Goal: Communication & Community: Answer question/provide support

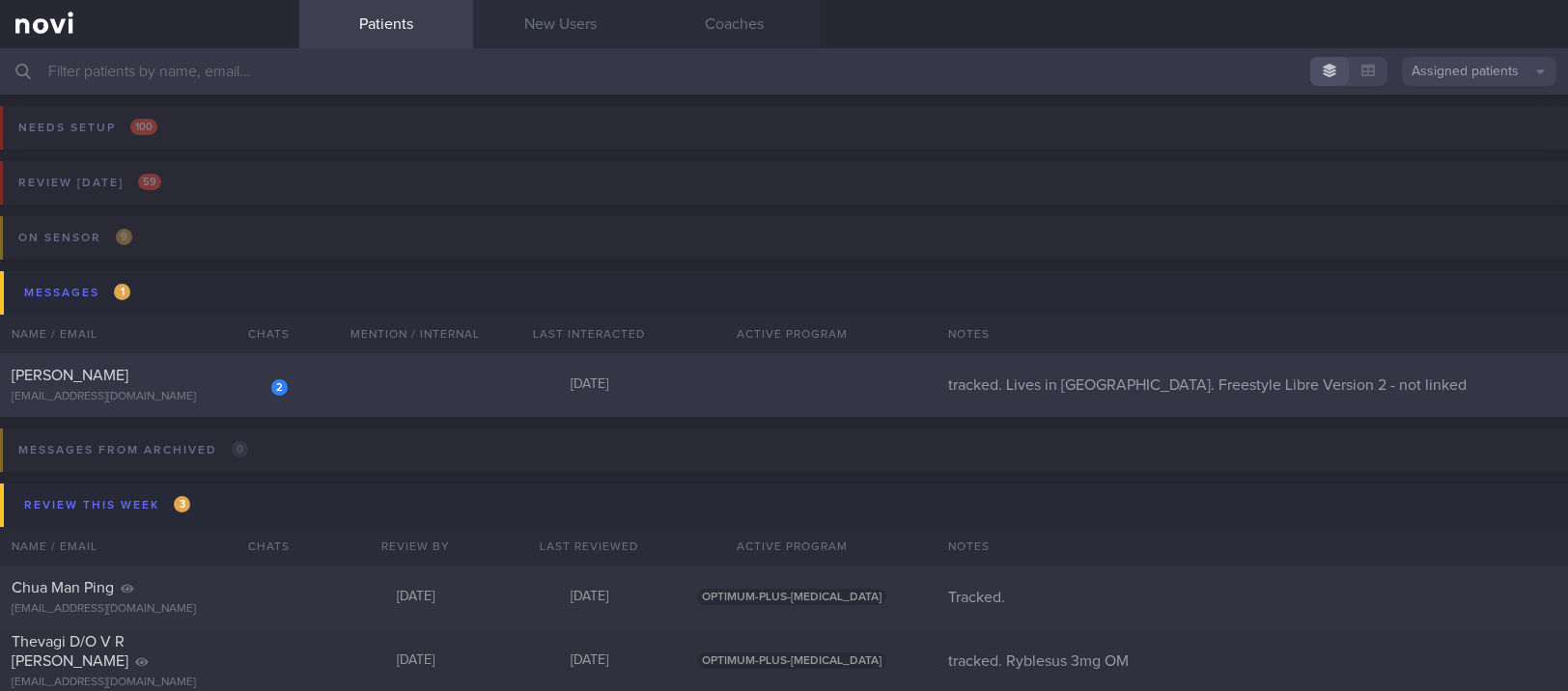
click at [342, 362] on div "2 [PERSON_NAME] [EMAIL_ADDRESS][DOMAIN_NAME] [DATE] tracked. Lives in [GEOGRAPH…" at bounding box center [784, 385] width 1568 height 64
select select "8"
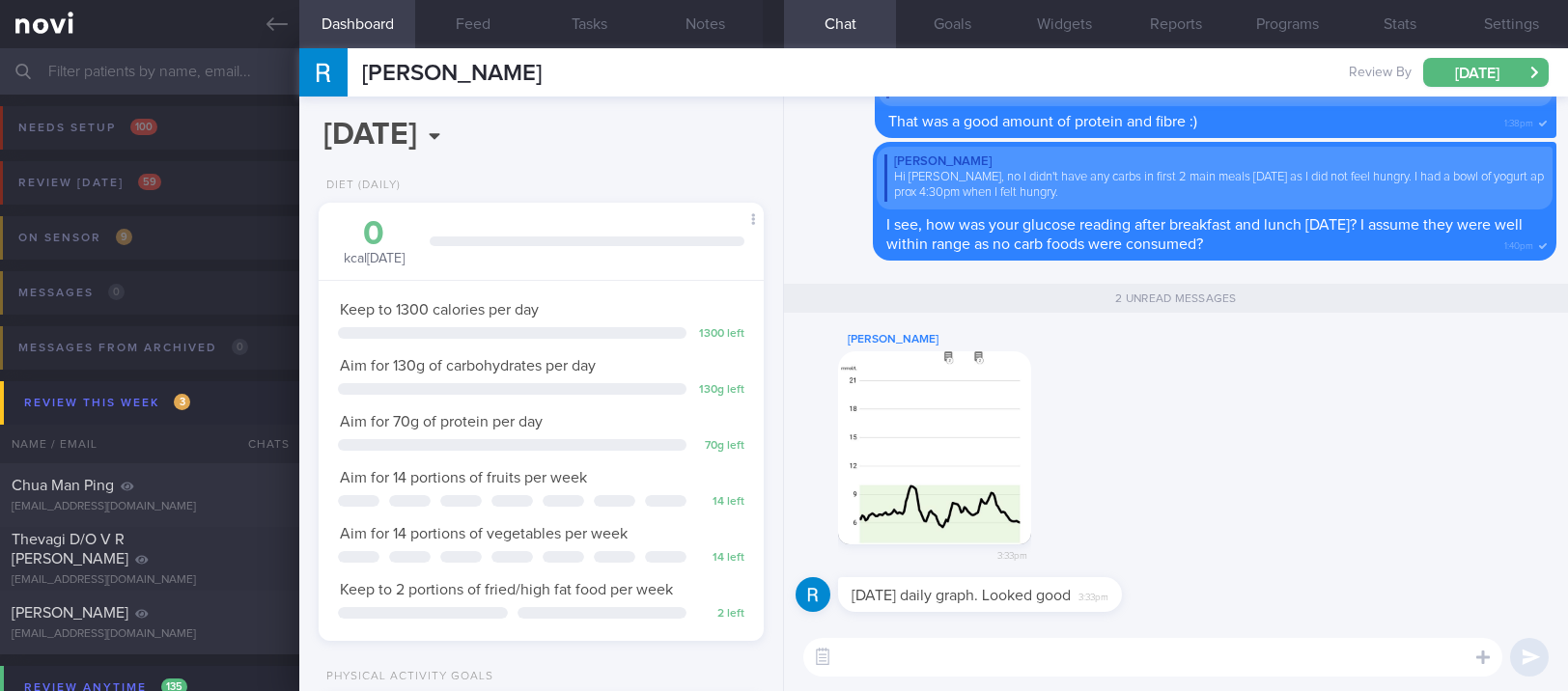
scroll to position [223, 390]
click at [941, 671] on textarea at bounding box center [1153, 658] width 699 height 39
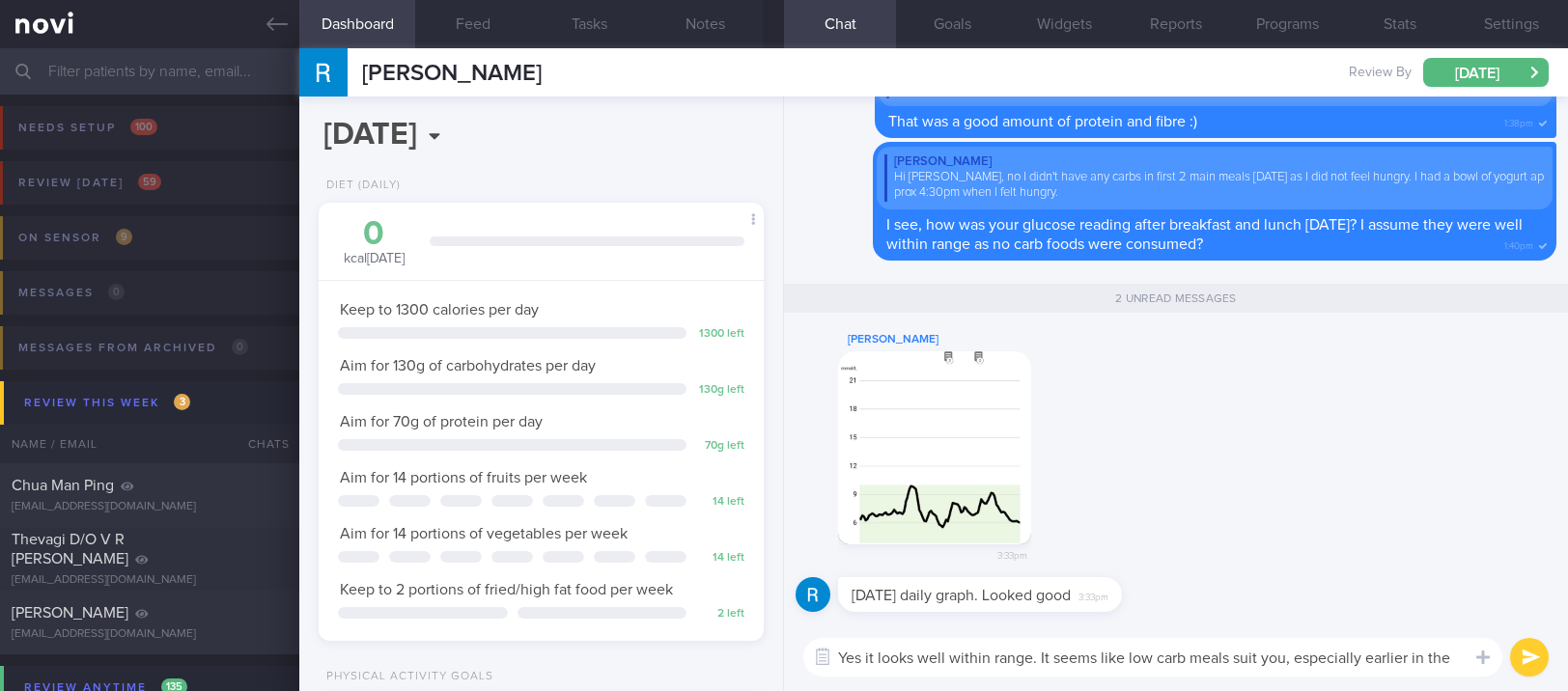
type textarea "Yes it looks well within range. It seems like low carb meals suit you, especial…"
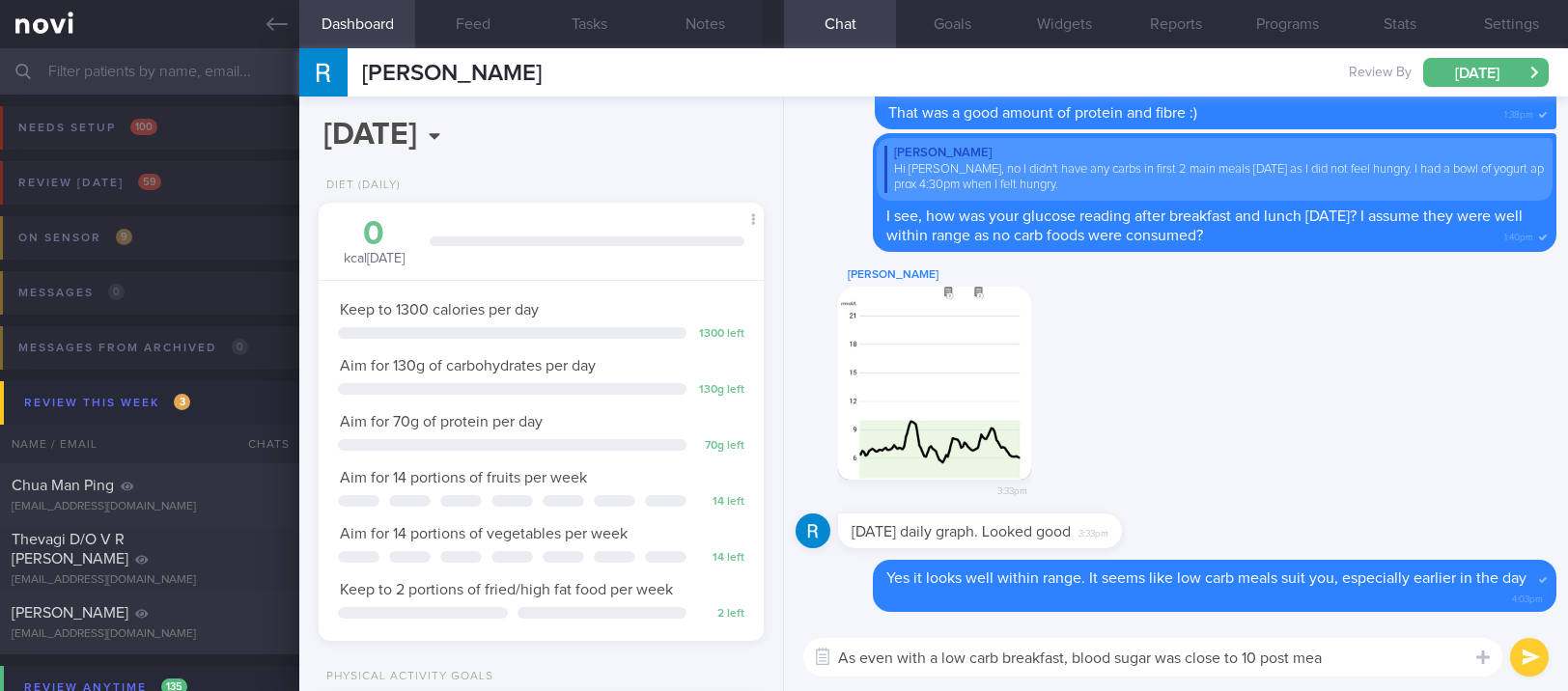
type textarea "As even with a low carb breakfast, blood sugar was close to 10 post meal"
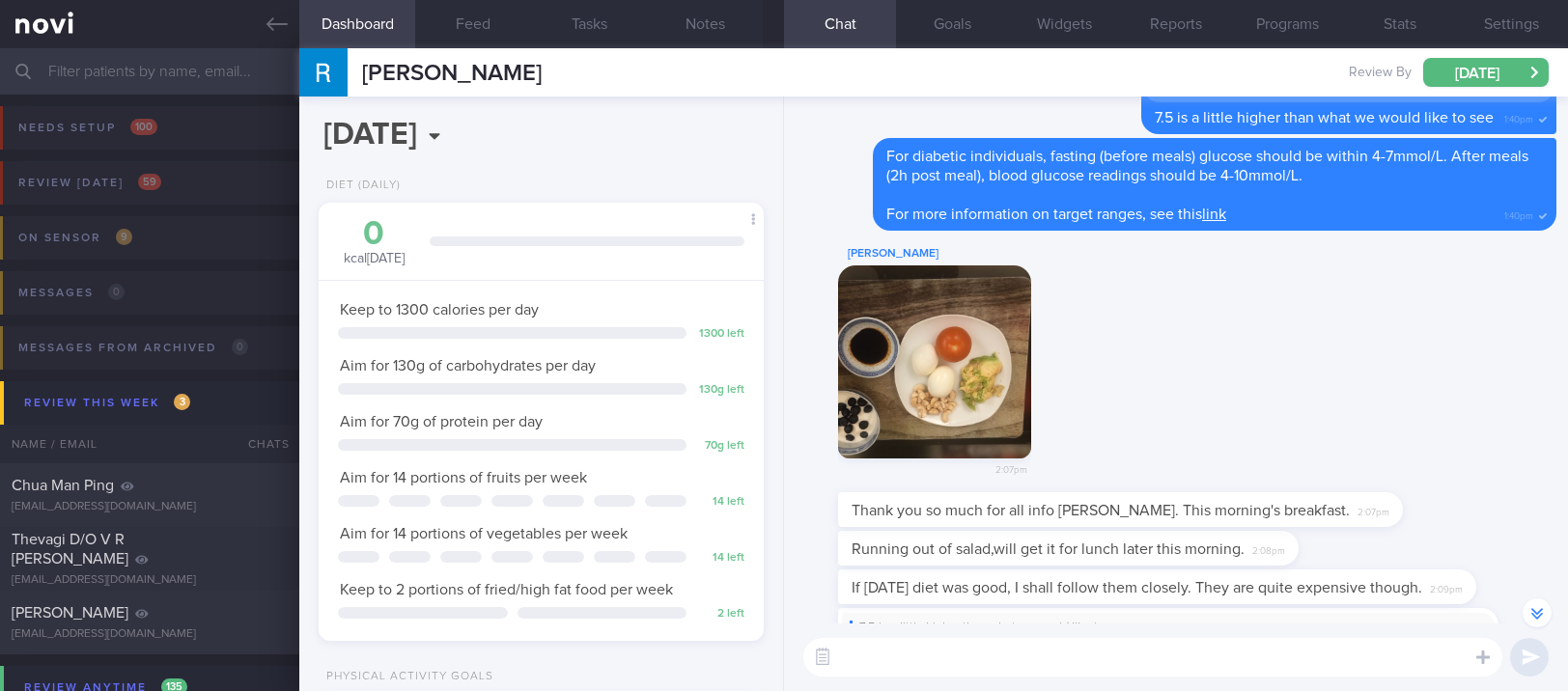
scroll to position [-2372, 0]
click at [927, 378] on button "button" at bounding box center [934, 362] width 193 height 193
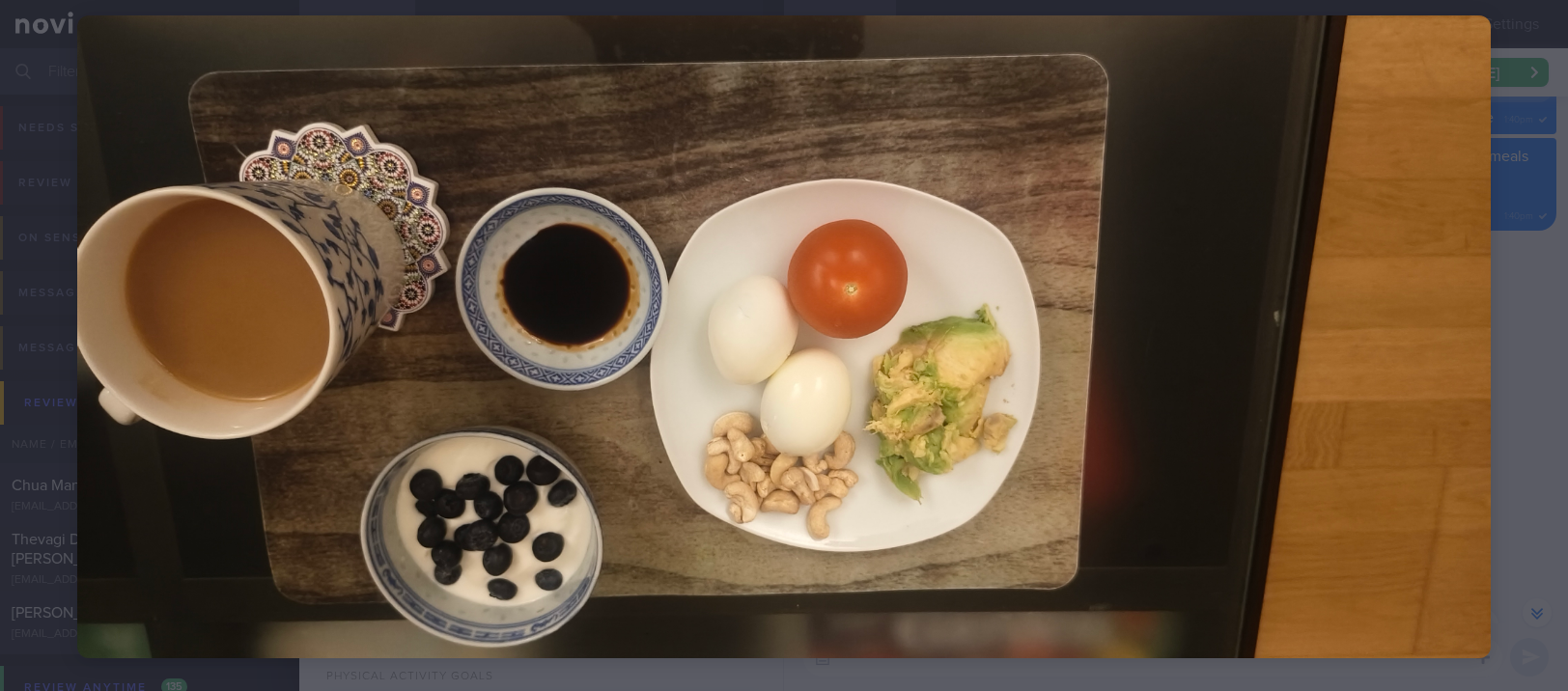
scroll to position [97, 0]
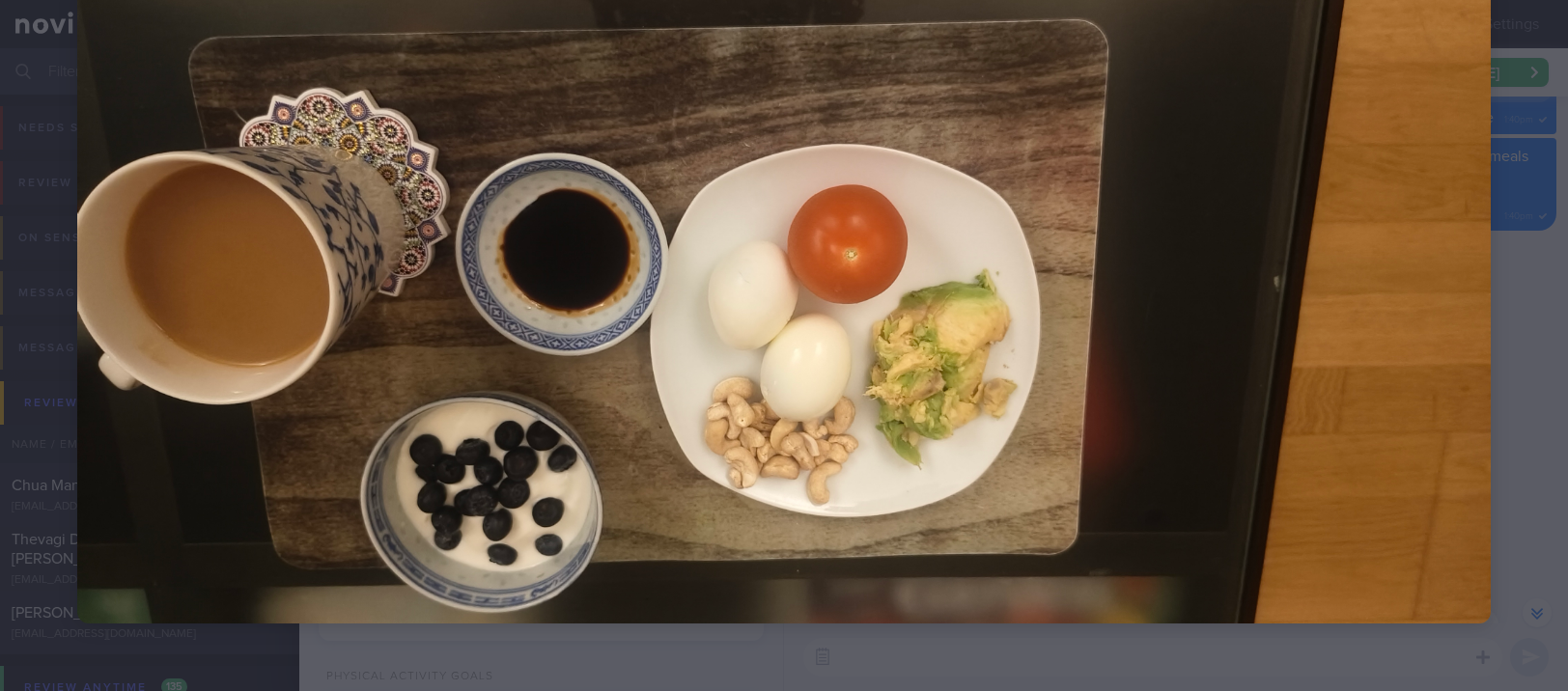
click at [1320, 404] on img at bounding box center [784, 302] width 1414 height 643
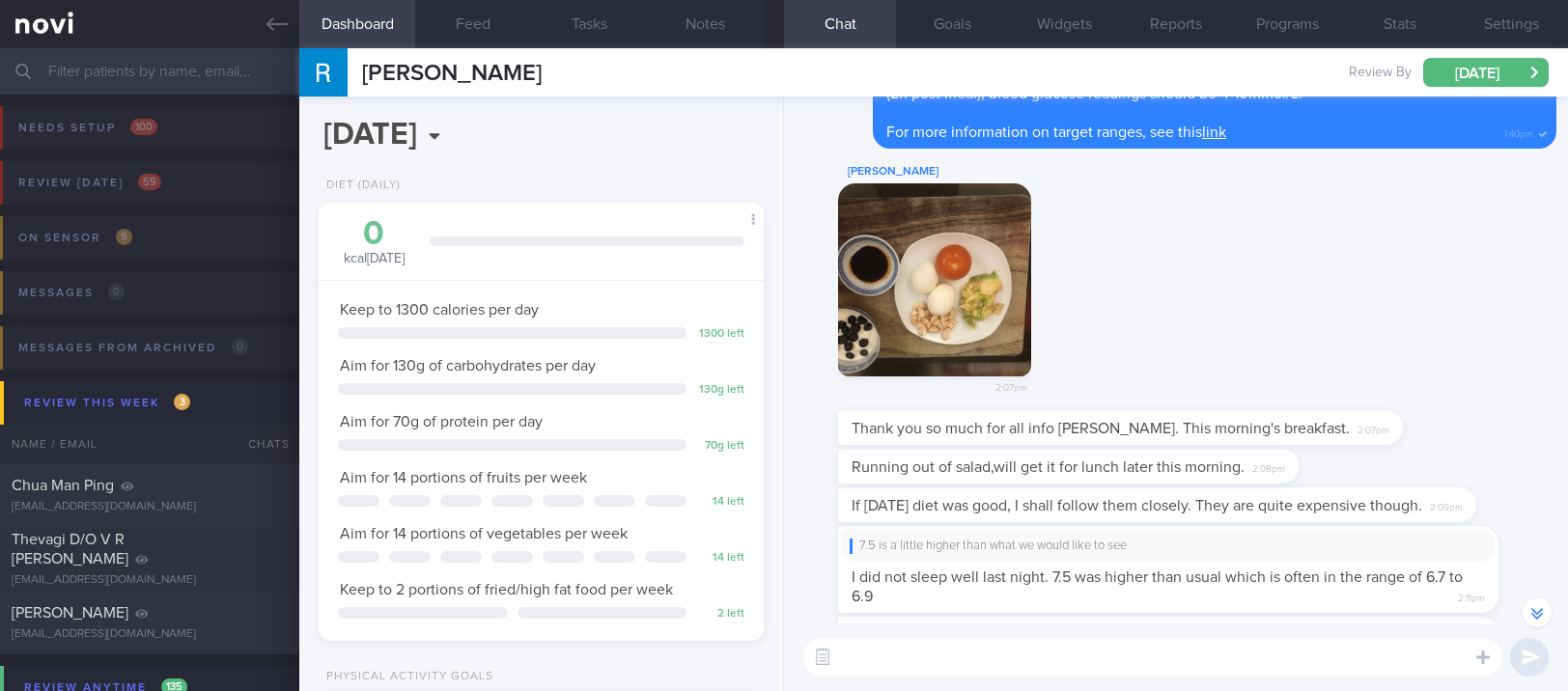
scroll to position [-2448, 0]
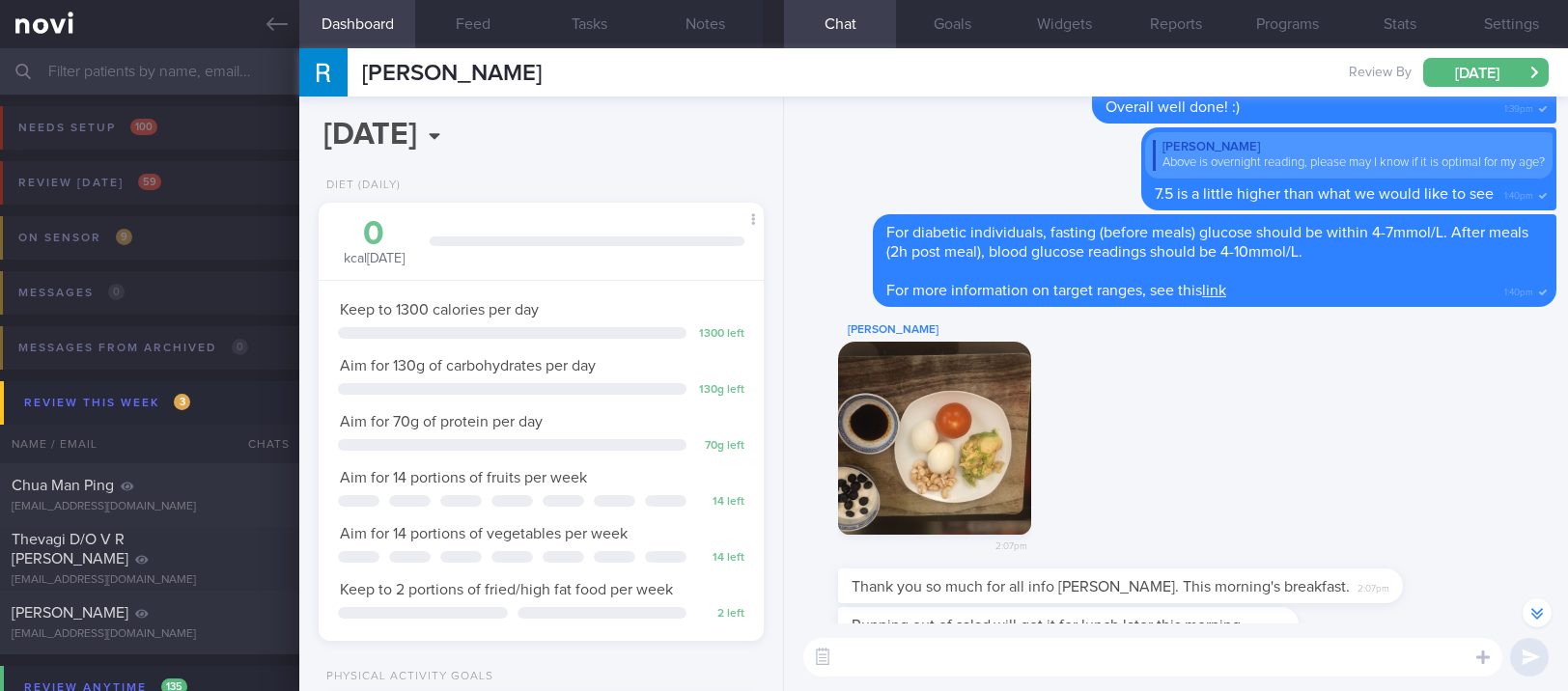
click at [989, 441] on button "button" at bounding box center [934, 438] width 193 height 193
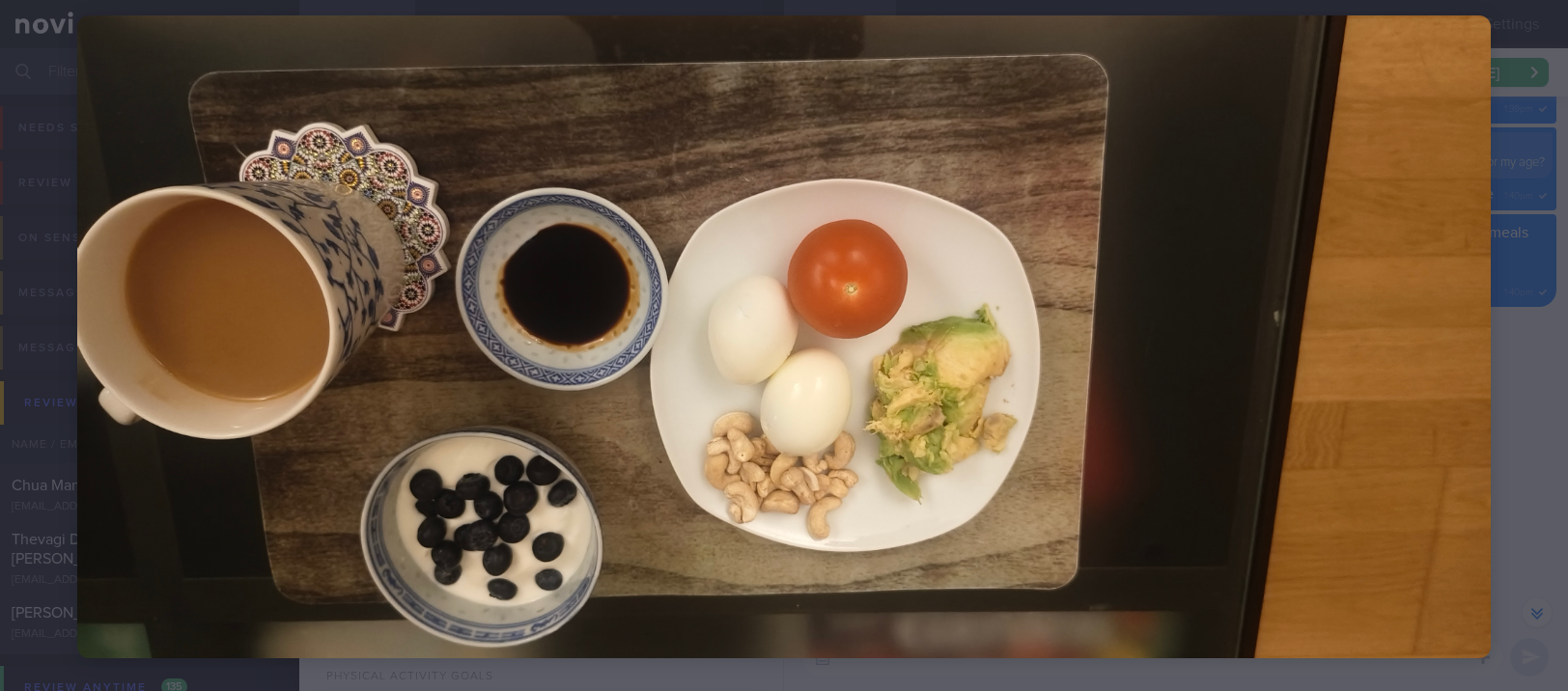
scroll to position [97, 0]
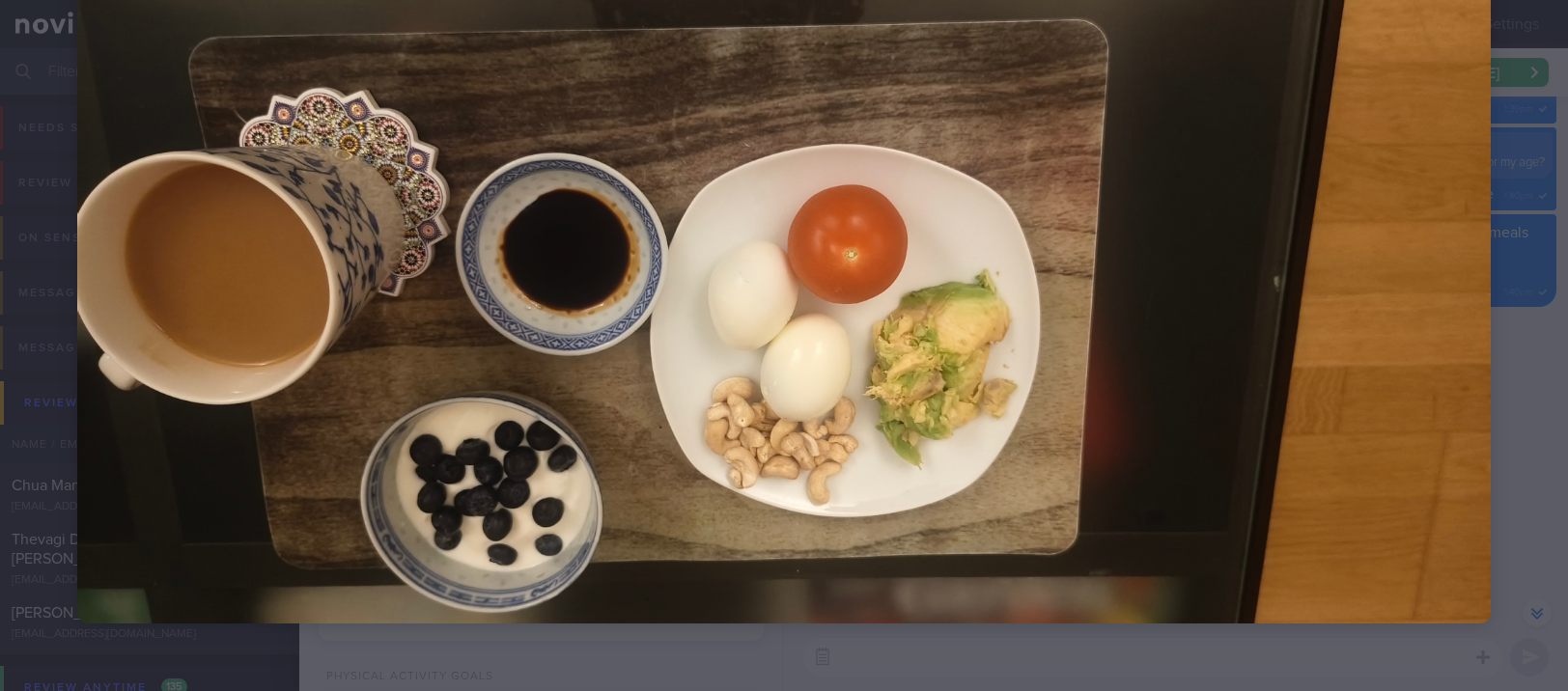
click at [1492, 286] on div at bounding box center [784, 302] width 1568 height 798
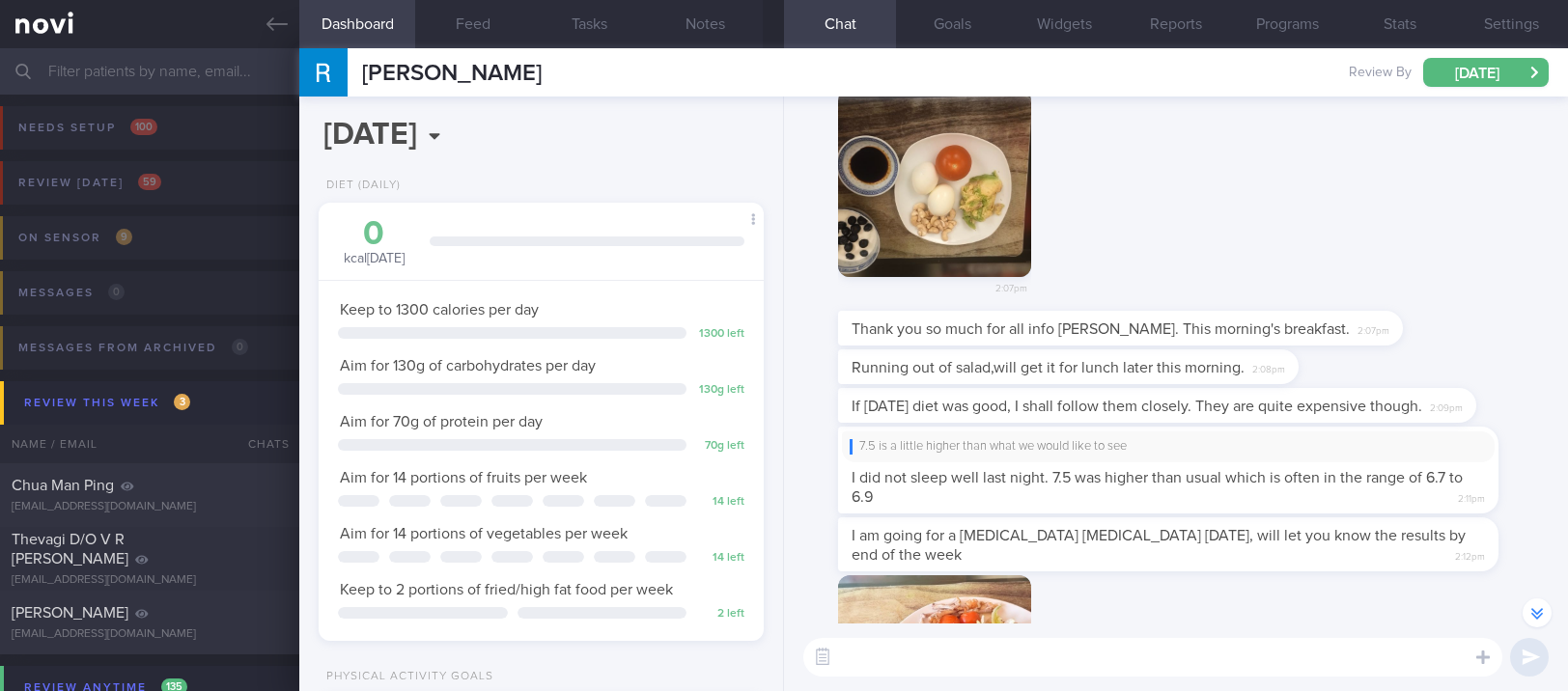
scroll to position [-2449, 0]
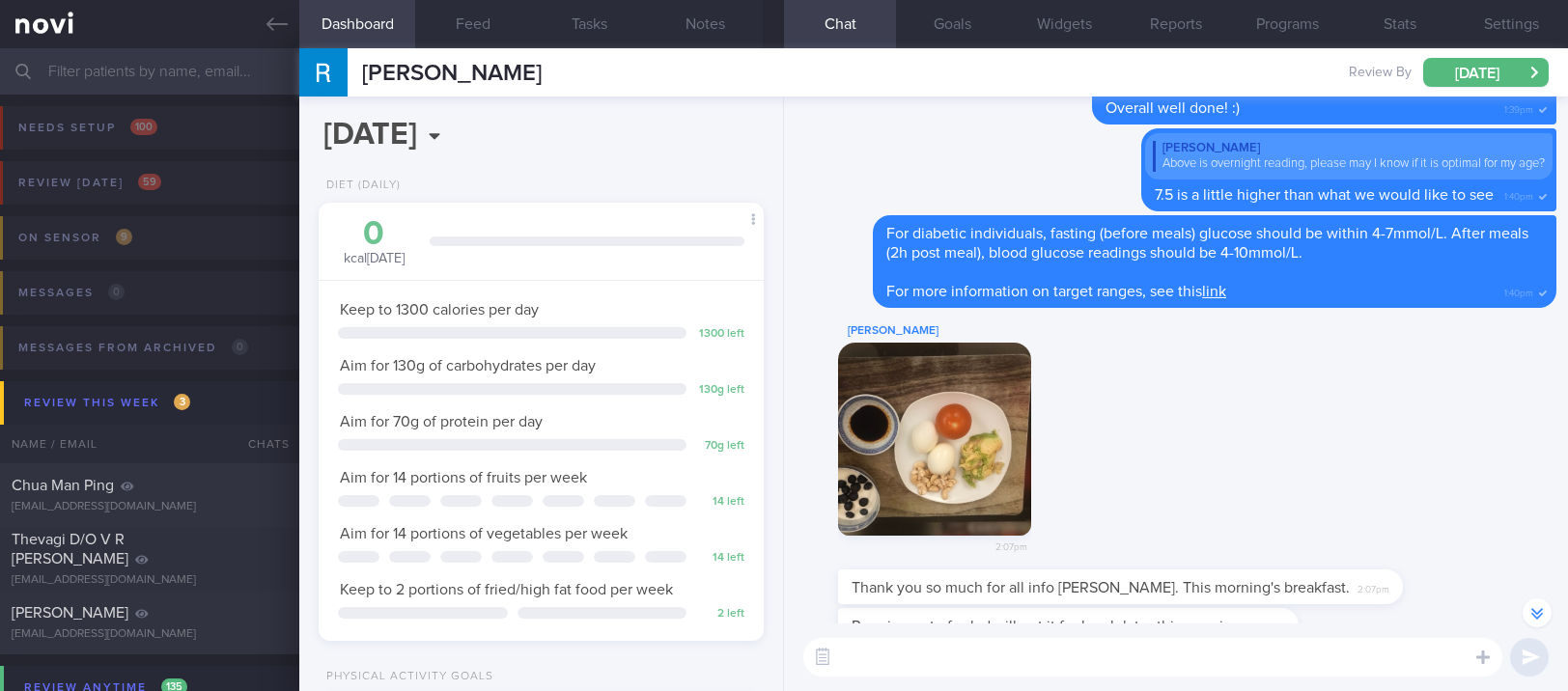
click at [968, 406] on button "button" at bounding box center [934, 439] width 193 height 193
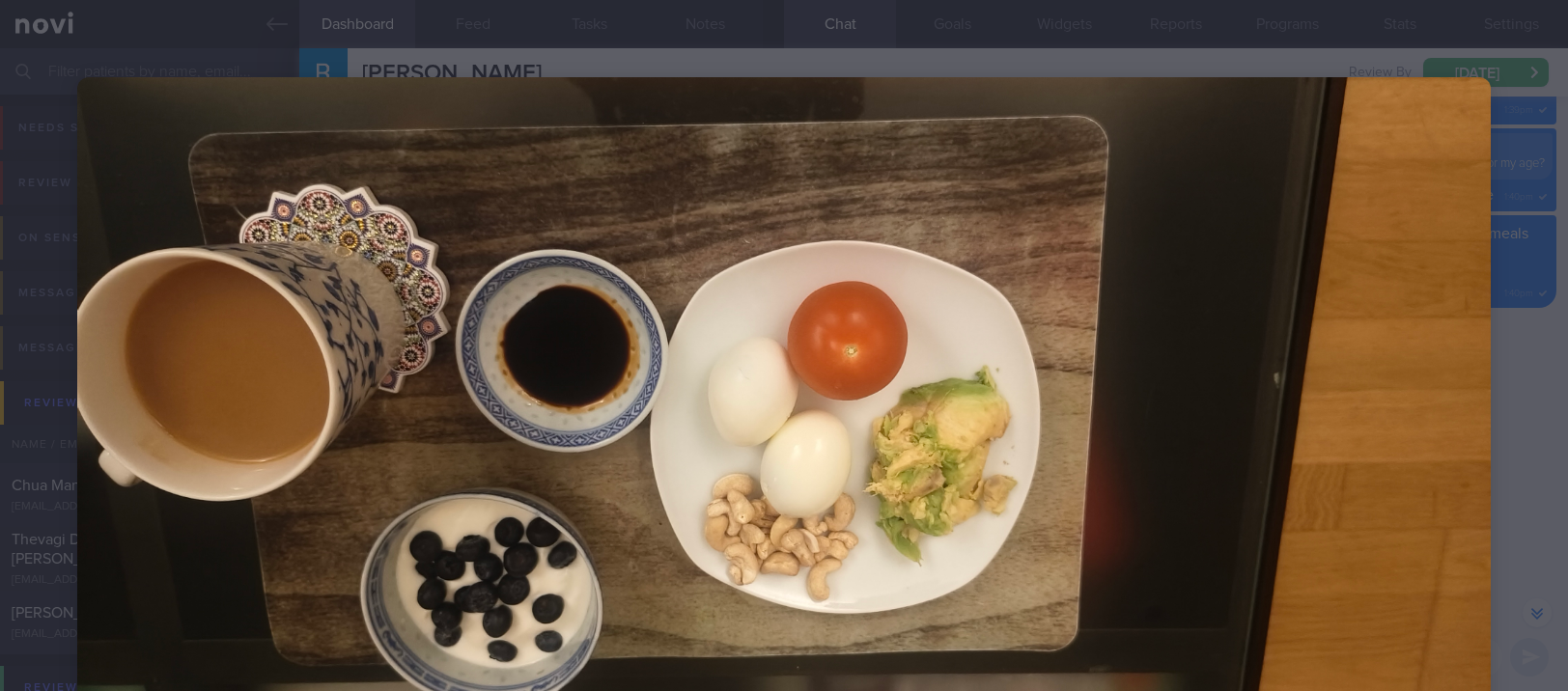
scroll to position [97, 0]
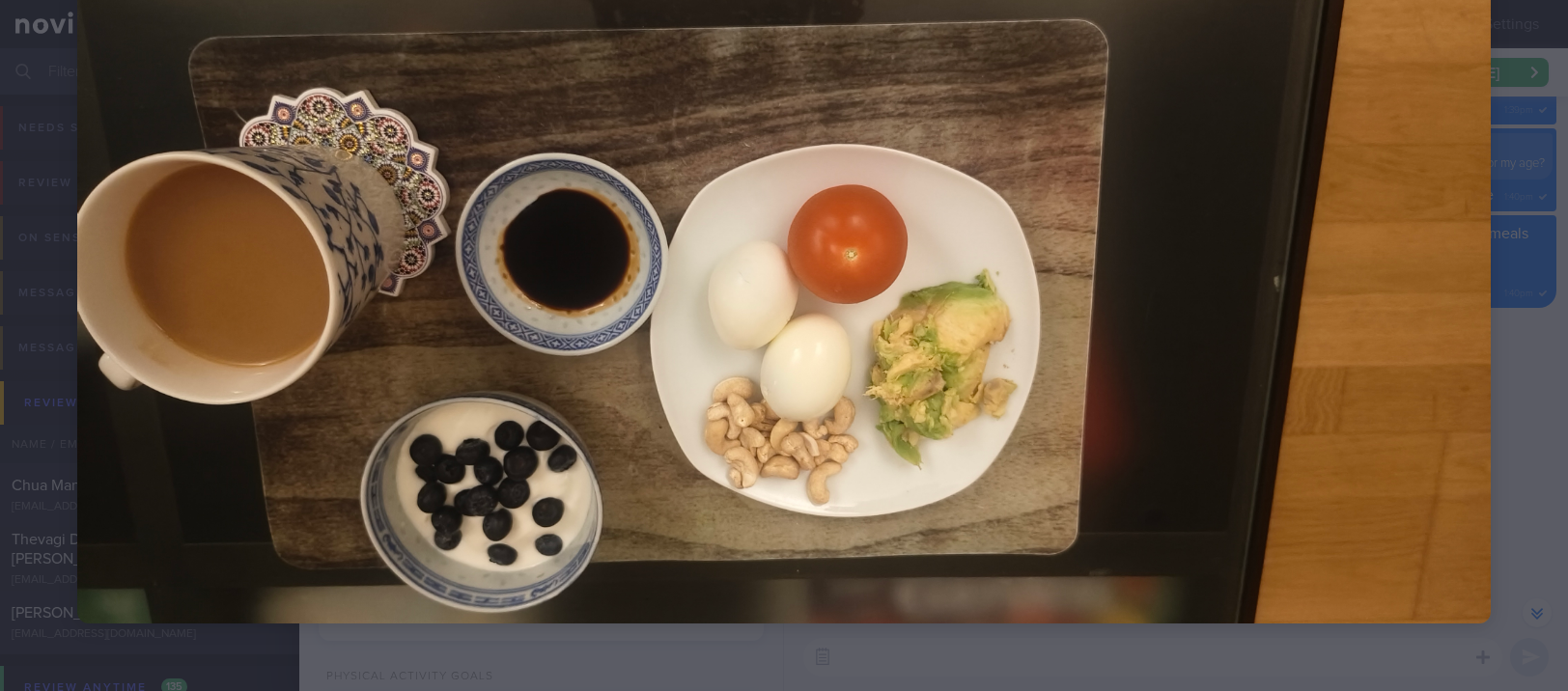
click at [418, 347] on img at bounding box center [784, 302] width 1414 height 643
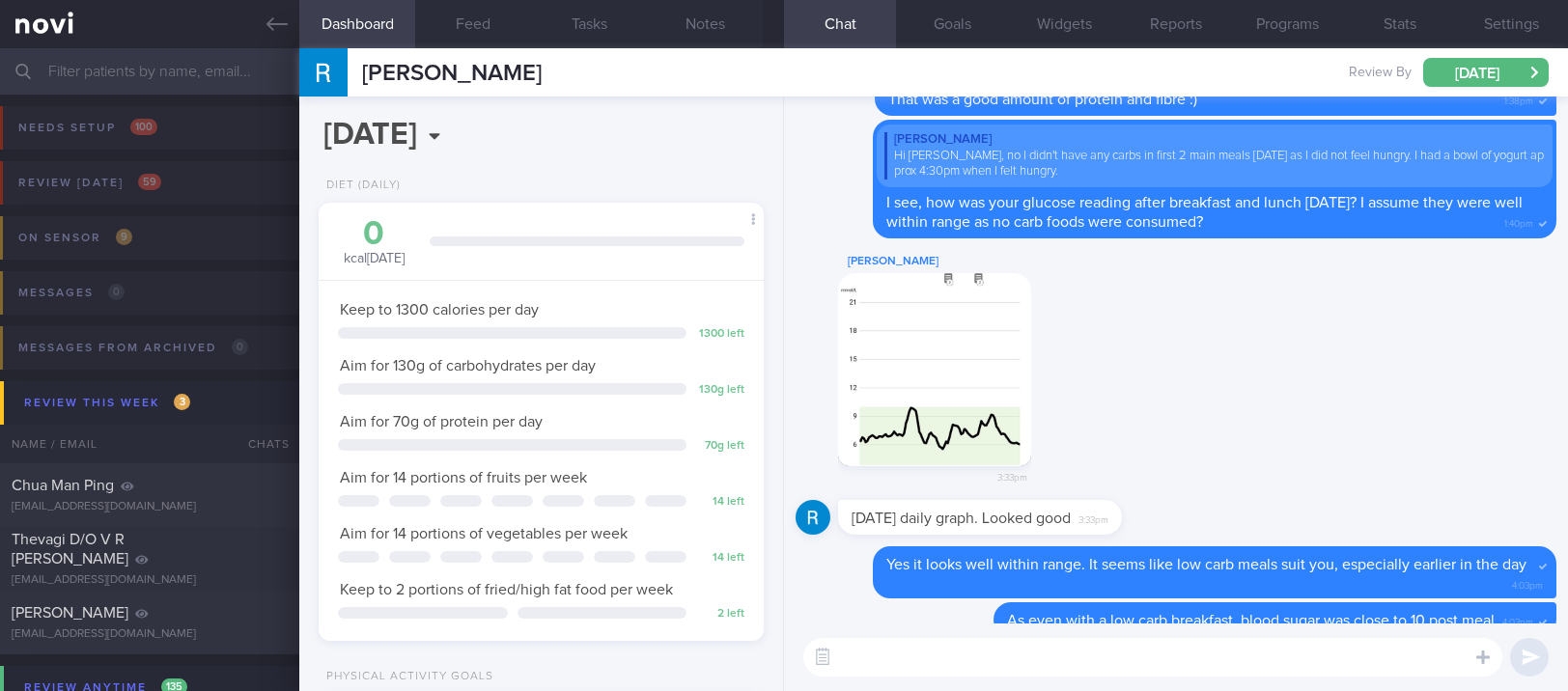
scroll to position [0, 0]
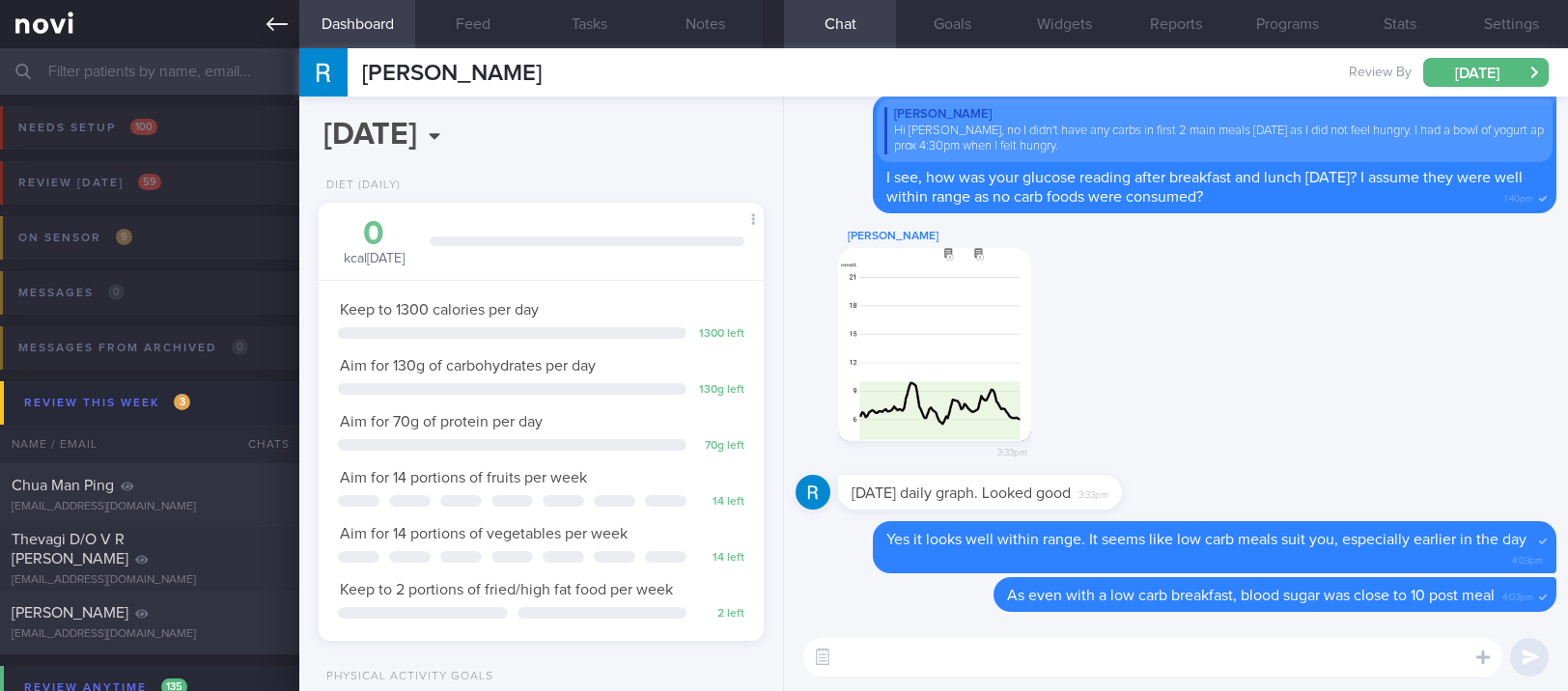
click at [282, 30] on icon at bounding box center [278, 24] width 21 height 21
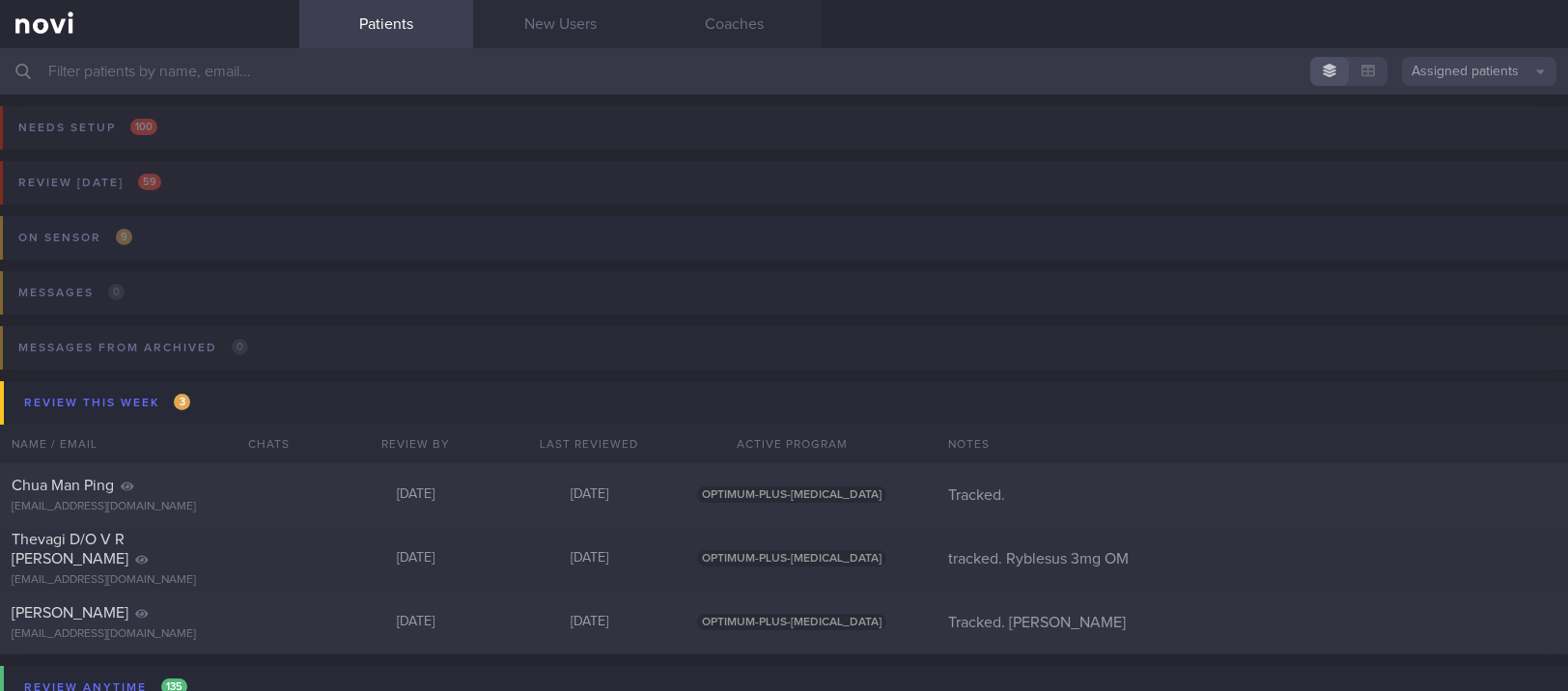
click at [367, 240] on button "On sensor 9" at bounding box center [781, 244] width 1574 height 55
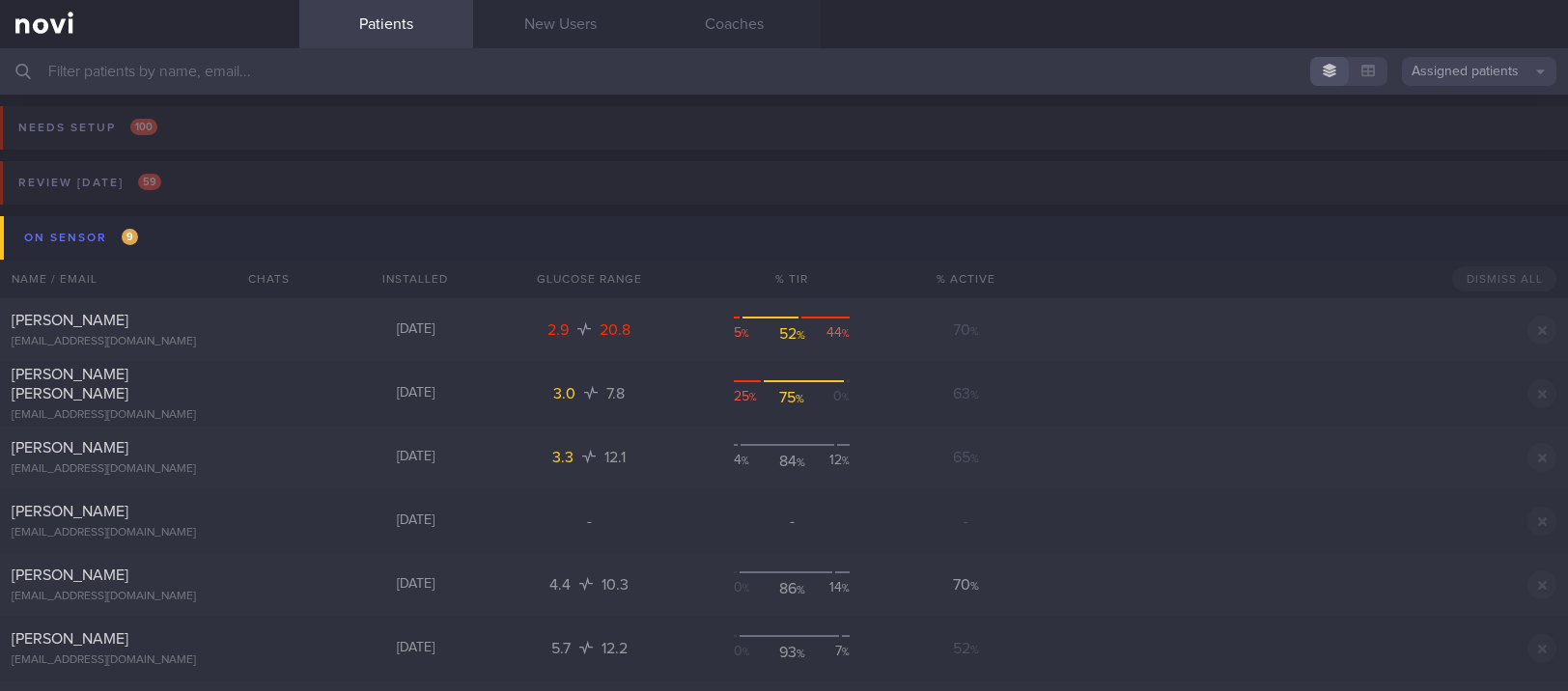
click at [323, 240] on button "On sensor 9" at bounding box center [787, 238] width 1574 height 44
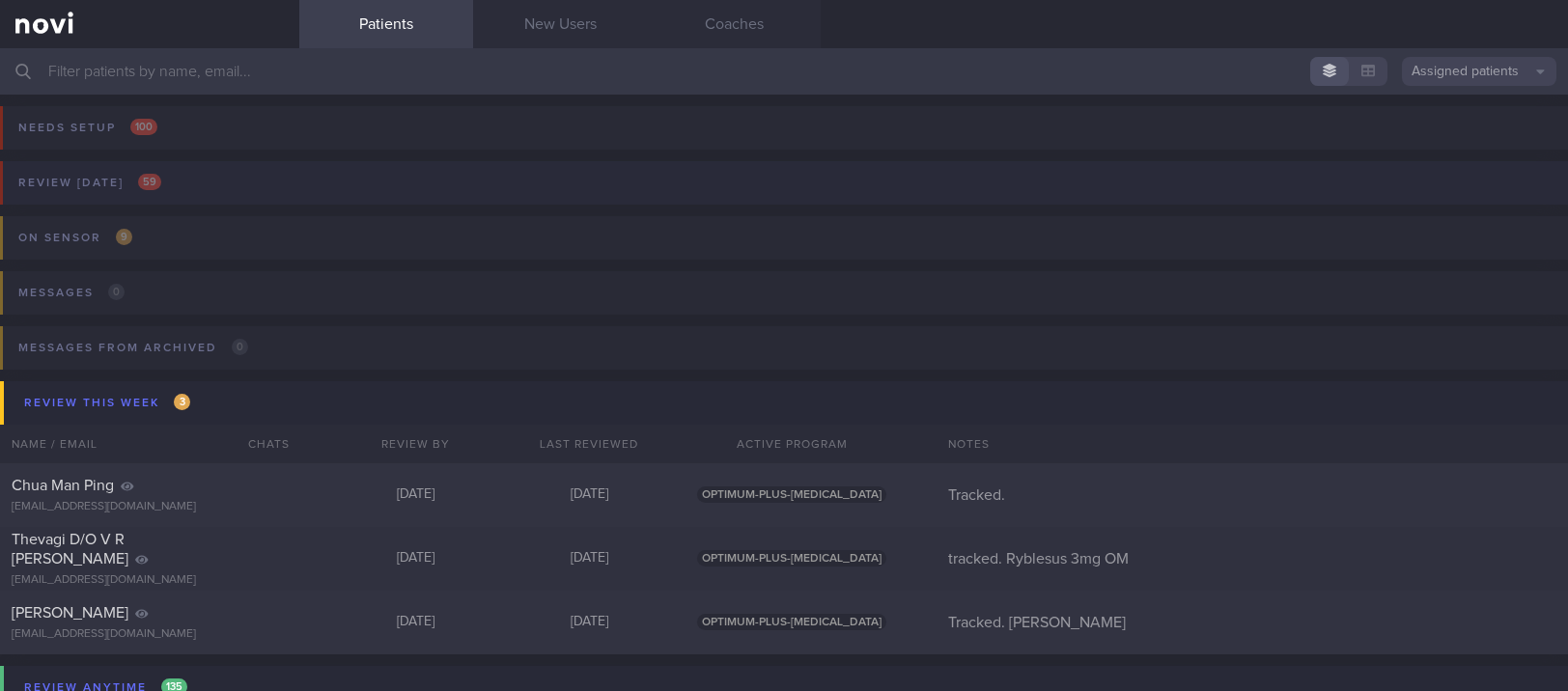
click at [314, 165] on button "Review [DATE] 59" at bounding box center [781, 188] width 1574 height 55
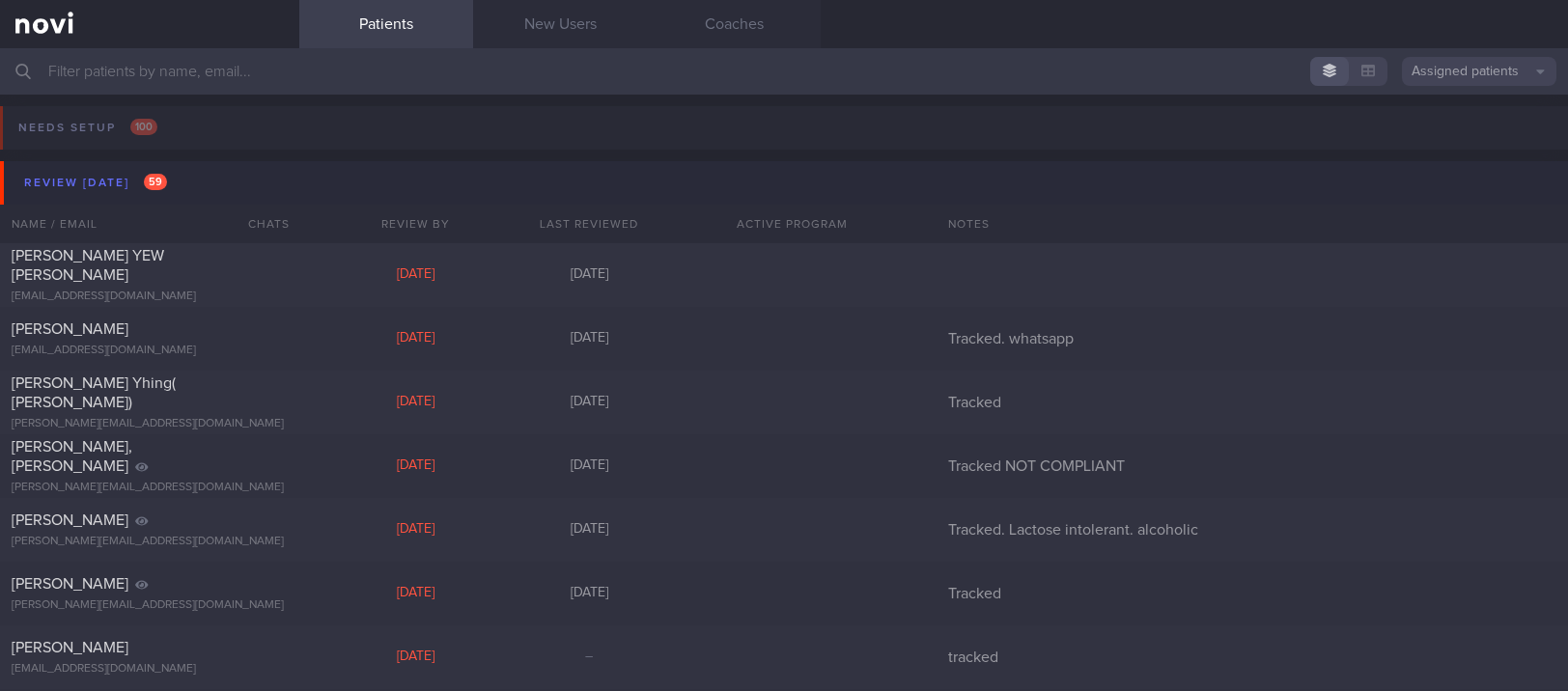
click at [306, 171] on button "Review [DATE] 59" at bounding box center [787, 182] width 1574 height 44
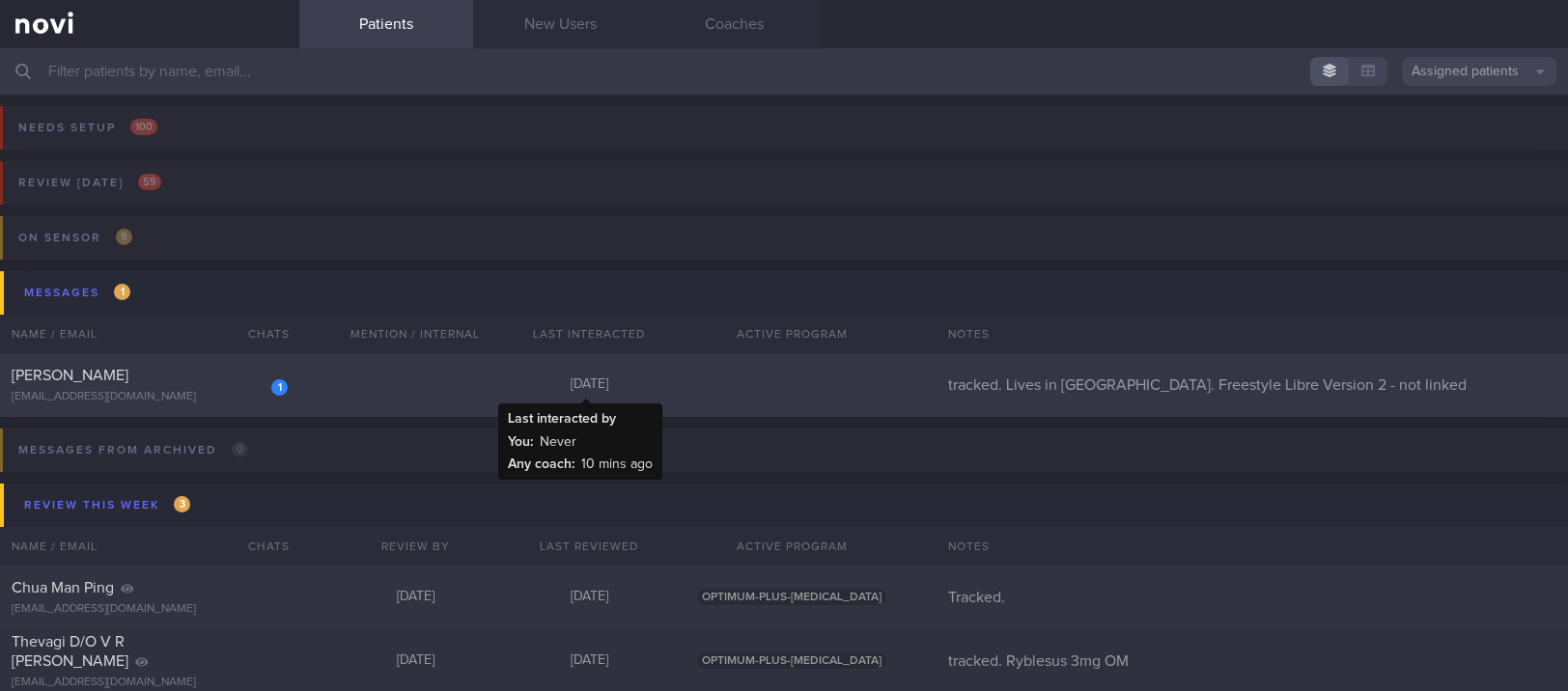
click at [502, 387] on div "[DATE]" at bounding box center [588, 385] width 174 height 17
select select "8"
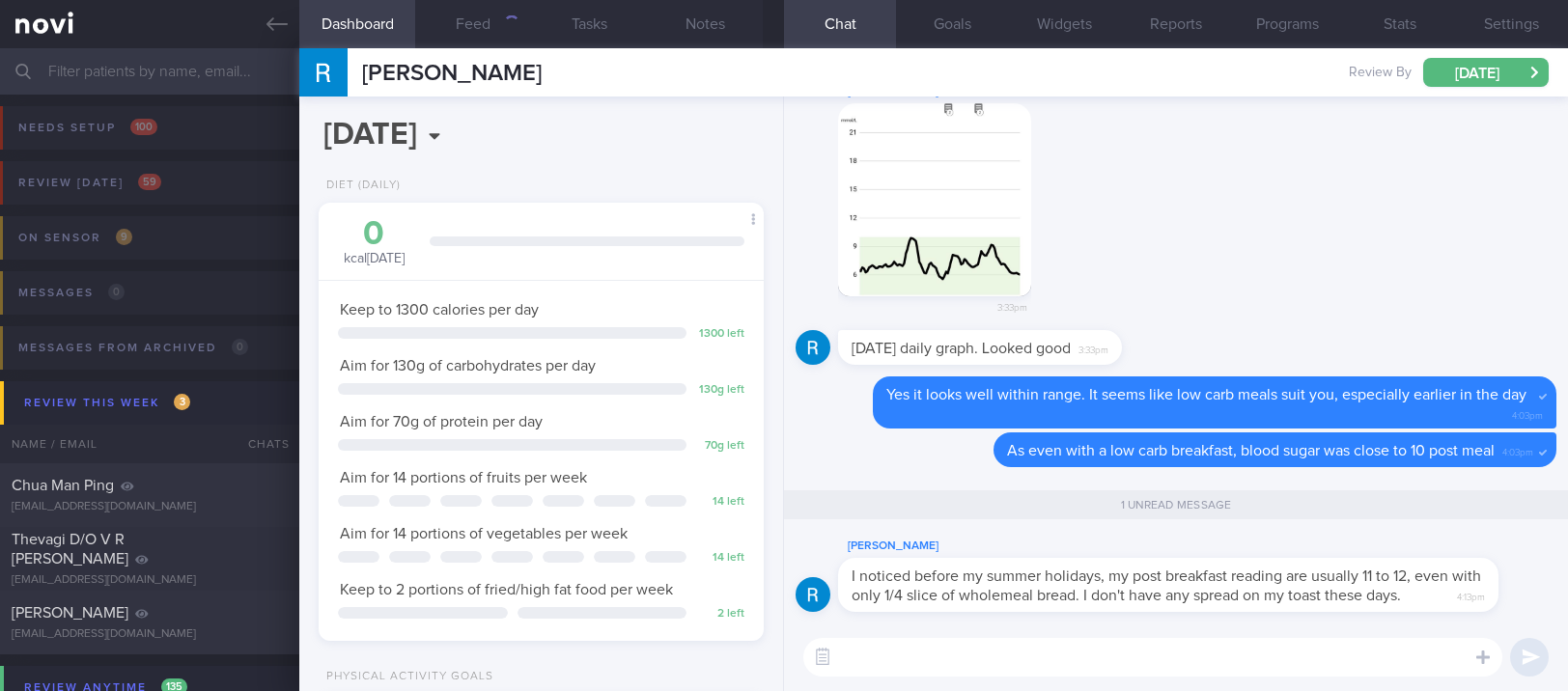
scroll to position [199, 398]
click at [895, 666] on textarea at bounding box center [1153, 658] width 699 height 39
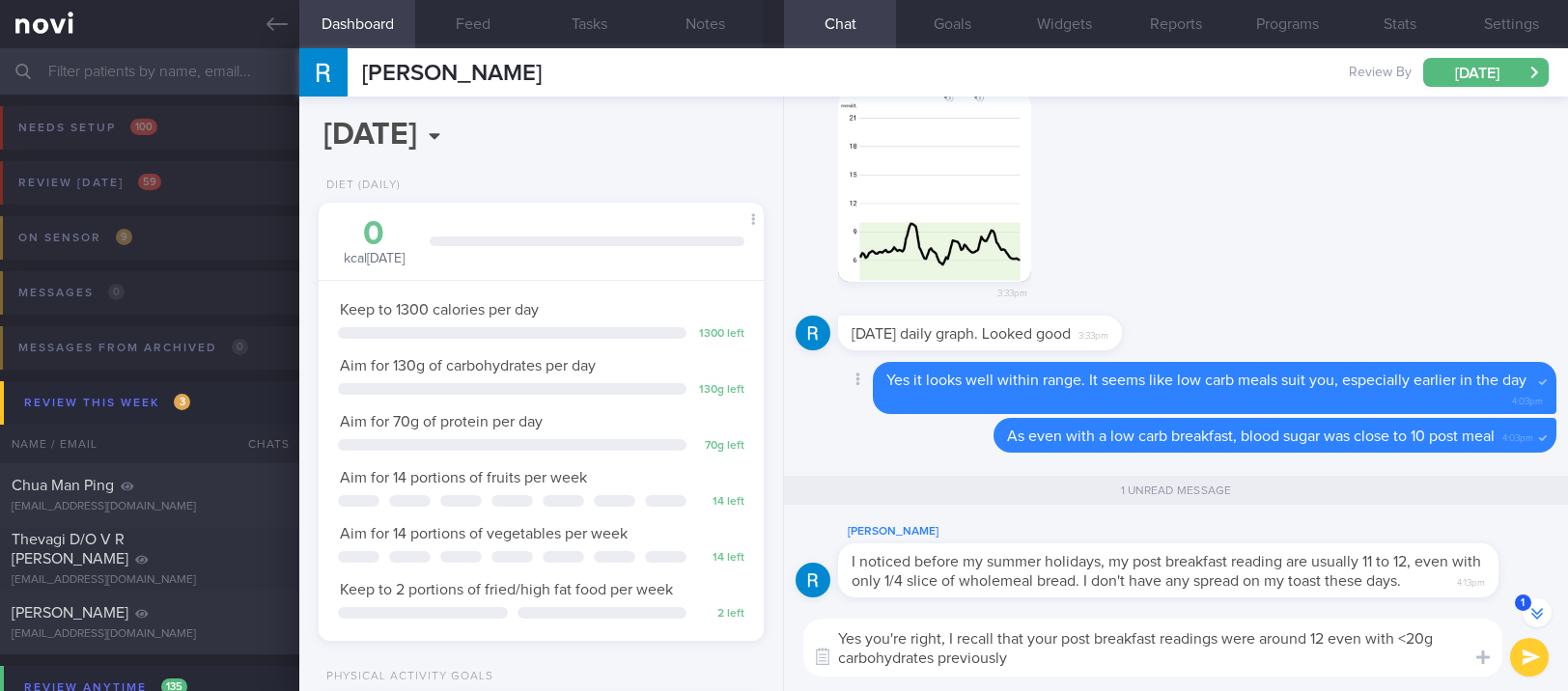
scroll to position [0, 0]
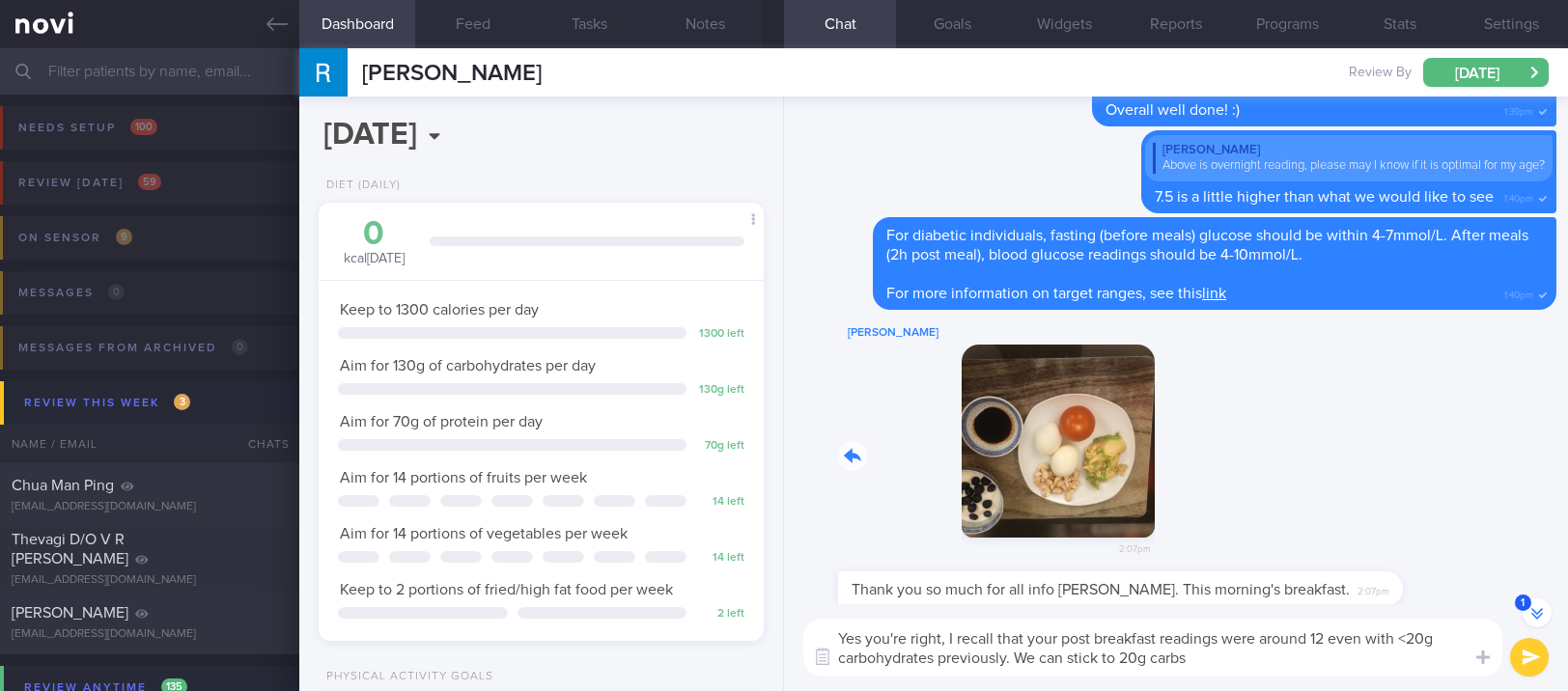
drag, startPoint x: 950, startPoint y: 436, endPoint x: 1336, endPoint y: 434, distance: 386.0
click at [1336, 434] on div "[PERSON_NAME] 2:07pm" at bounding box center [1176, 446] width 761 height 250
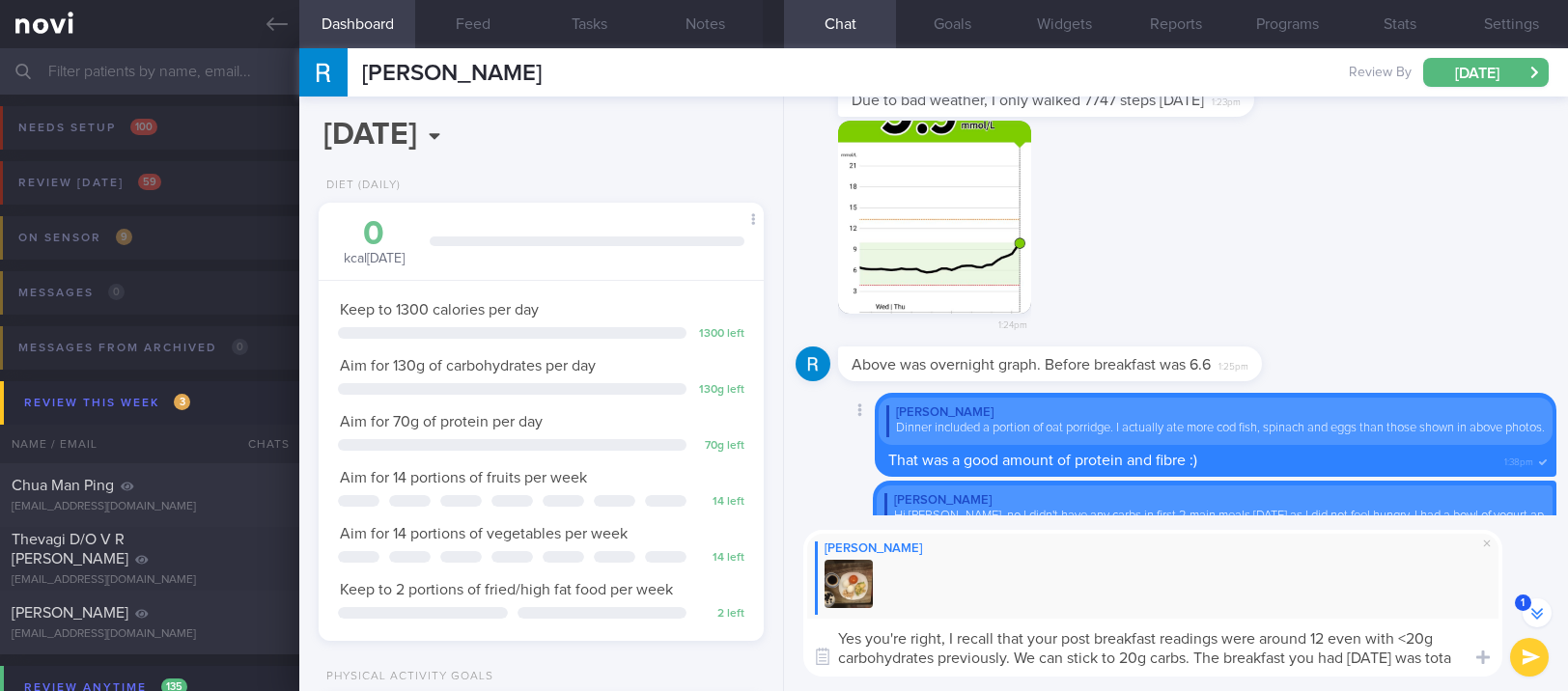
scroll to position [-734, 0]
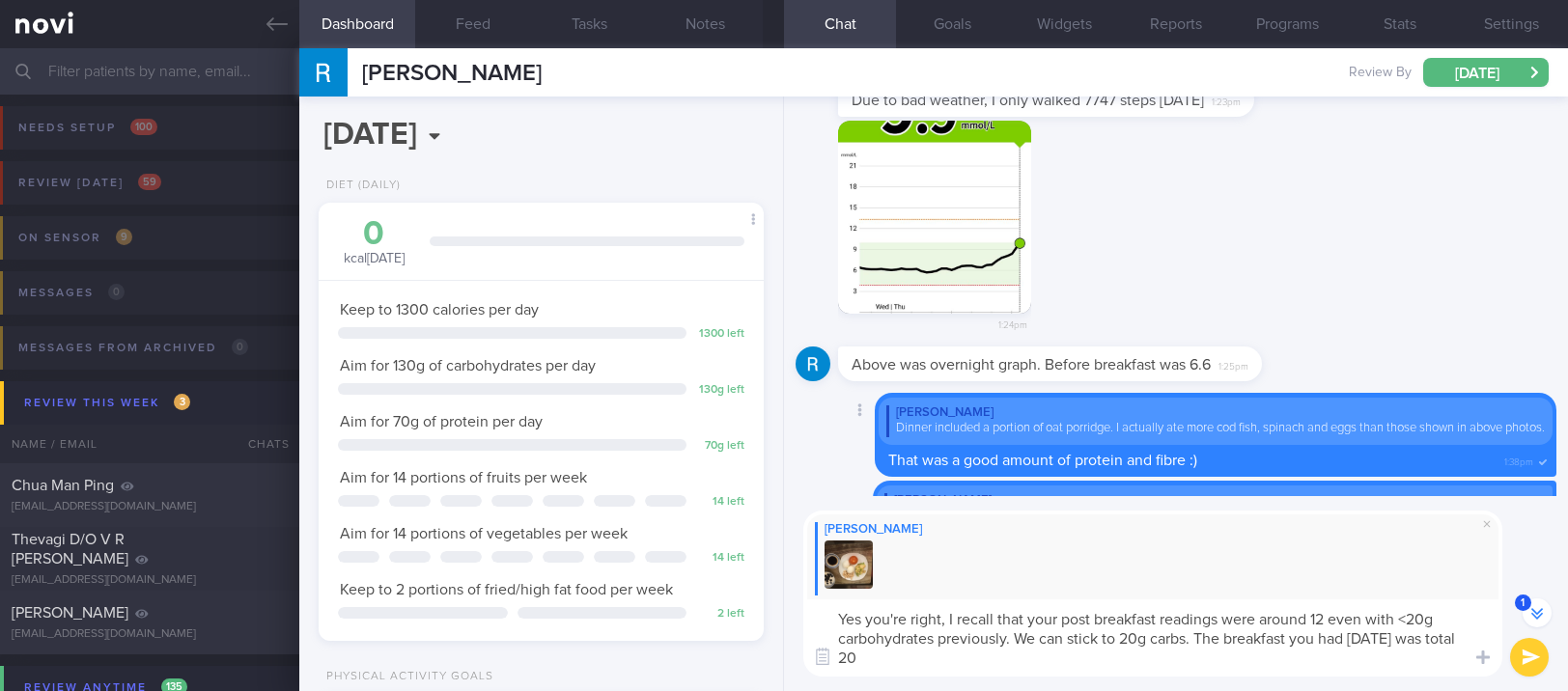
type textarea "Yes you're right, I recall that your post breakfast readings were around 12 eve…"
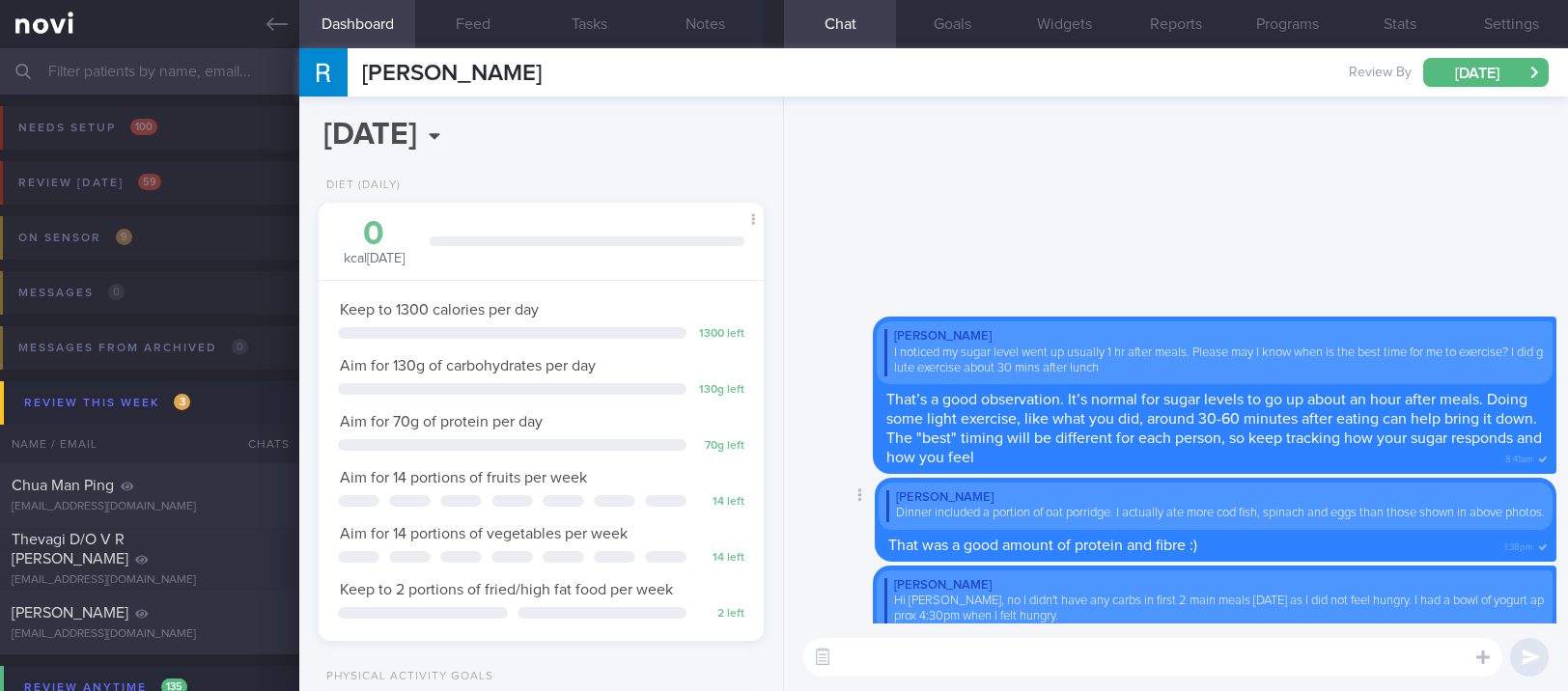
scroll to position [0, 0]
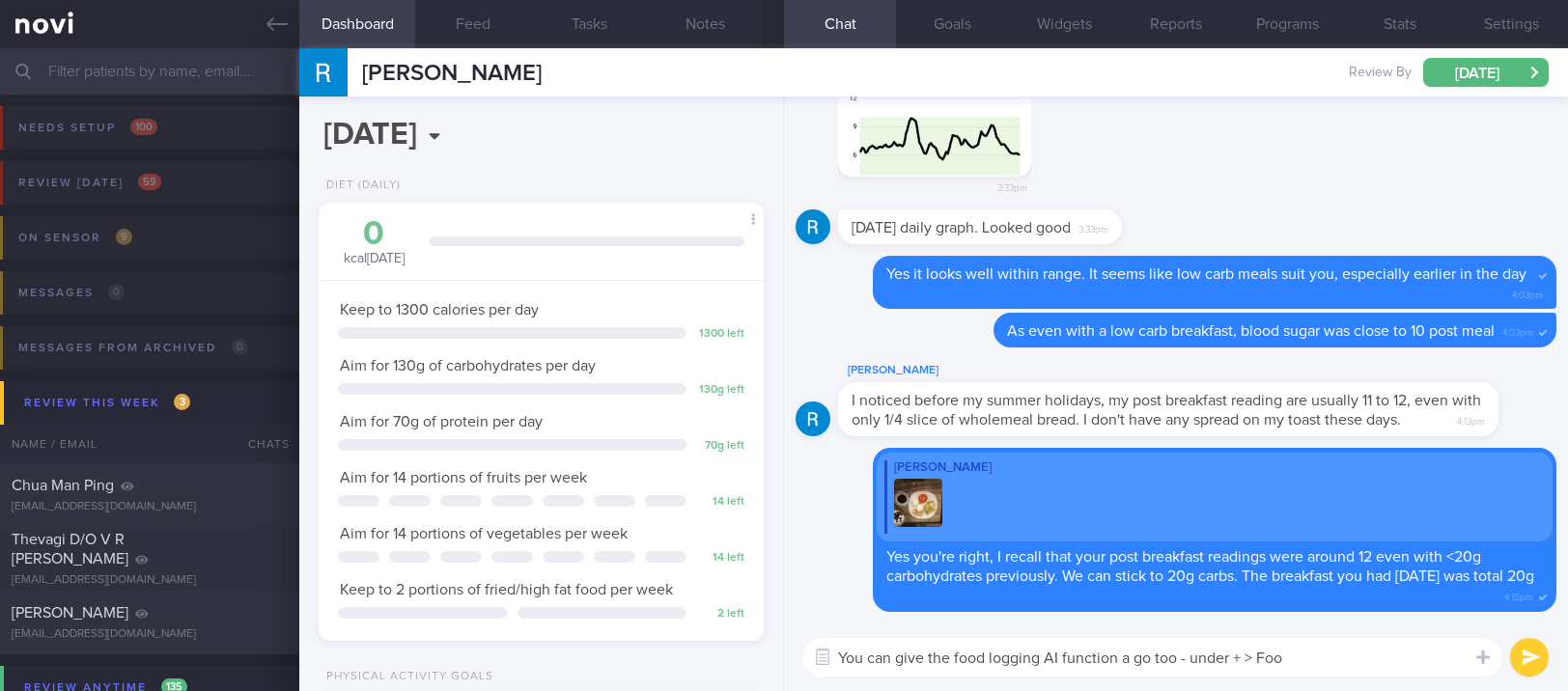
type textarea "You can give the food logging AI function a go too - under + > Food"
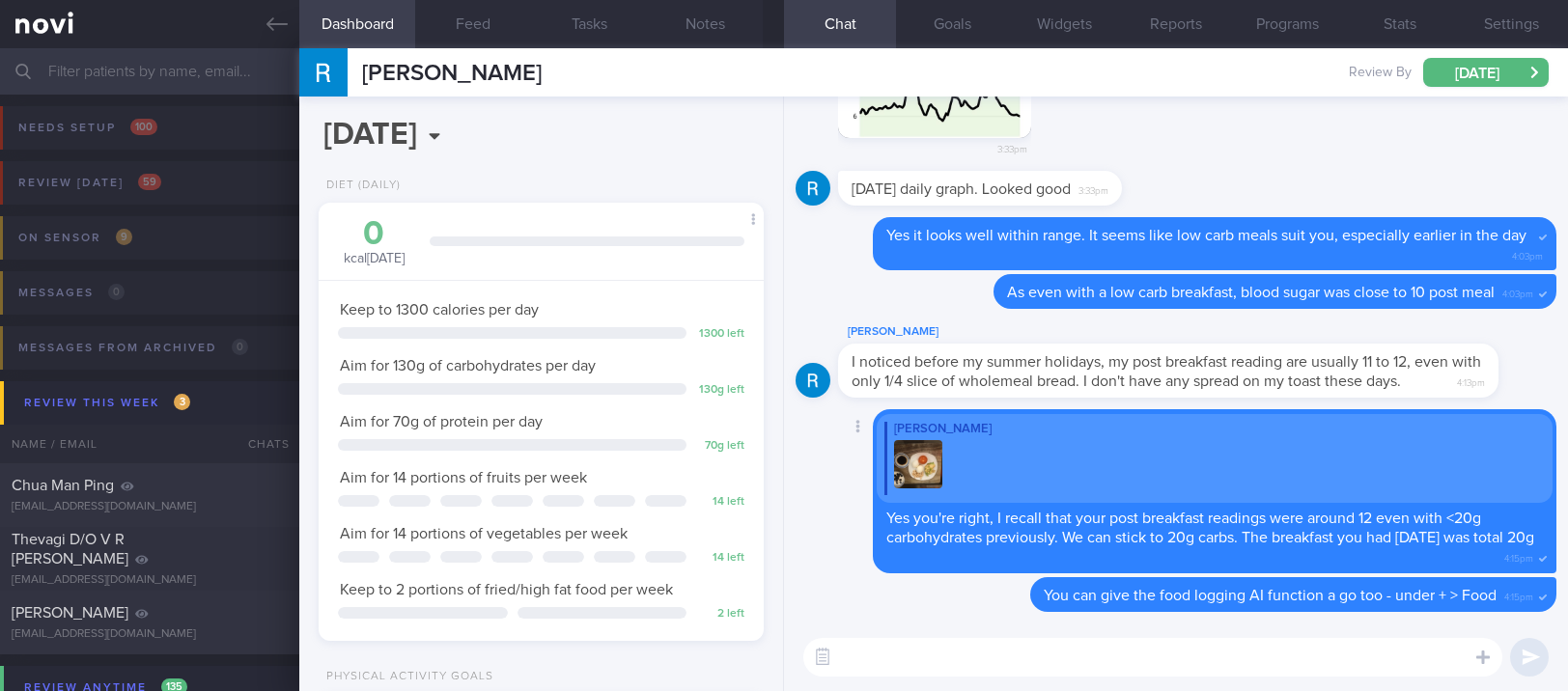
click at [1252, 428] on div "[PERSON_NAME]" at bounding box center [1214, 430] width 661 height 16
click at [260, 33] on link at bounding box center [149, 24] width 299 height 49
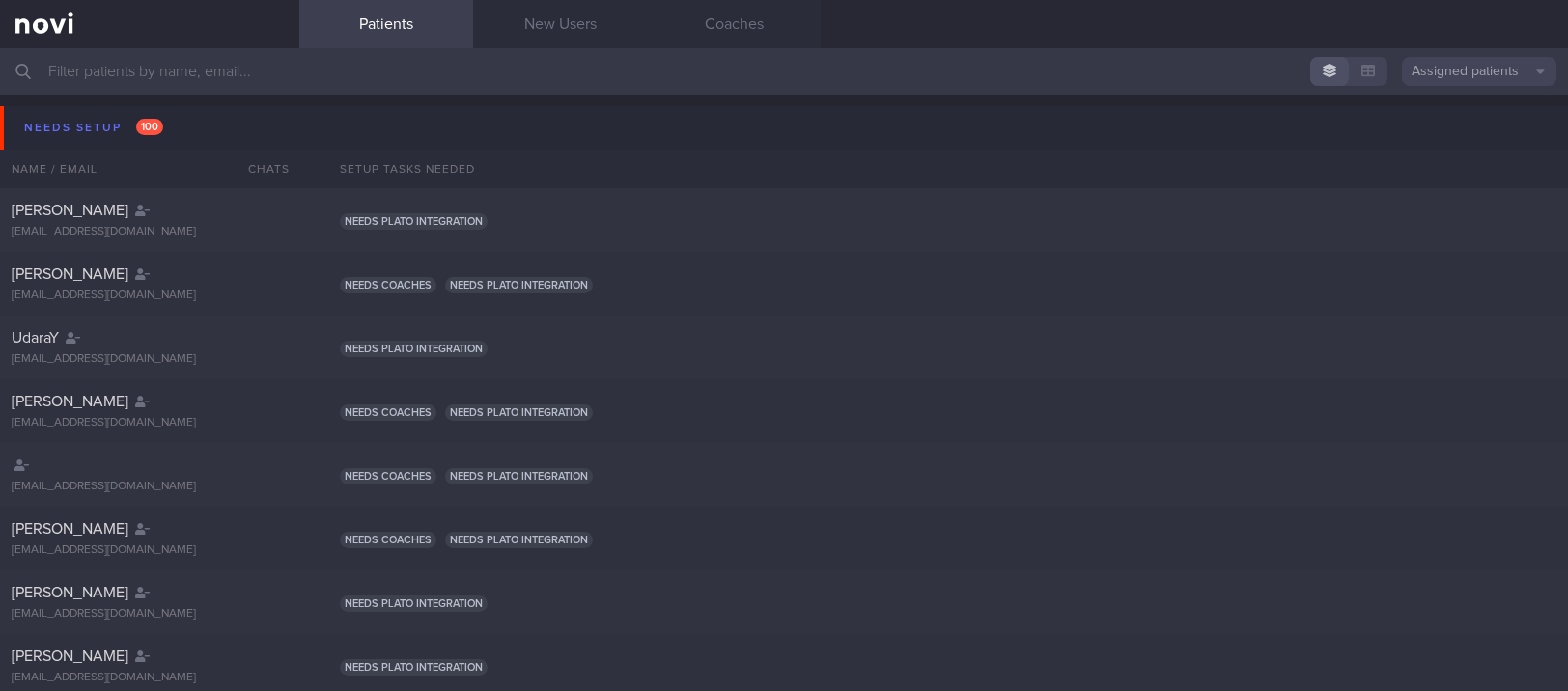
click at [150, 15] on link at bounding box center [149, 24] width 299 height 49
click at [530, 32] on link "New Users" at bounding box center [560, 24] width 174 height 49
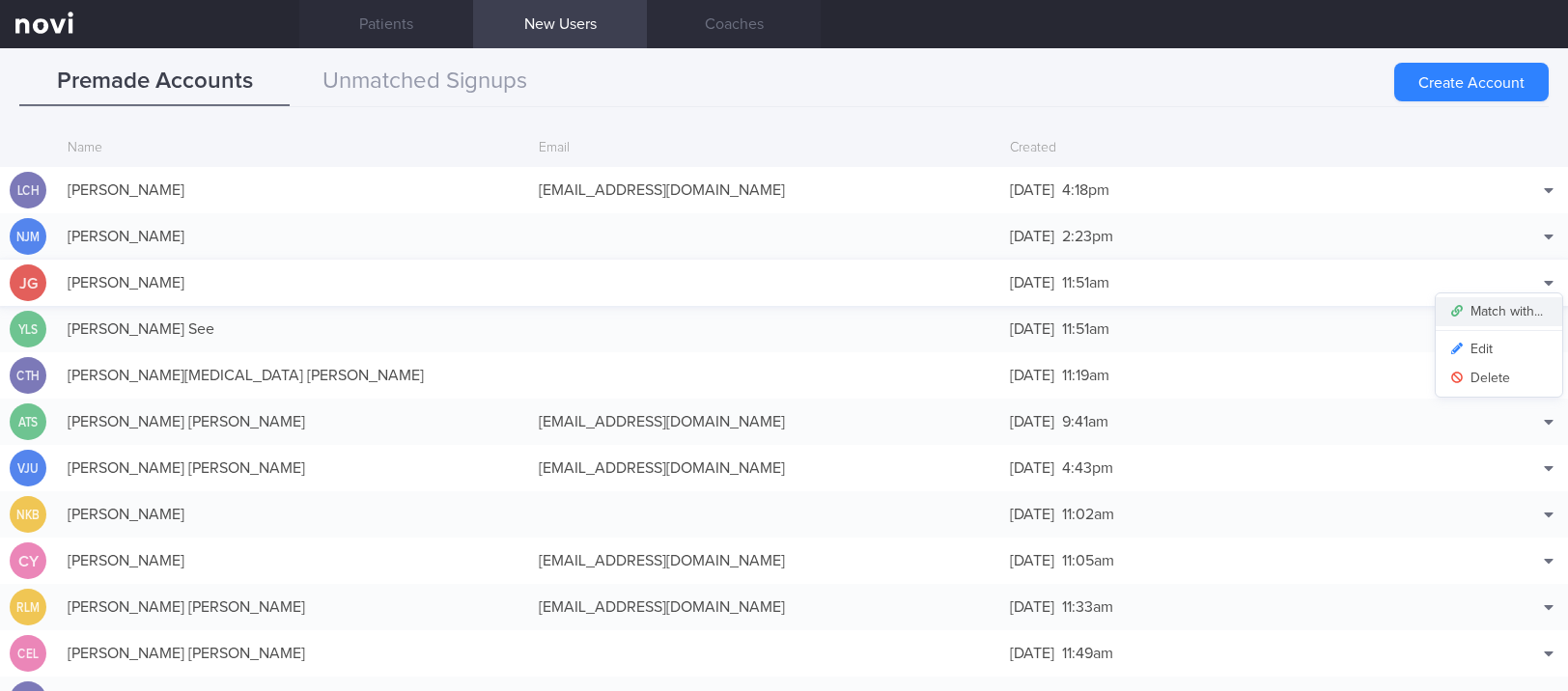
click at [1500, 309] on button "Match with..." at bounding box center [1499, 312] width 126 height 29
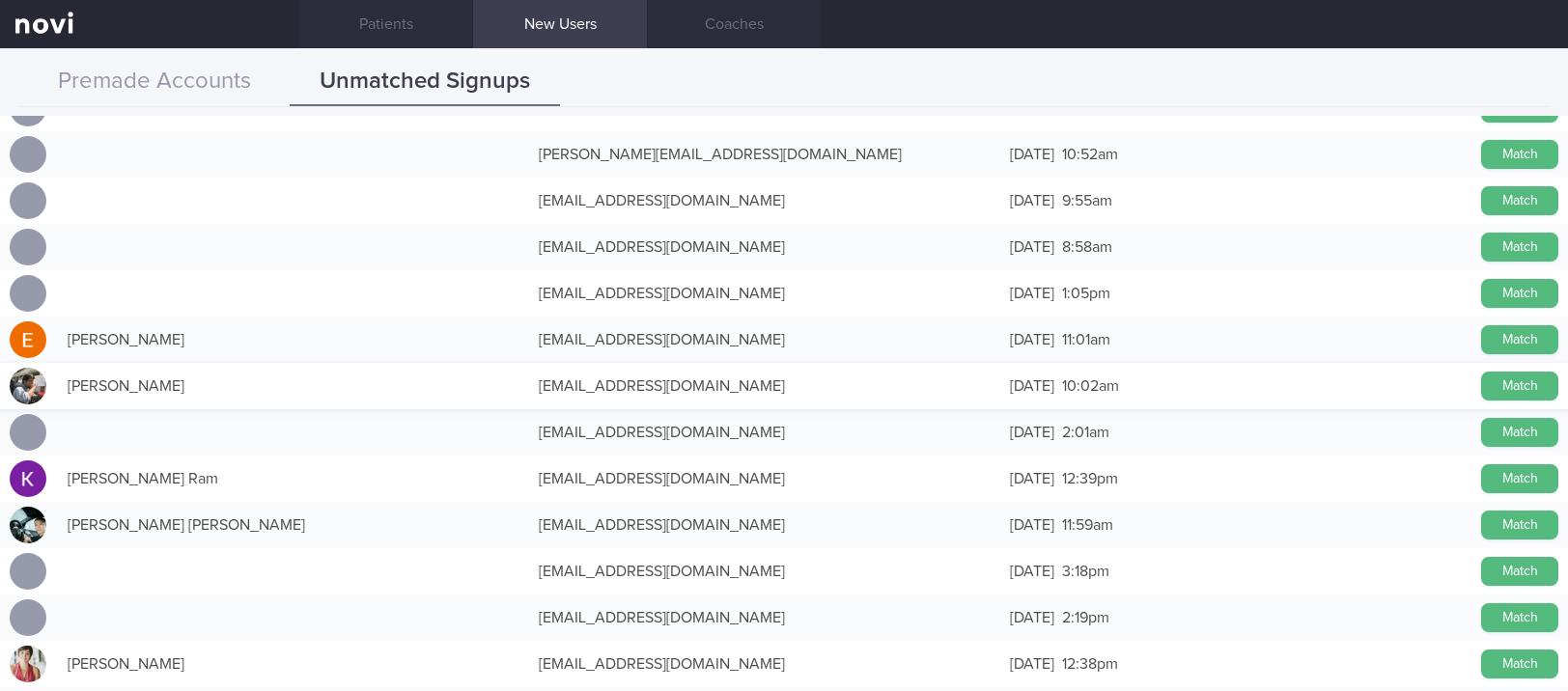
scroll to position [1673, 0]
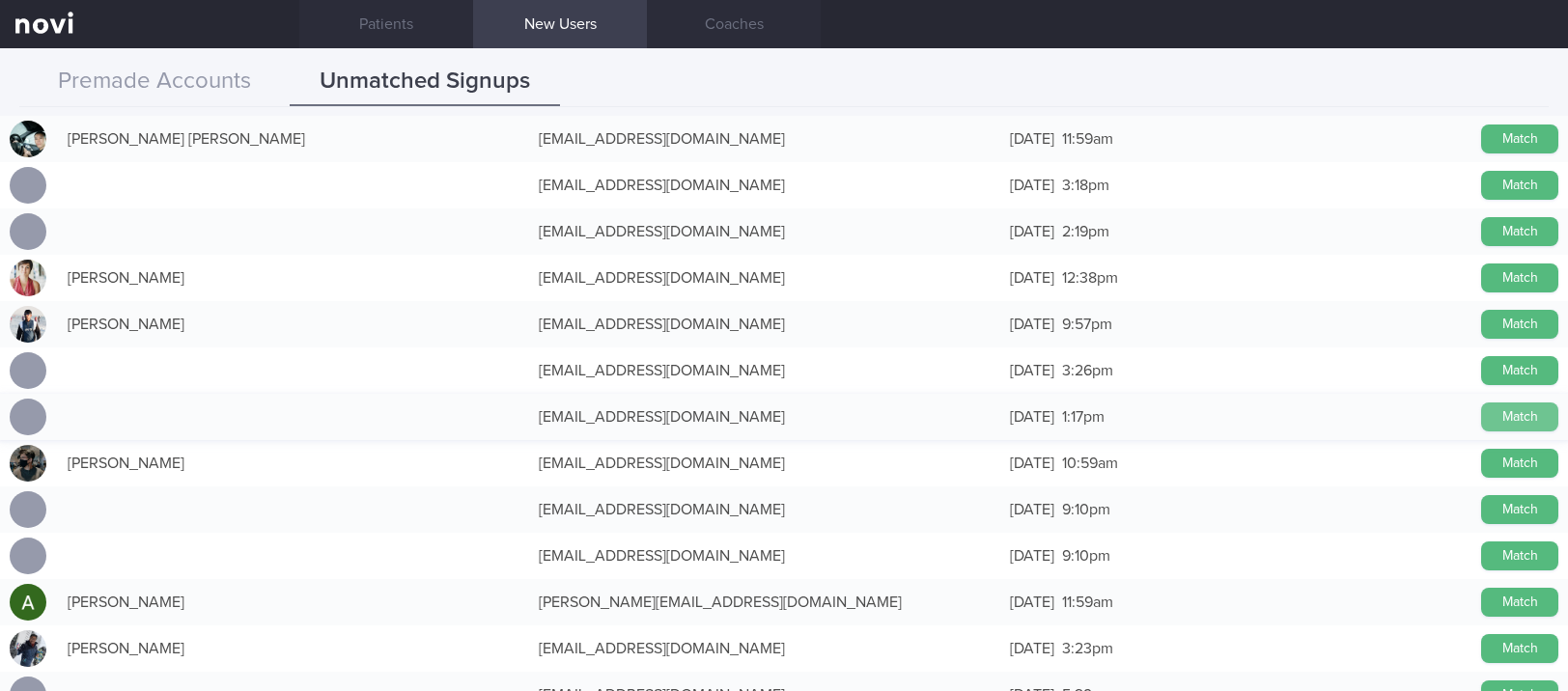
click at [1506, 420] on button "Match" at bounding box center [1519, 417] width 78 height 29
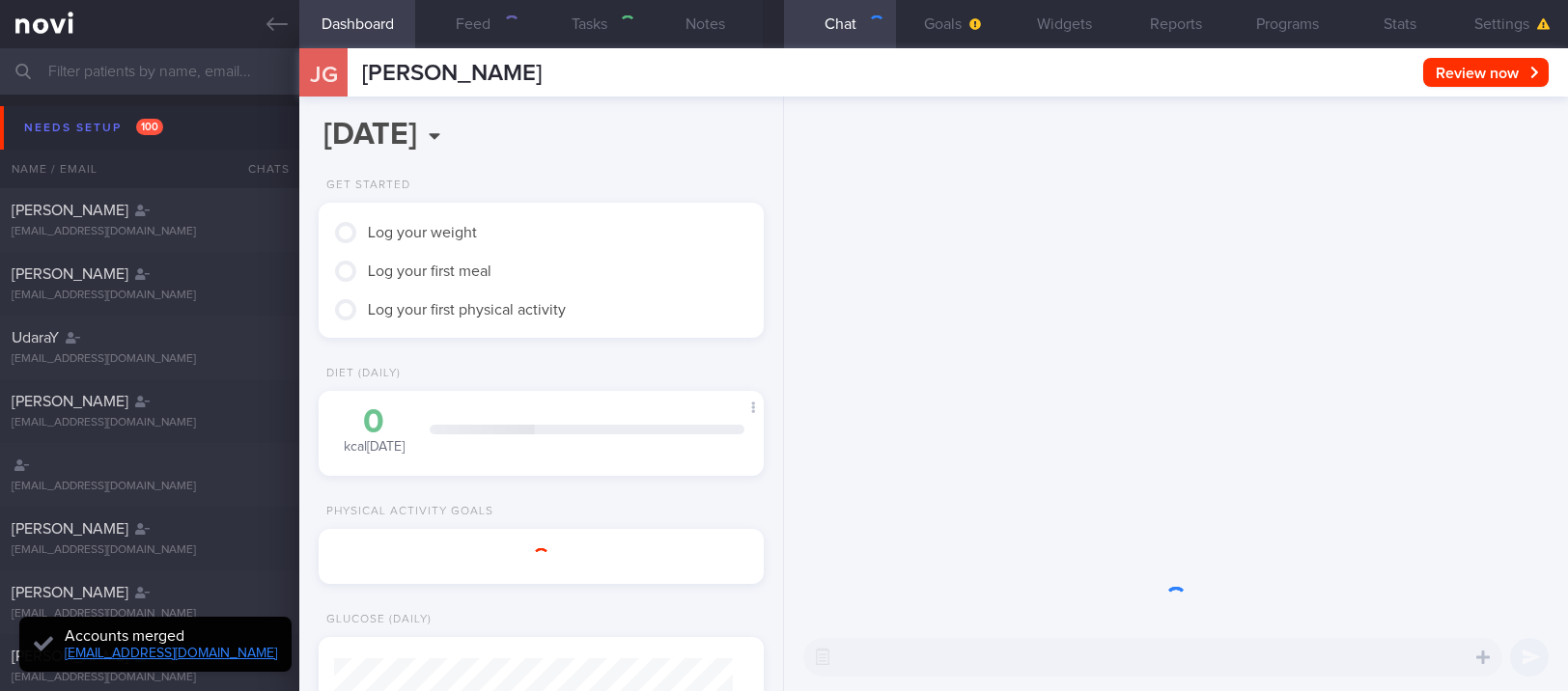
type input "tracked"
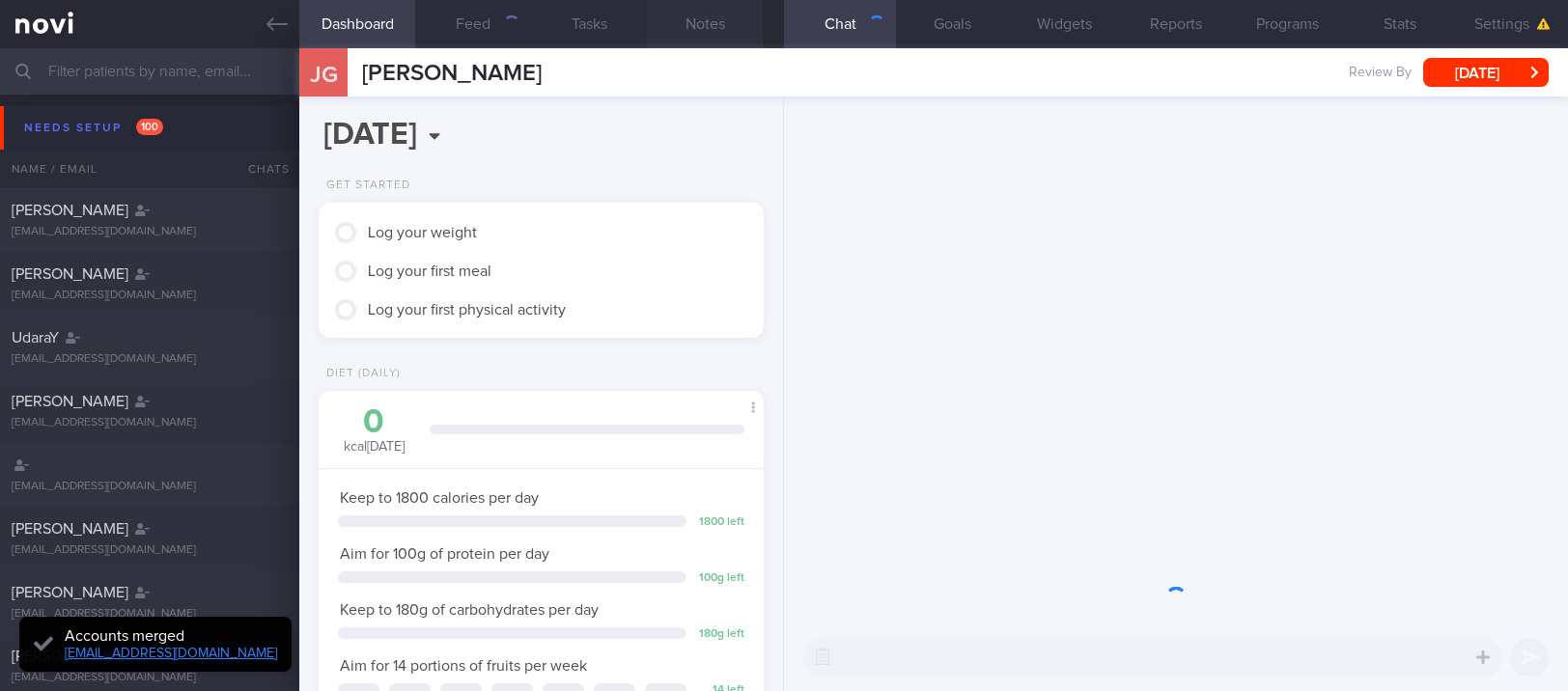
scroll to position [223, 390]
click at [720, 25] on button "Notes" at bounding box center [704, 24] width 115 height 49
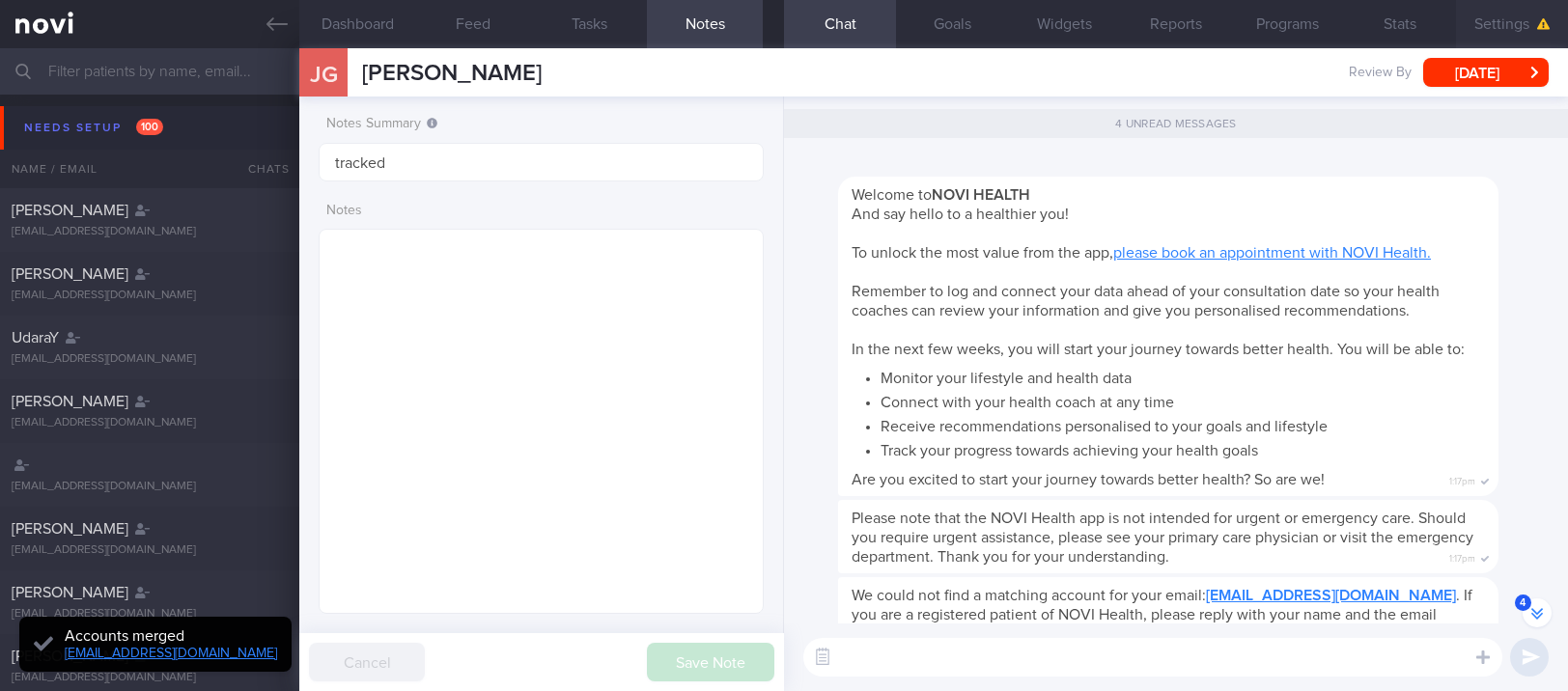
click at [1491, 39] on button "Settings" at bounding box center [1512, 24] width 112 height 49
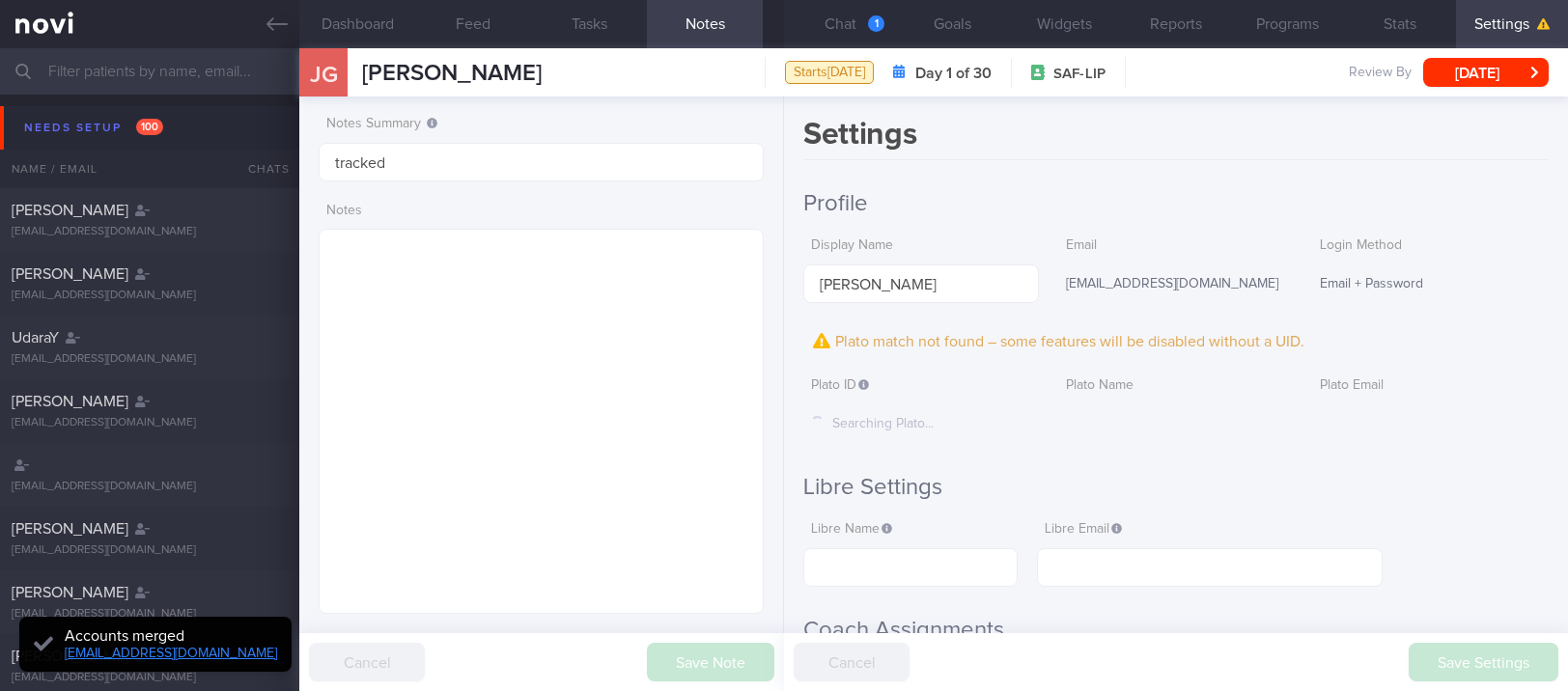
scroll to position [-391, 0]
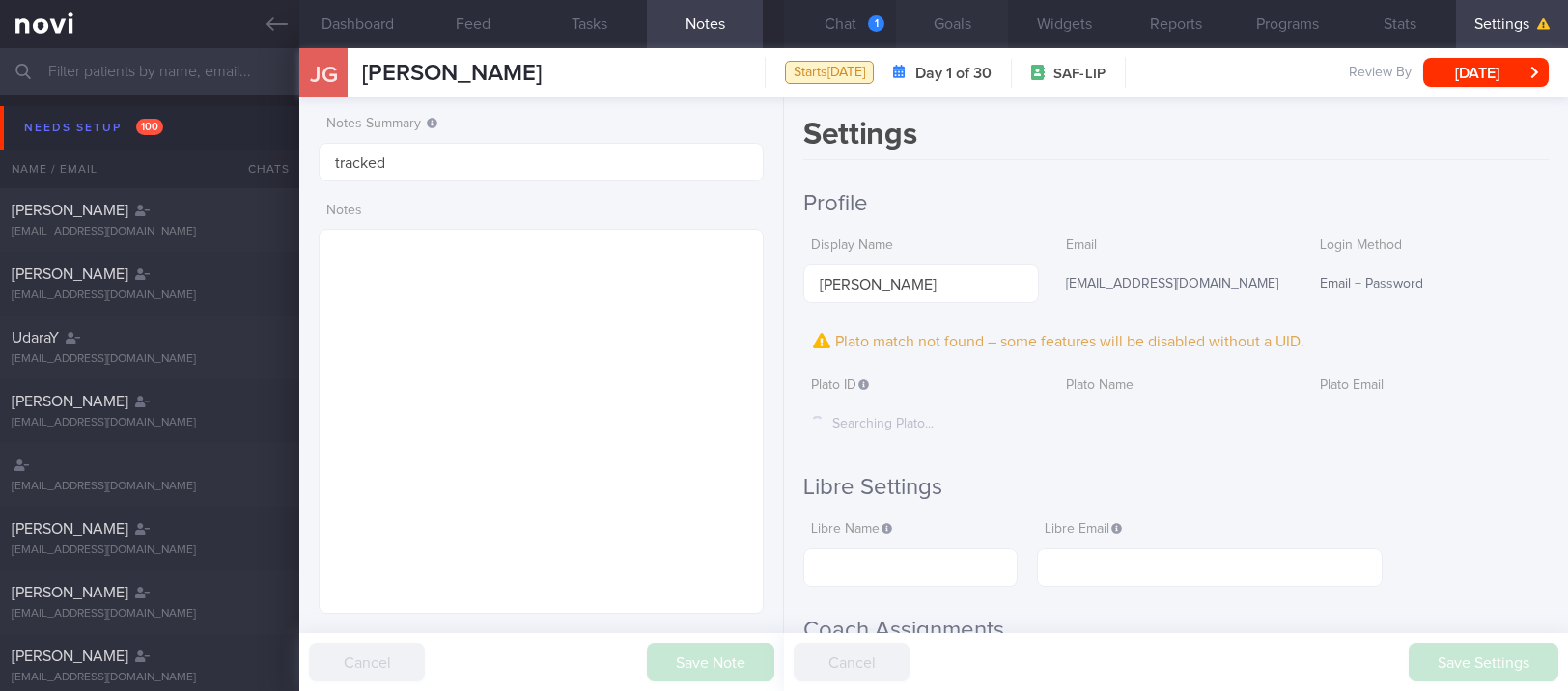
click at [972, 40] on button "Goals" at bounding box center [951, 24] width 112 height 49
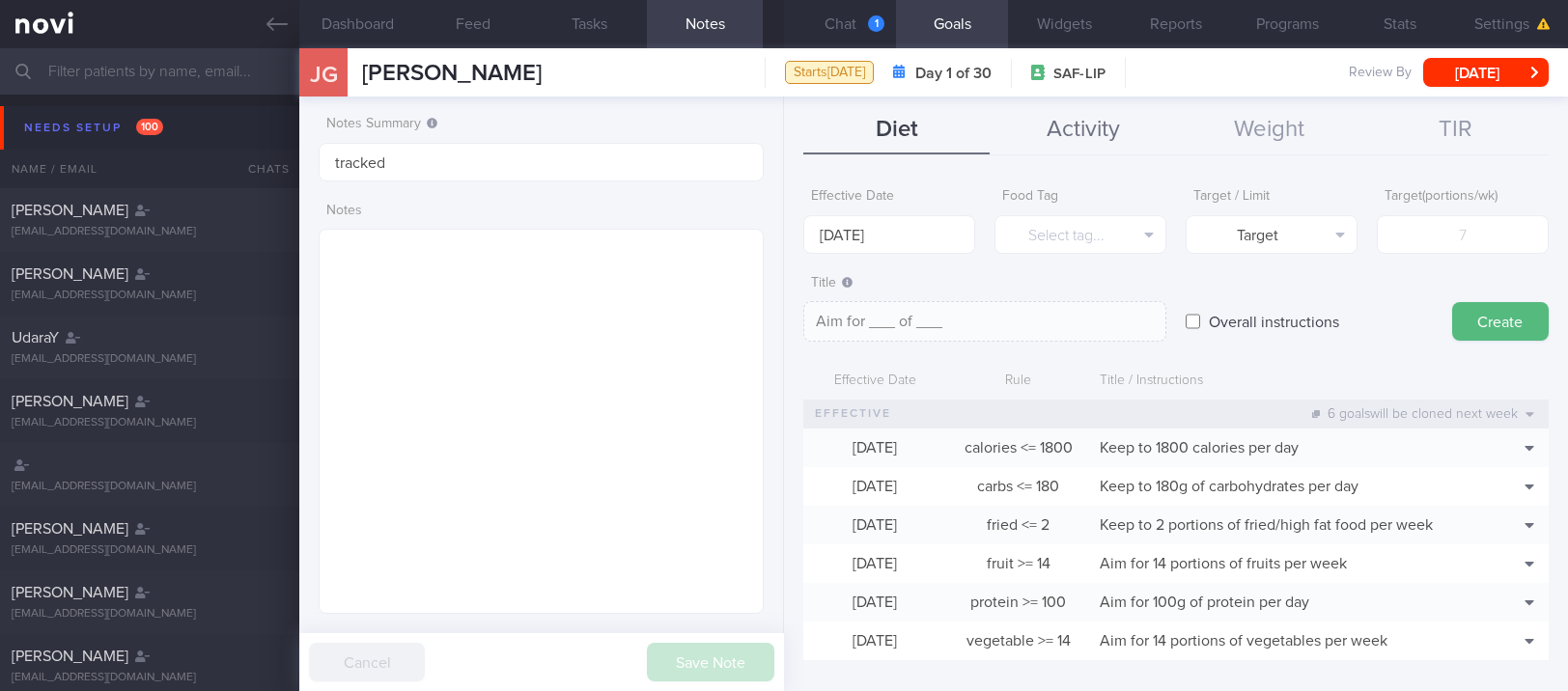
click at [1098, 143] on button "Activity" at bounding box center [1083, 130] width 186 height 49
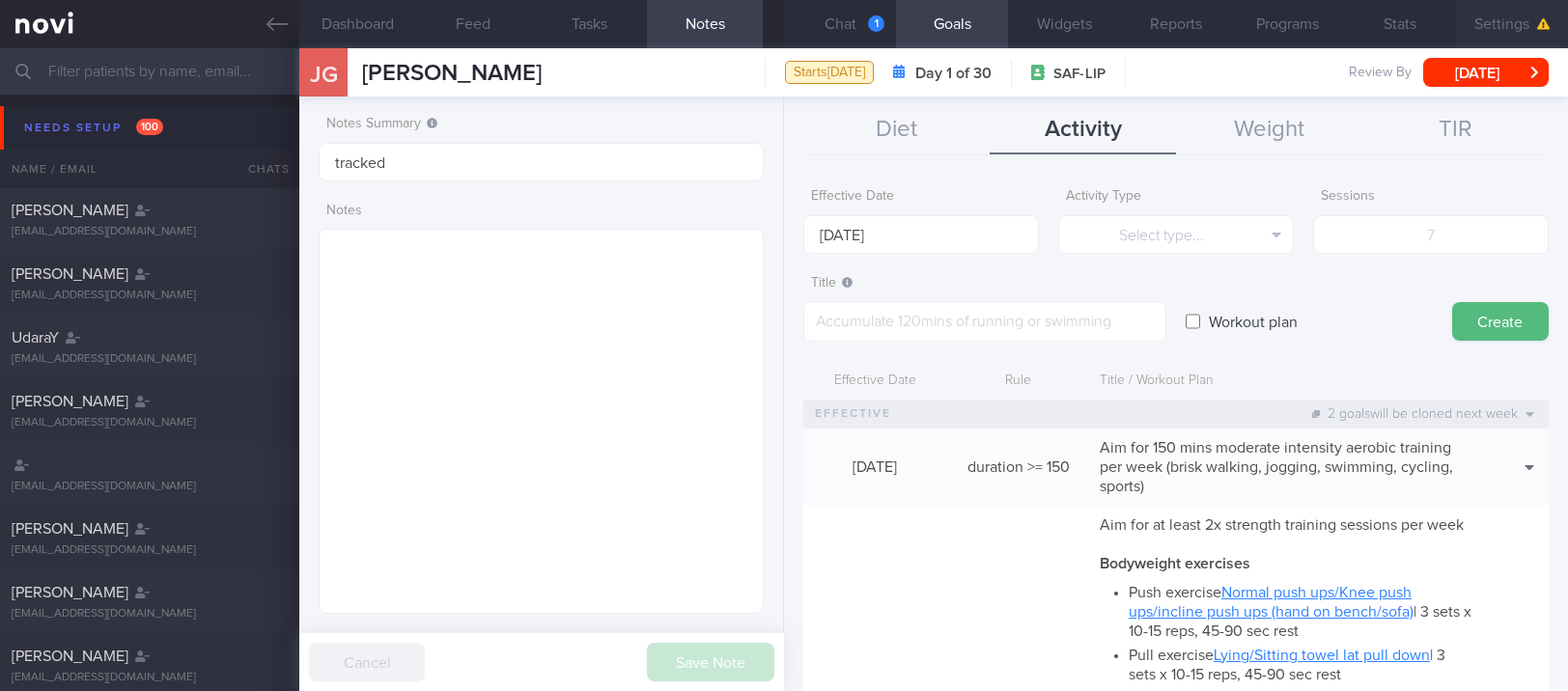
click at [1495, 35] on button "Settings" at bounding box center [1512, 24] width 112 height 49
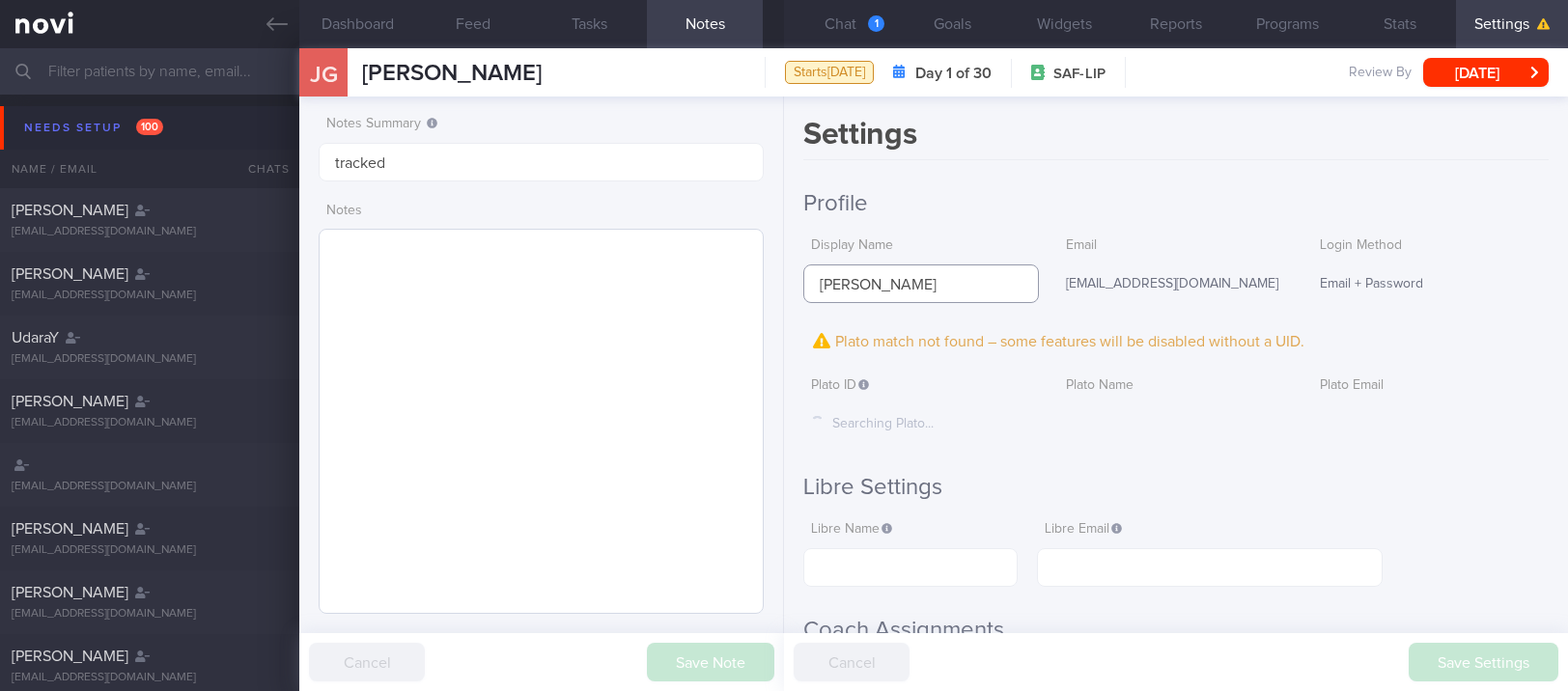
drag, startPoint x: 950, startPoint y: 283, endPoint x: 714, endPoint y: 279, distance: 236.0
click at [714, 279] on div "Dashboard Feed Tasks Notes Chat 1 Goals Widgets Reports Programs Stats Settings…" at bounding box center [933, 370] width 1269 height 643
click at [955, 572] on input "text" at bounding box center [910, 568] width 214 height 39
paste input "Jack Gao"
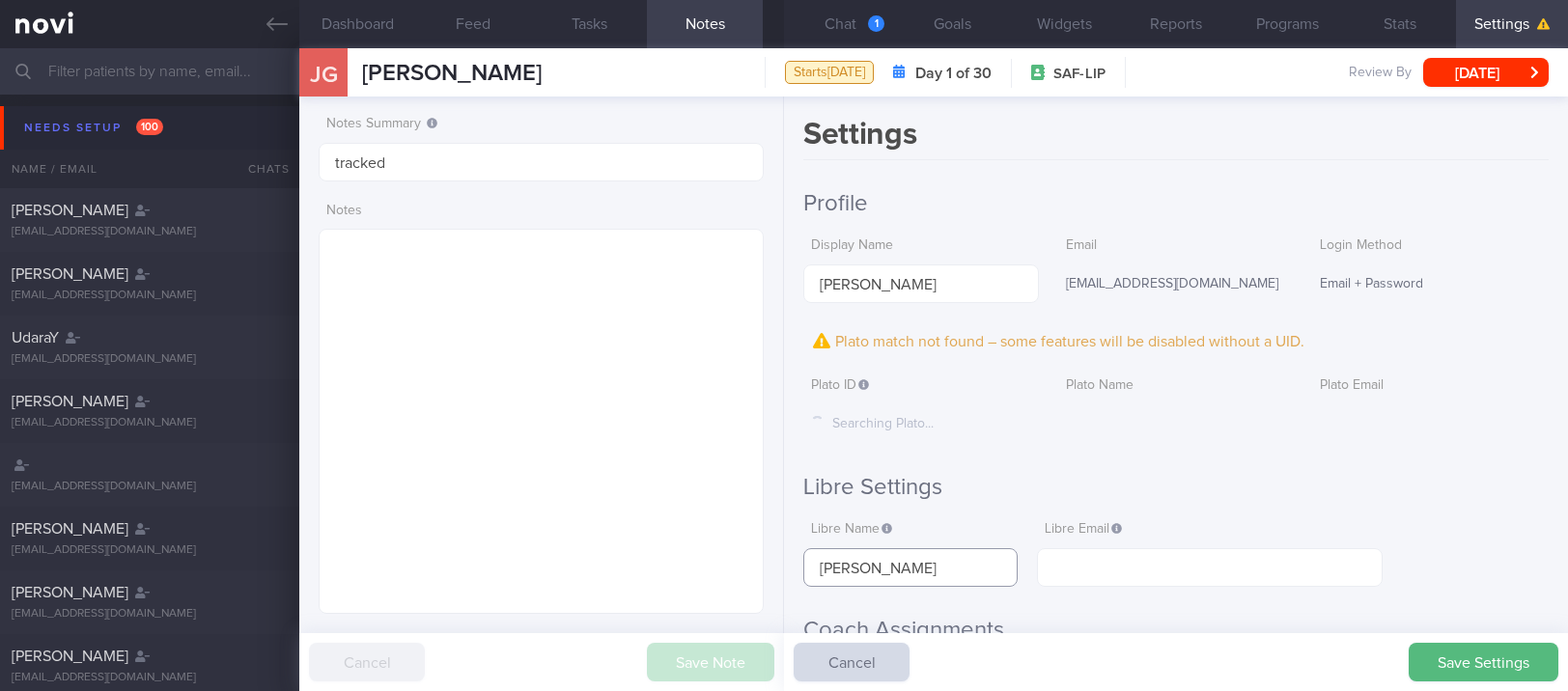
type input "Jack Gao"
drag, startPoint x: 1233, startPoint y: 282, endPoint x: 1049, endPoint y: 284, distance: 184.0
click at [1059, 284] on div "jack.shengyuan@hotmail.com" at bounding box center [1176, 285] width 235 height 41
copy div "jack.shengyuan@hotmail.com"
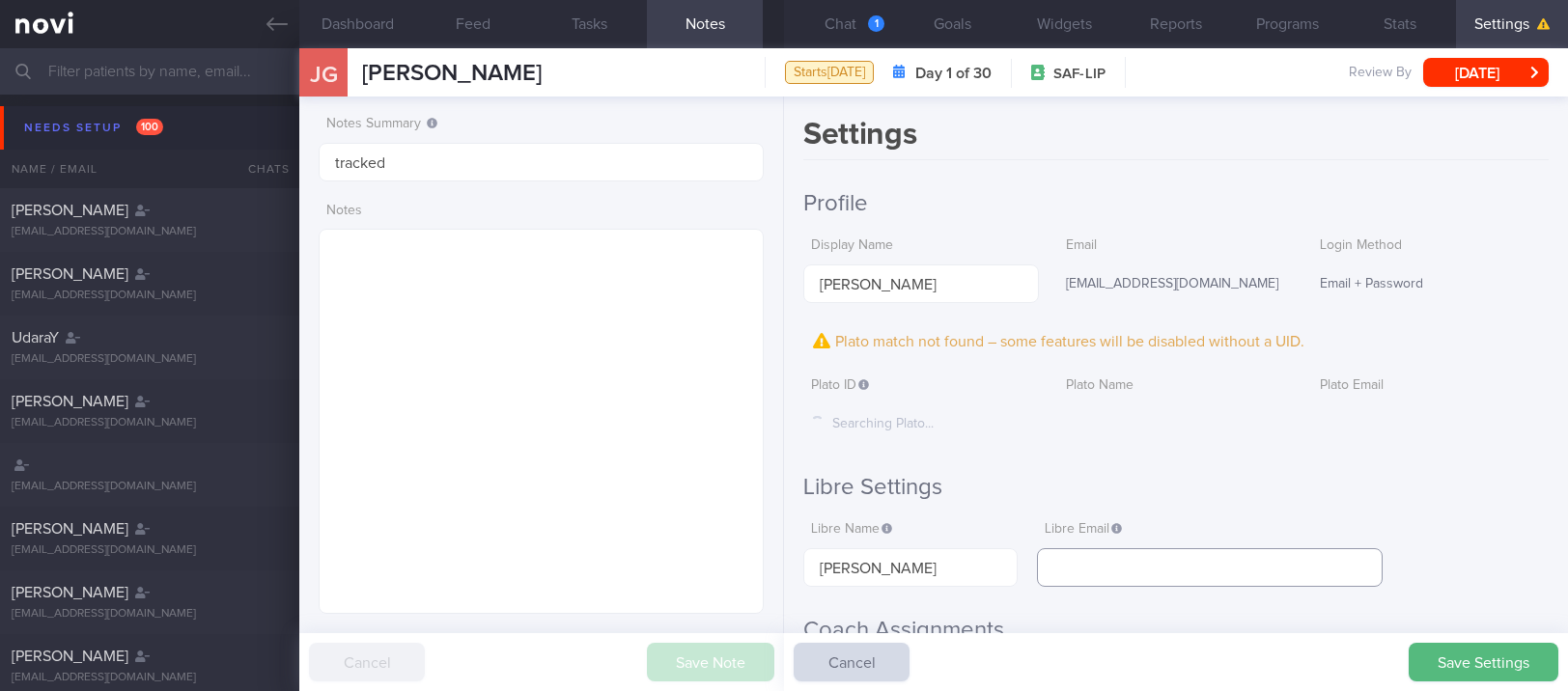
click at [1159, 565] on input "text" at bounding box center [1210, 568] width 345 height 39
paste input "jack.shengyuan@hotmail.com"
type input "jack.shengyuan@hotmail.com"
click at [1492, 665] on button "Save Settings" at bounding box center [1484, 663] width 149 height 39
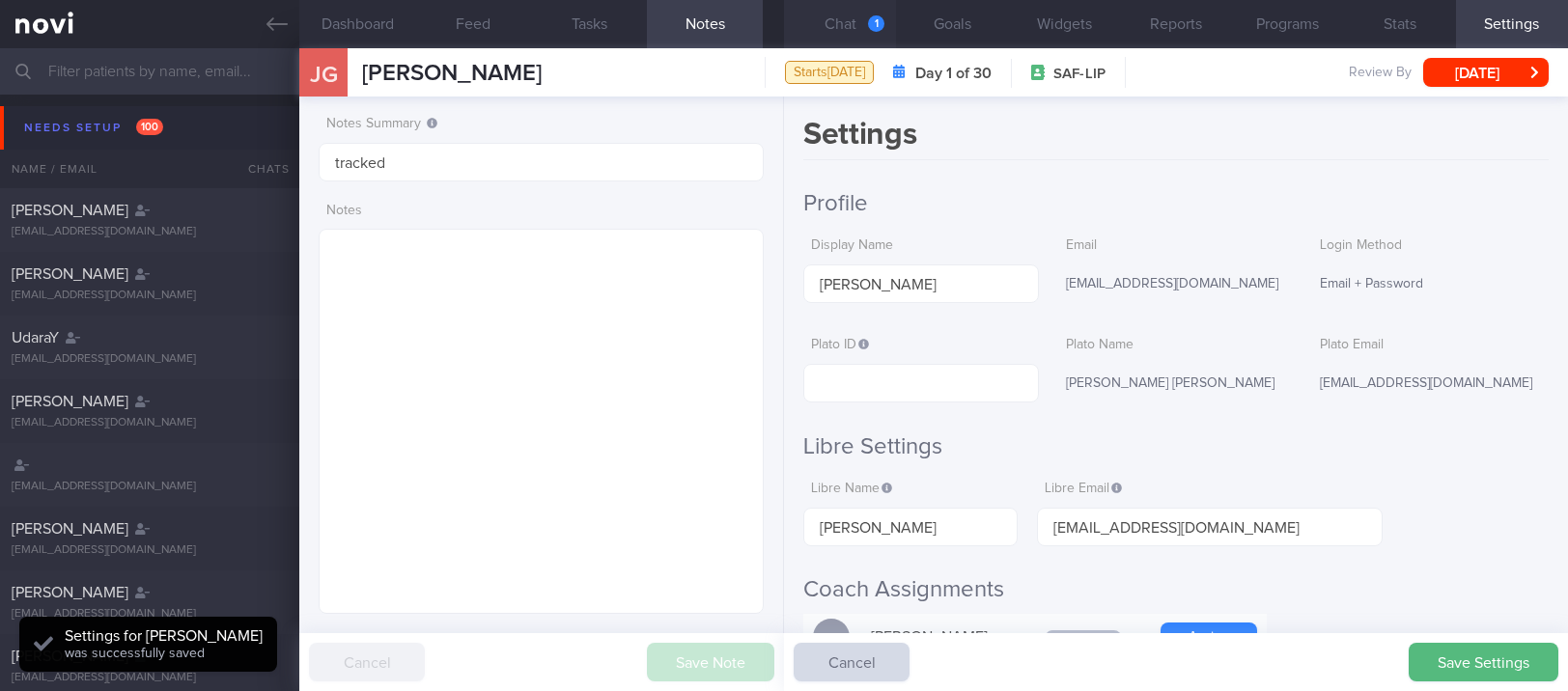
click at [814, 7] on button "Chat 1" at bounding box center [839, 24] width 112 height 49
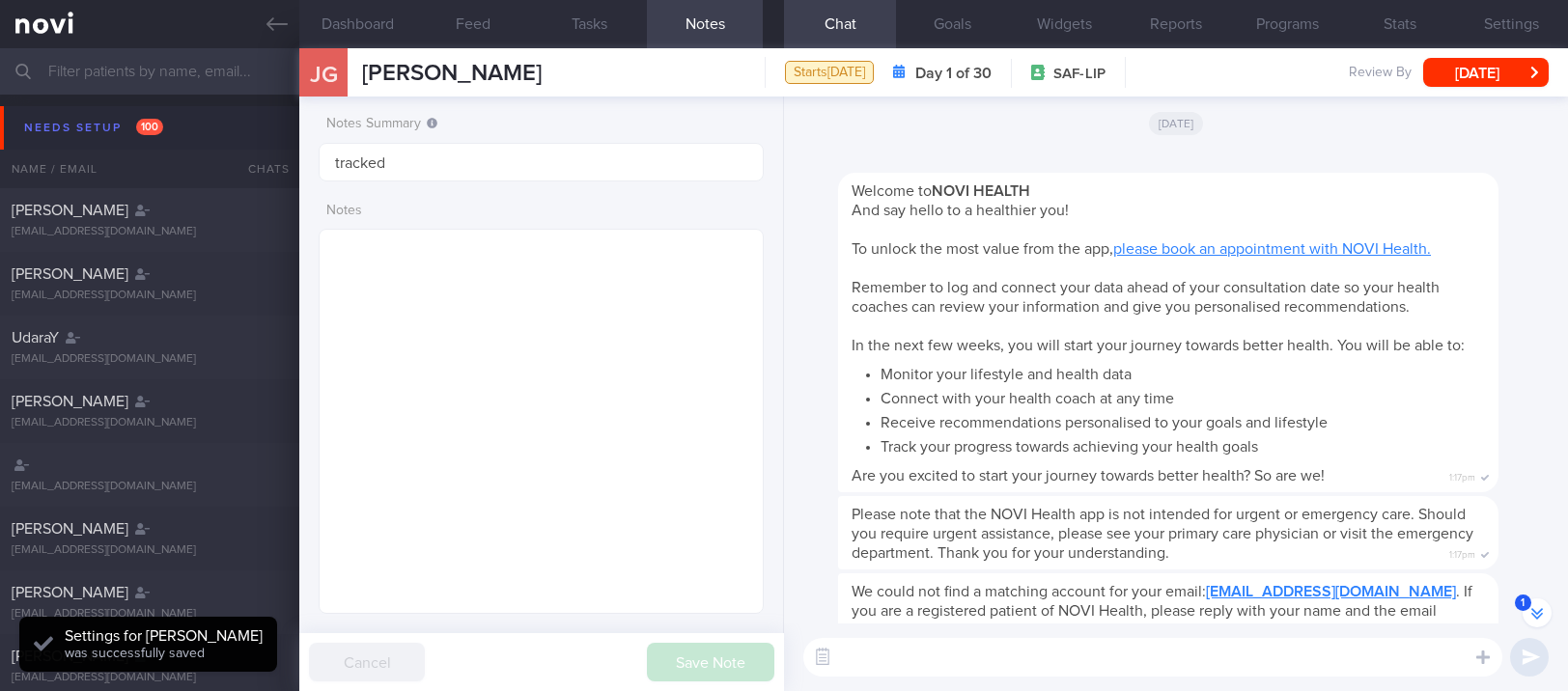
scroll to position [-392, 0]
click at [956, 33] on button "Goals" at bounding box center [951, 24] width 112 height 49
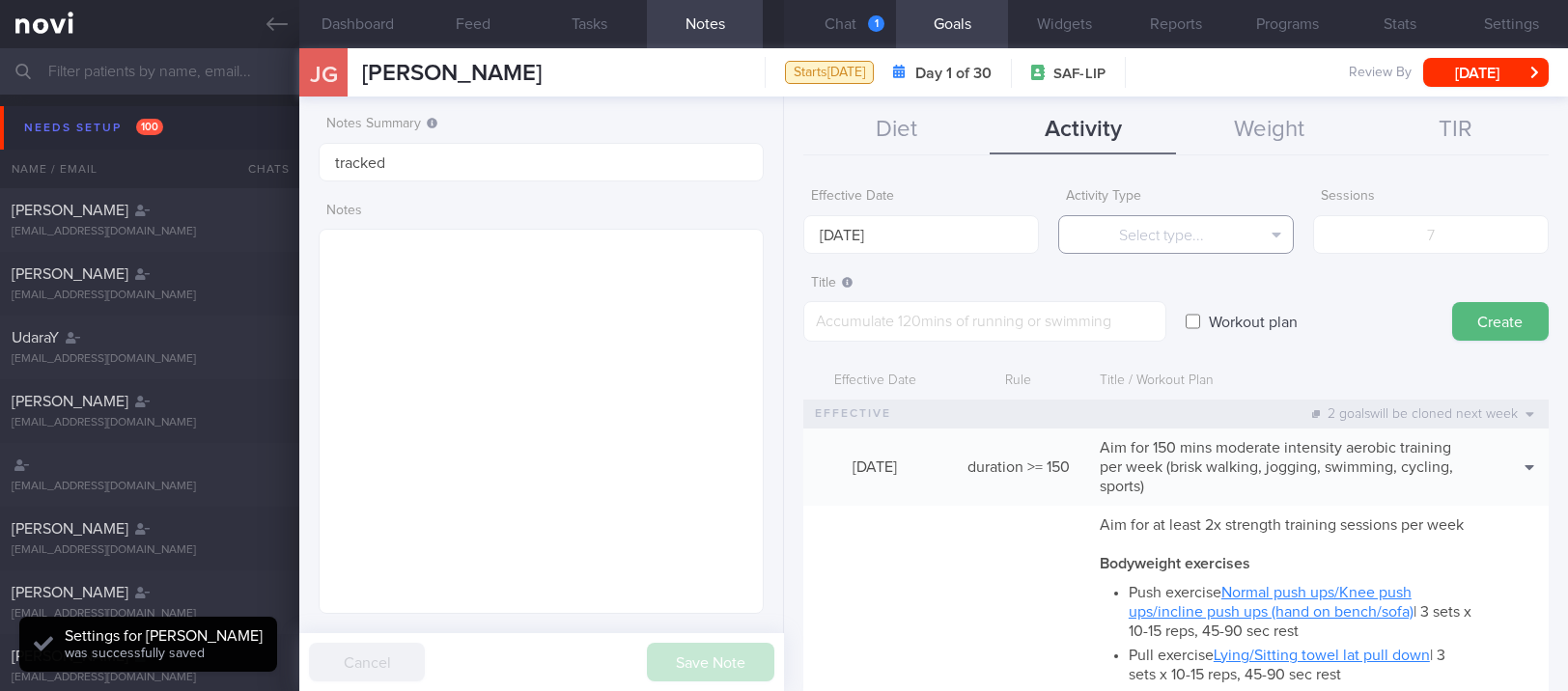
click at [1156, 223] on button "Select type..." at bounding box center [1176, 235] width 236 height 39
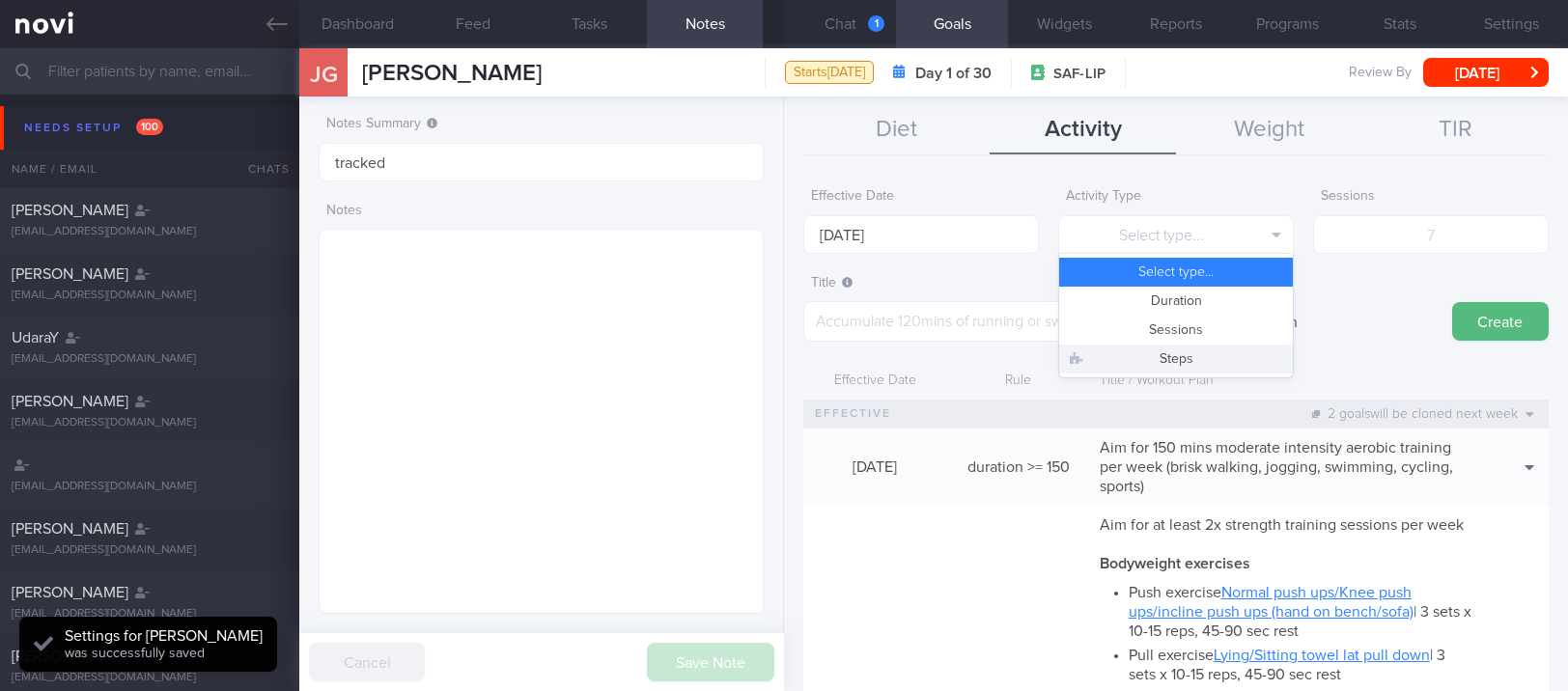
click at [1142, 360] on button "Steps" at bounding box center [1176, 359] width 234 height 29
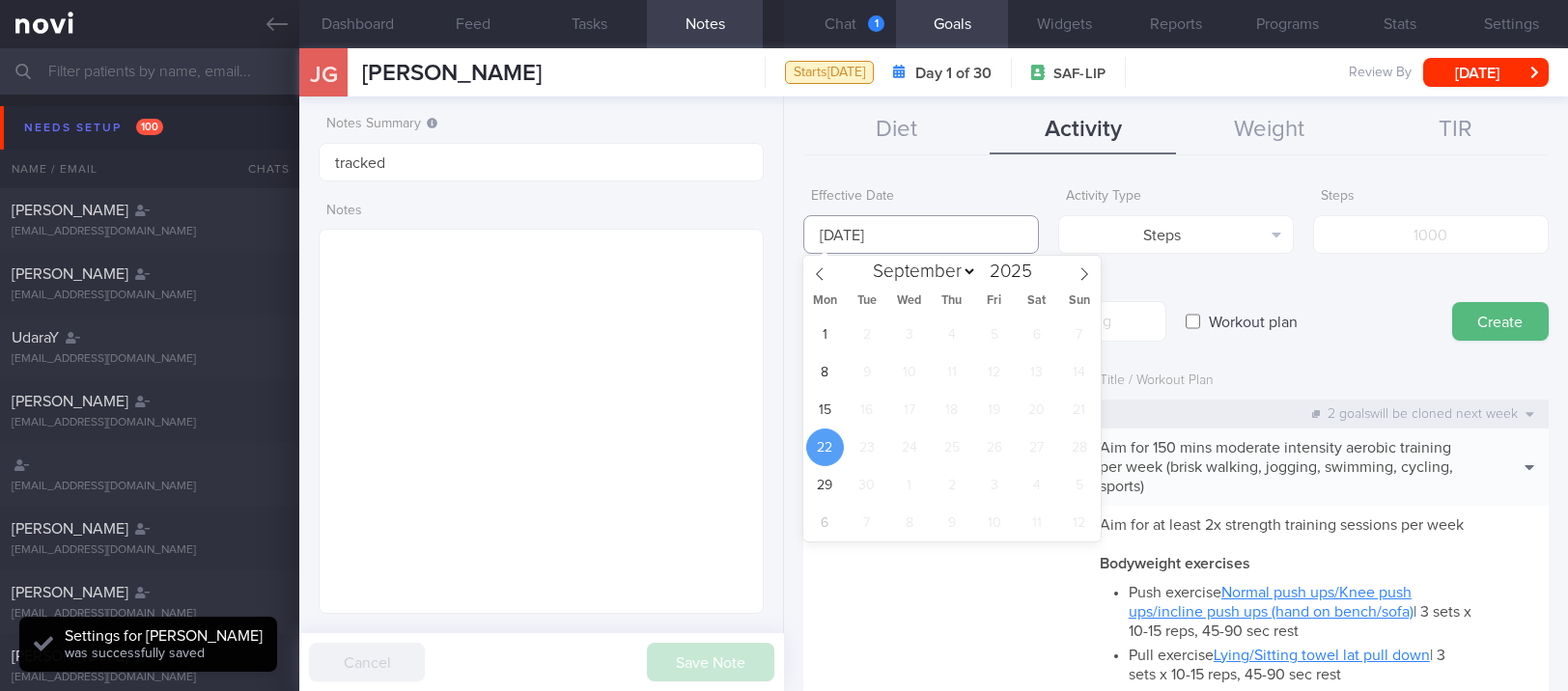
click at [982, 242] on input "[DATE]" at bounding box center [921, 235] width 236 height 39
drag, startPoint x: 834, startPoint y: 401, endPoint x: 901, endPoint y: 388, distance: 68.2
click at [834, 403] on span "15" at bounding box center [825, 410] width 38 height 38
type input "15 Sep 2025"
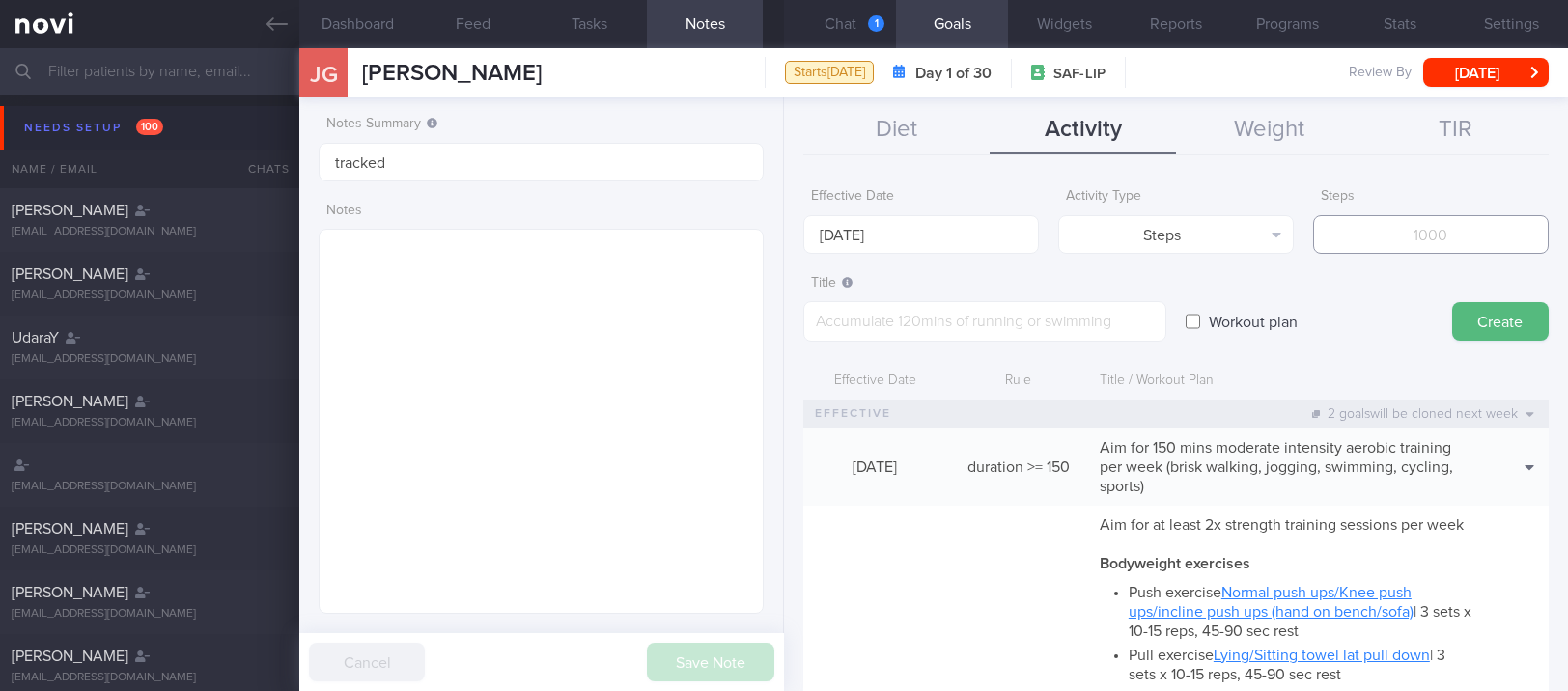
click at [1496, 244] on input "number" at bounding box center [1430, 235] width 236 height 39
type input "70000"
click at [1077, 320] on textarea at bounding box center [985, 321] width 363 height 41
type textarea "Aim for at least 10K steps daily (70K per week)"
click at [1460, 325] on button "Create" at bounding box center [1501, 321] width 97 height 39
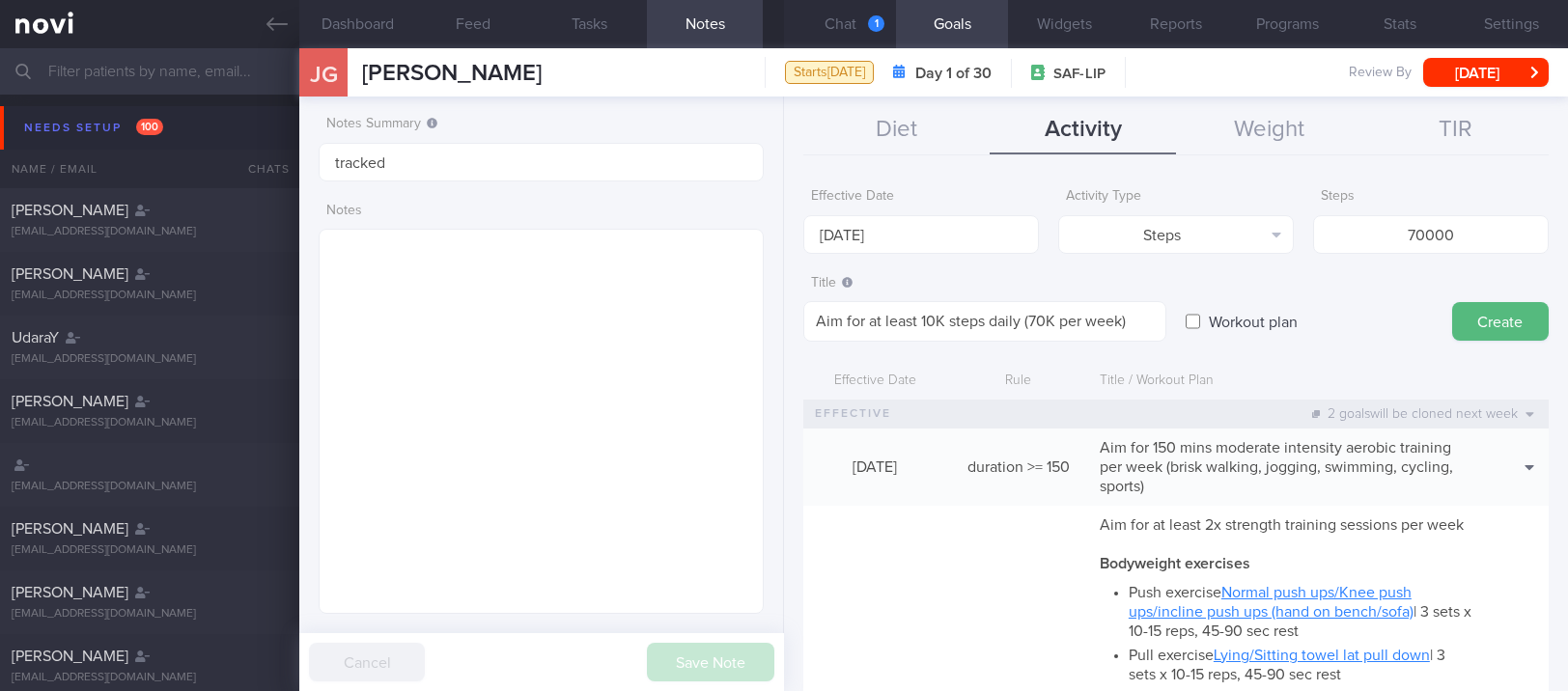
type input "[DATE]"
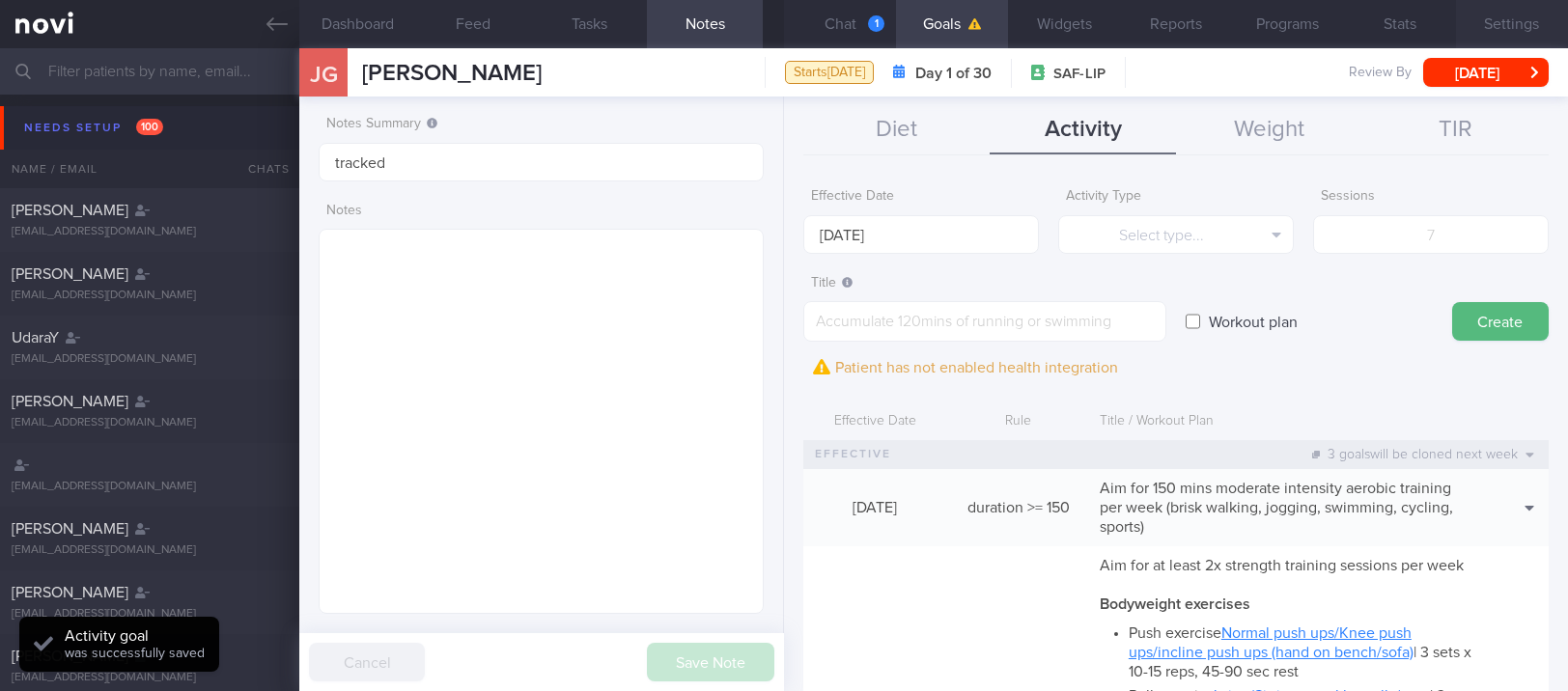
click at [1489, 29] on button "Settings" at bounding box center [1512, 24] width 112 height 49
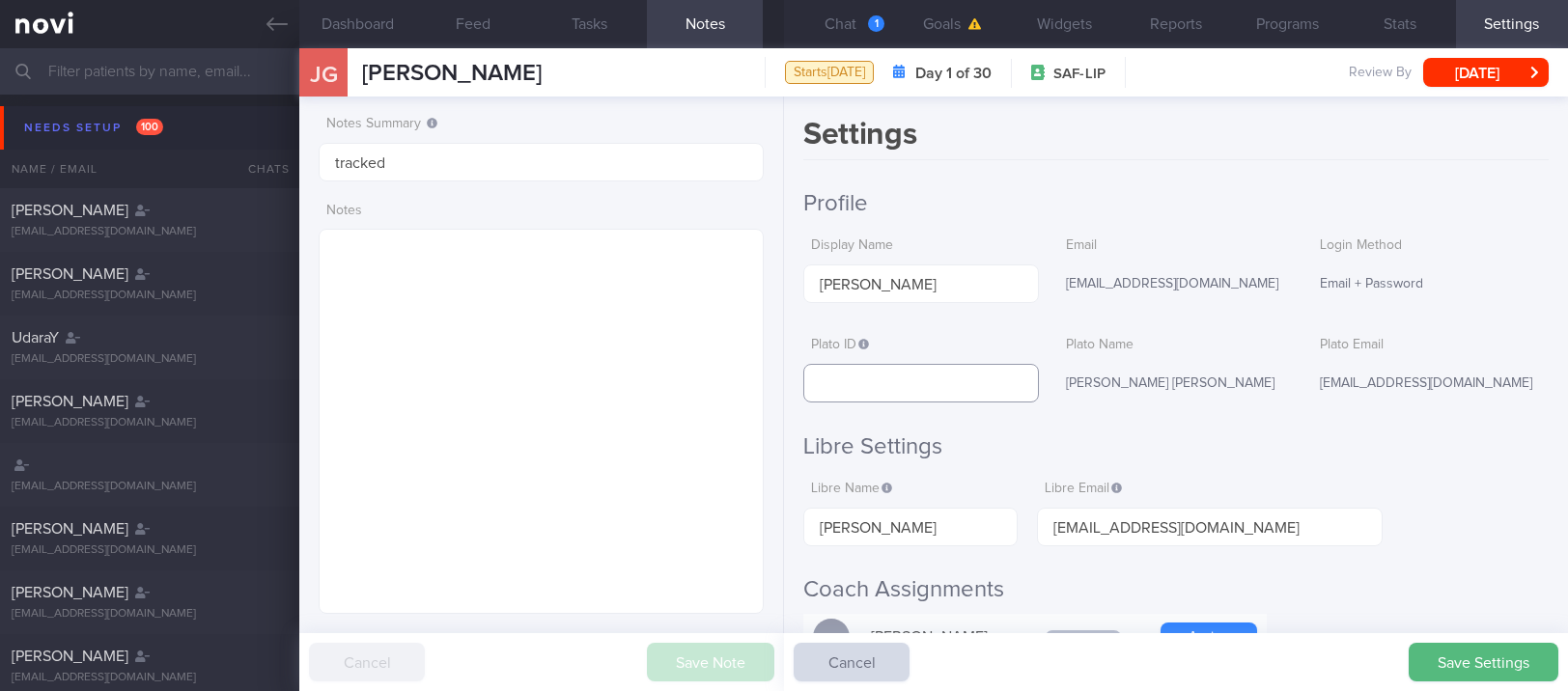
click at [977, 378] on input "text" at bounding box center [921, 383] width 235 height 39
paste input "ea816869b419072727effe18392eab64"
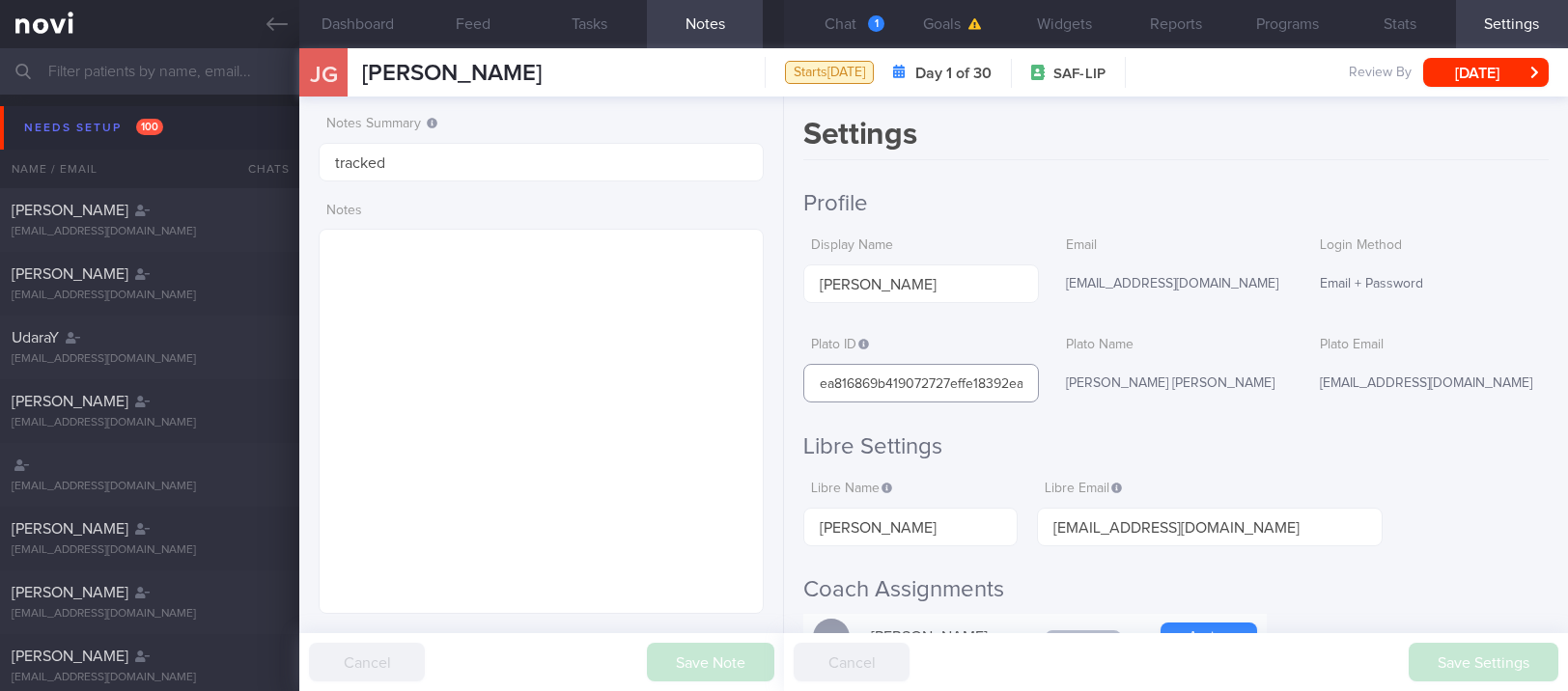
scroll to position [0, 37]
type input "ea816869b419072727effe18392eab64"
click at [1356, 474] on div "Libre Email LibreView users will be matched using the user's Libre Name and Ema…" at bounding box center [1210, 510] width 345 height 76
click at [1003, 285] on input "Jack Gao" at bounding box center [921, 284] width 235 height 39
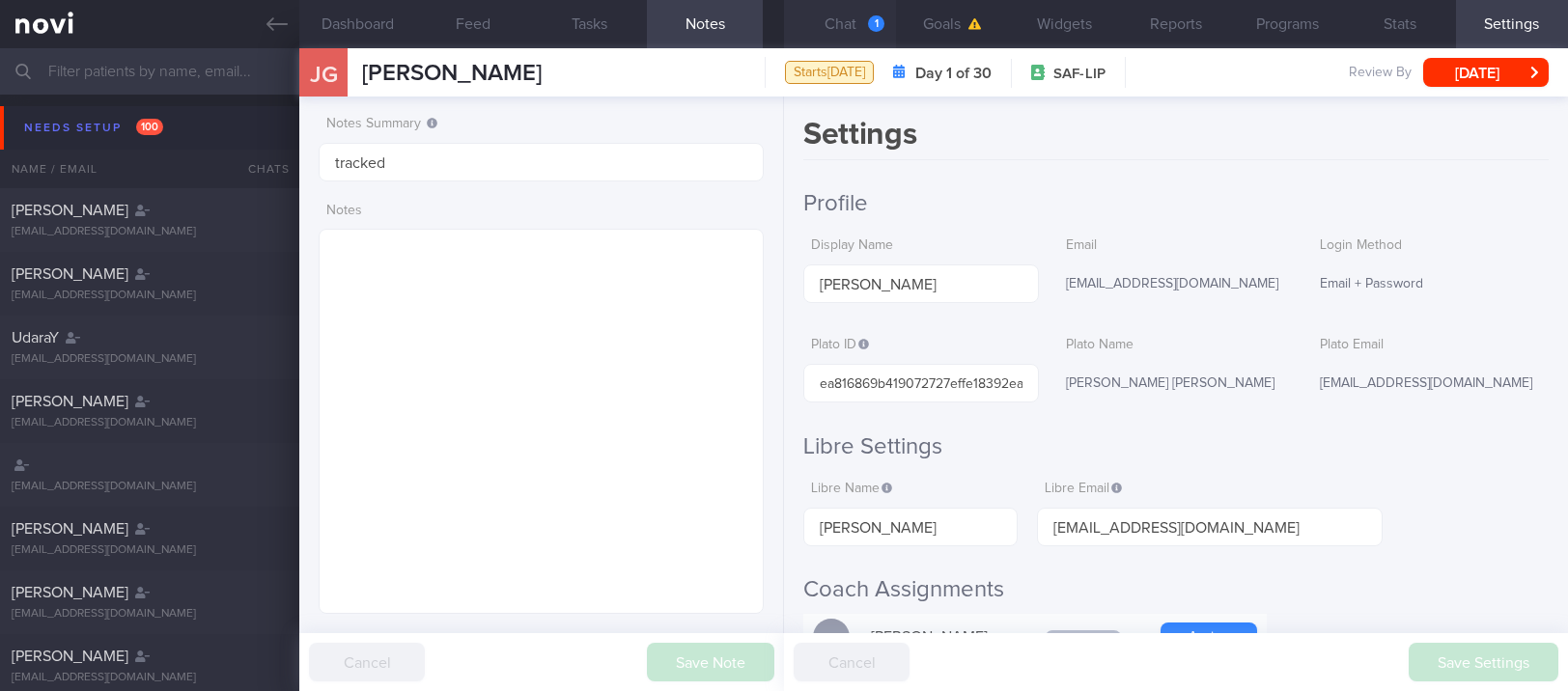
click at [842, 32] on button "Chat 1" at bounding box center [839, 24] width 112 height 49
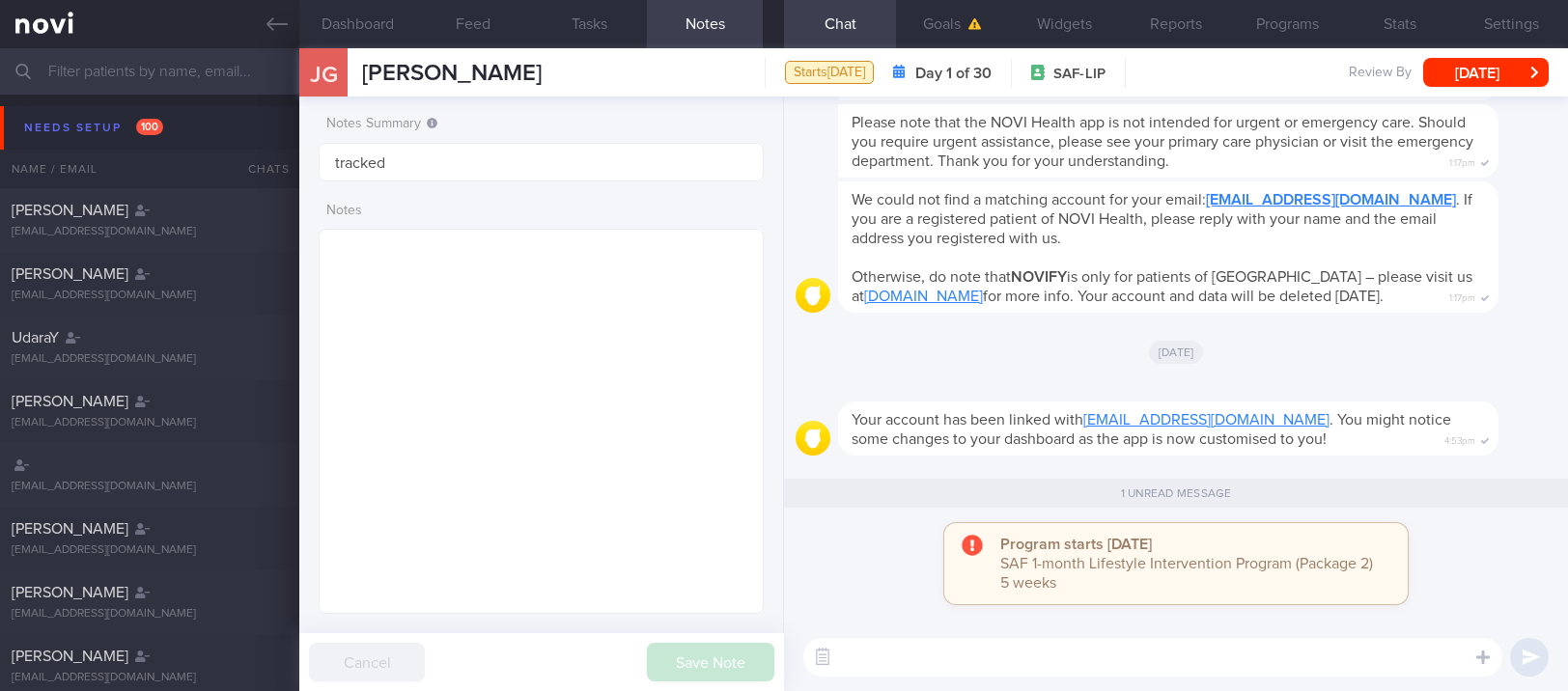
click at [1073, 657] on textarea at bounding box center [1153, 658] width 699 height 39
paste textarea "Hi Suzanne! This is Joel, the dietitian. It was nice chatting with you today Pl…"
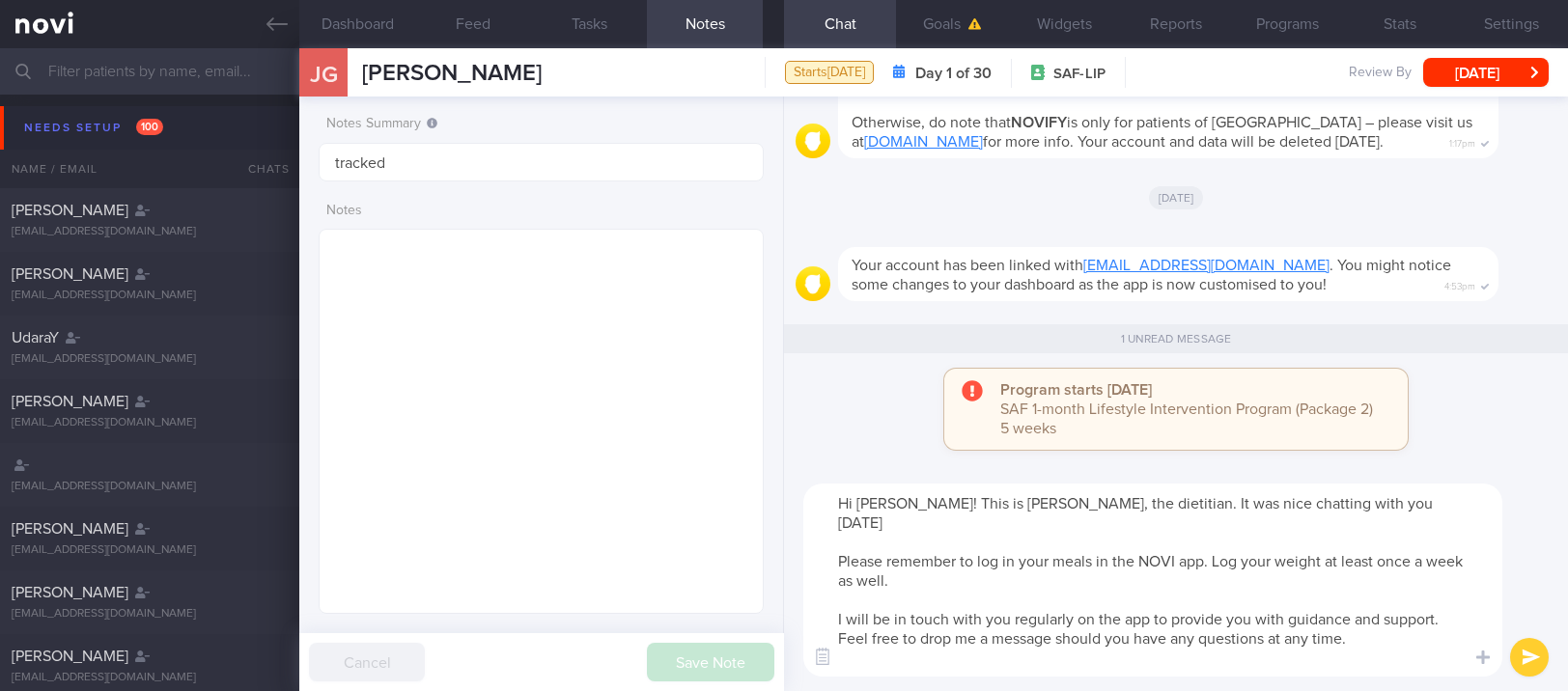
click at [881, 506] on textarea "Hi Suzanne! This is Joel, the dietitian. It was nice chatting with you today Pl…" at bounding box center [1153, 580] width 699 height 193
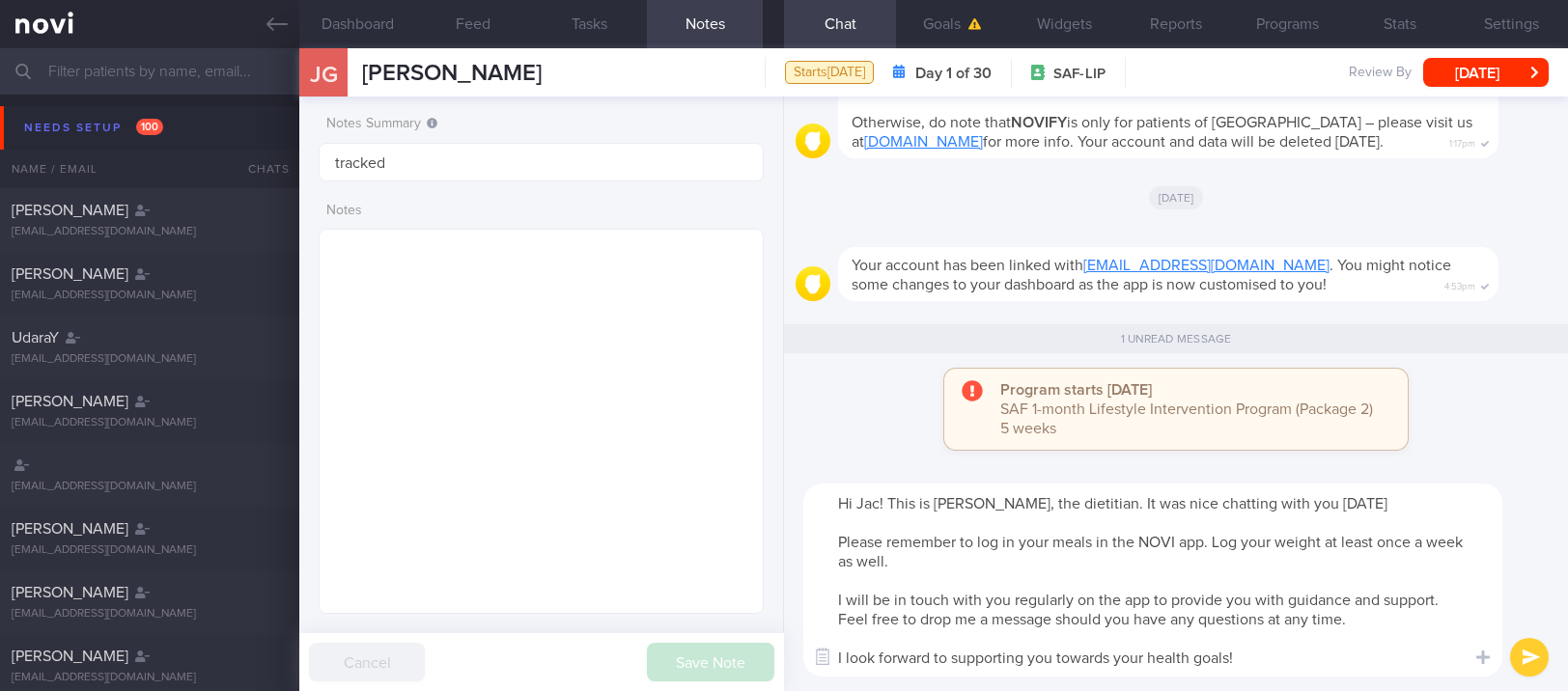
type textarea "Hi Jack! This is Joel, the dietitian. It was nice chatting with you today Pleas…"
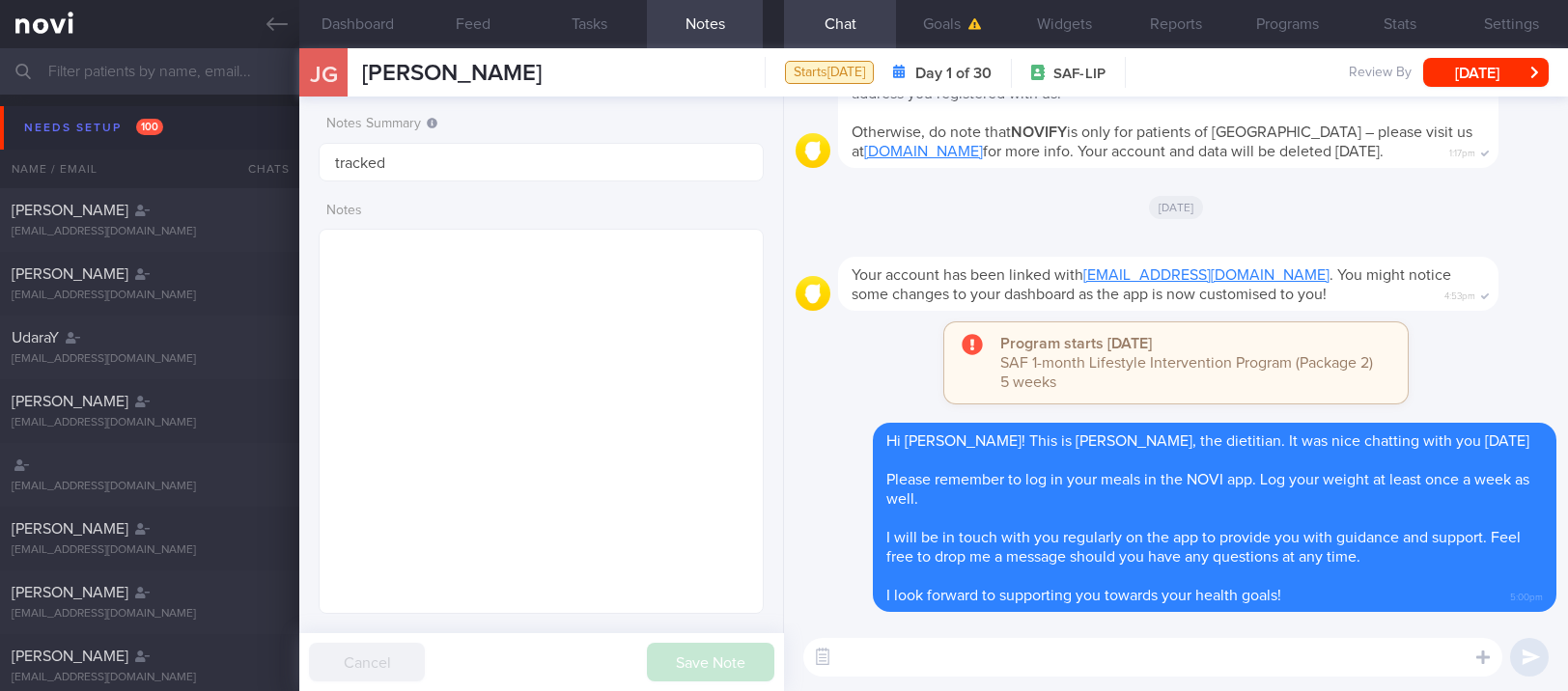
click at [996, 652] on textarea at bounding box center [1153, 658] width 699 height 39
paste textarea "Here are the points we discussed just now, with additional suggestions Weight m…"
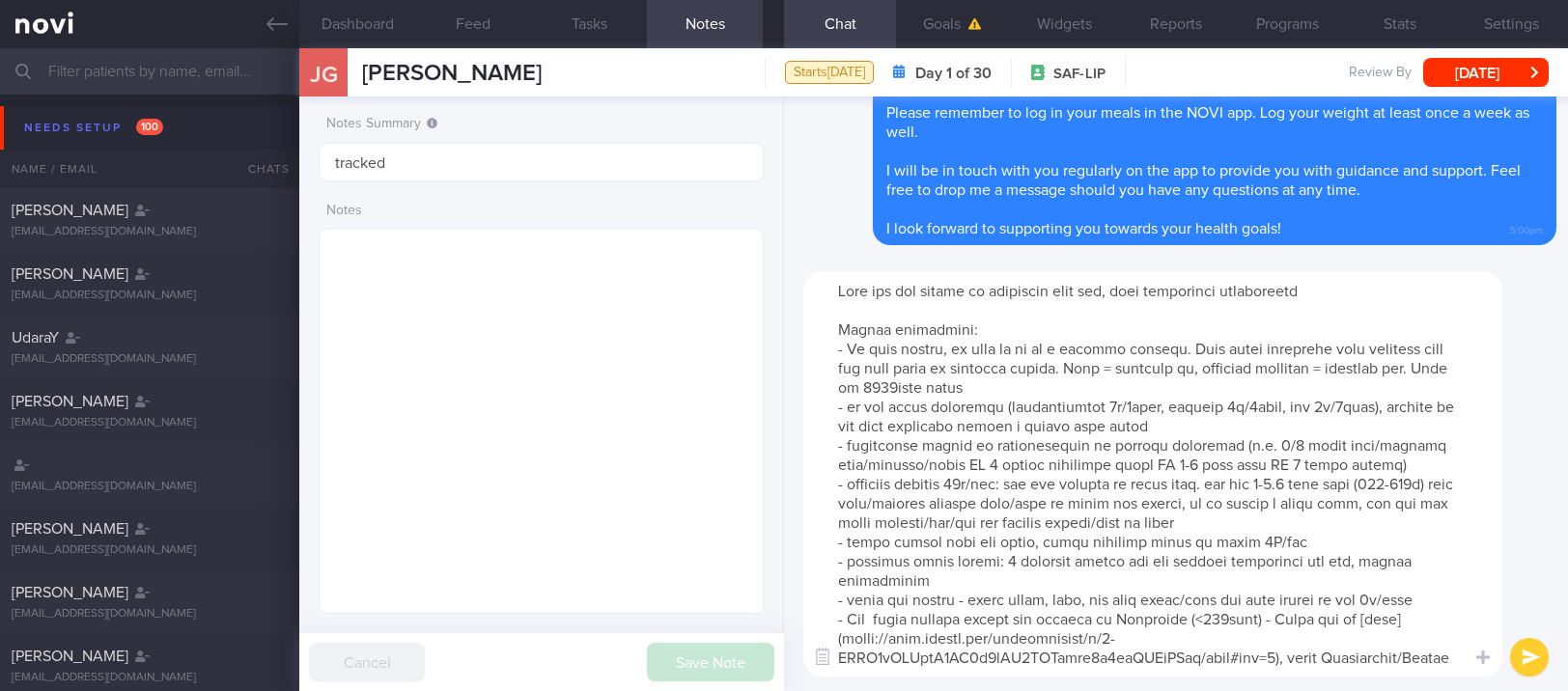
click at [1328, 437] on textarea at bounding box center [1153, 475] width 699 height 406
click at [912, 386] on textarea at bounding box center [1153, 475] width 699 height 406
click at [901, 386] on textarea at bounding box center [1153, 475] width 699 height 406
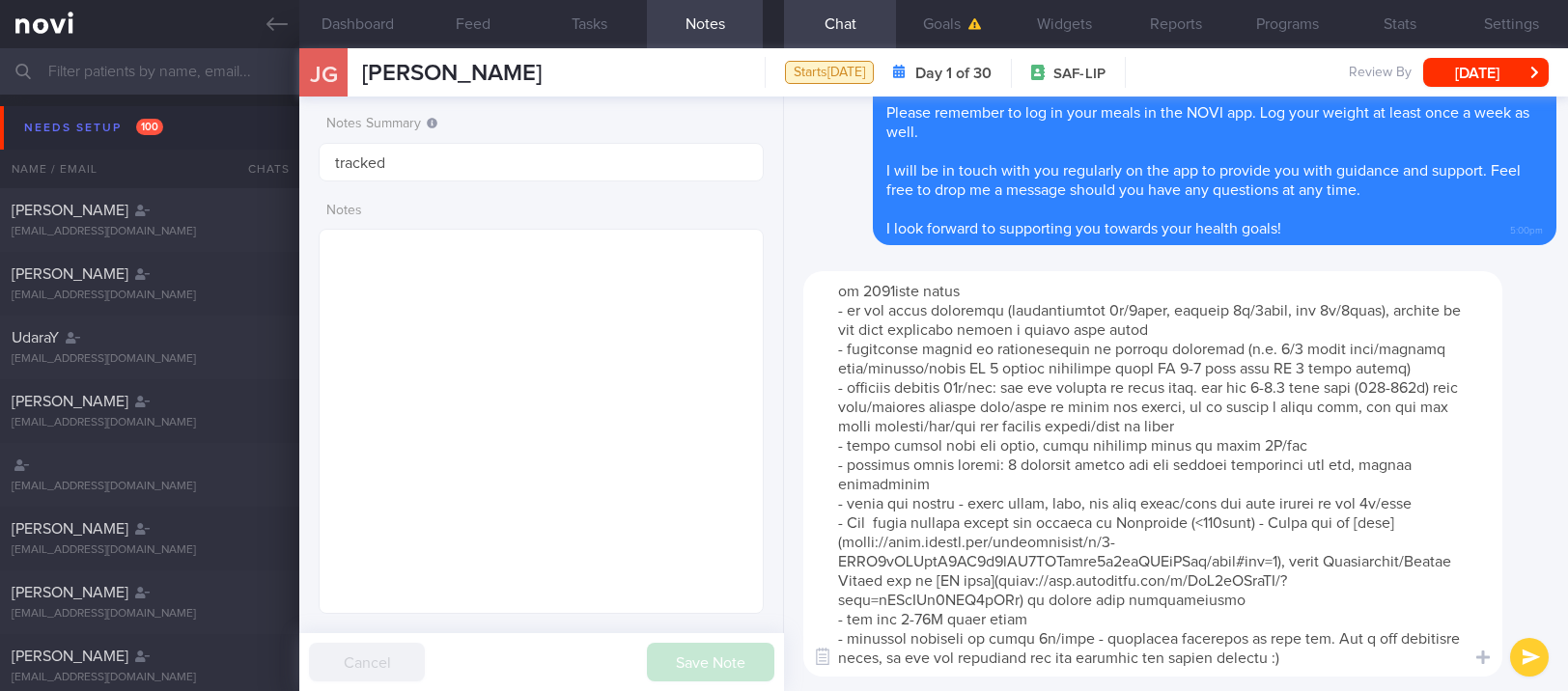
click at [1306, 352] on textarea at bounding box center [1153, 475] width 699 height 406
click at [1419, 354] on textarea at bounding box center [1153, 475] width 699 height 406
click at [1282, 306] on textarea at bounding box center [1153, 475] width 699 height 406
click at [1282, 313] on textarea at bounding box center [1153, 475] width 699 height 406
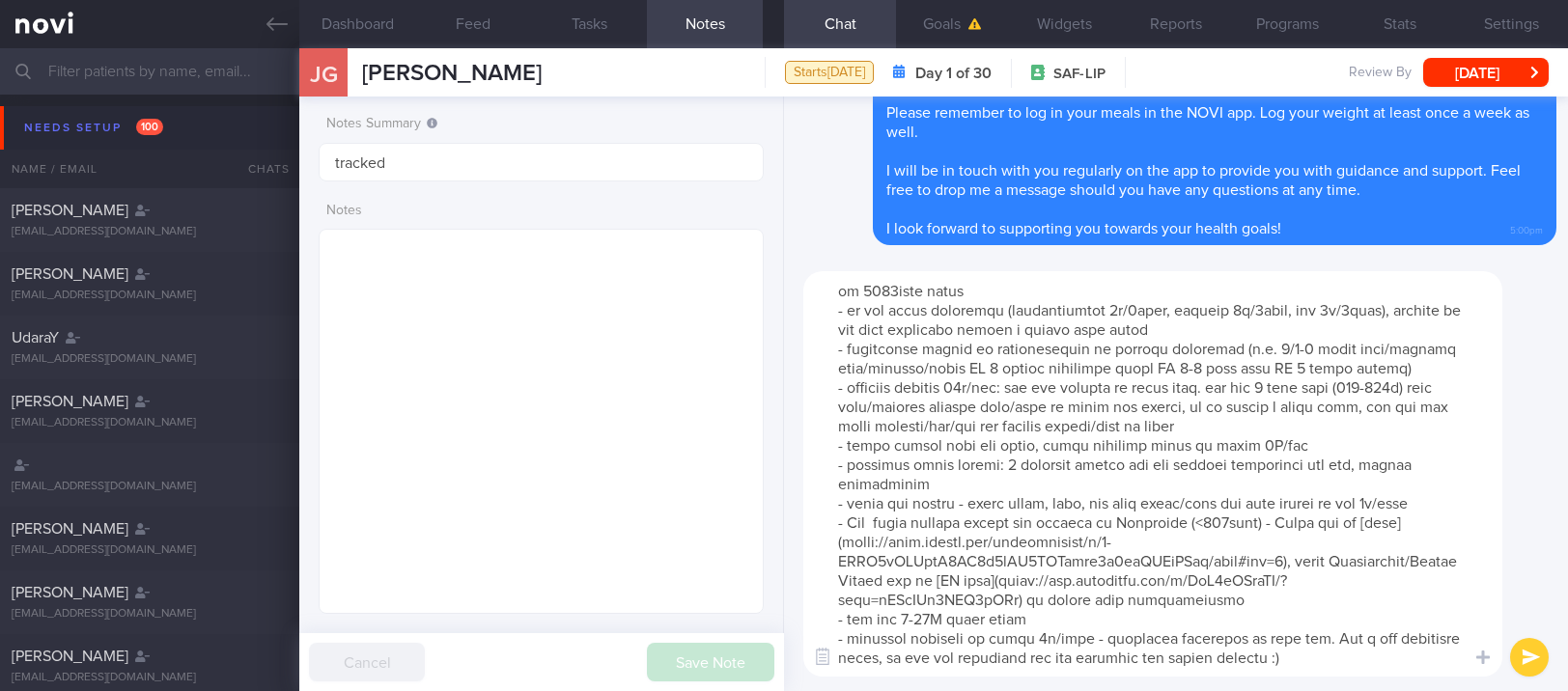
click at [1183, 664] on textarea at bounding box center [1153, 475] width 699 height 406
click at [1250, 412] on textarea at bounding box center [1153, 475] width 699 height 406
click at [1302, 622] on textarea at bounding box center [1153, 475] width 699 height 406
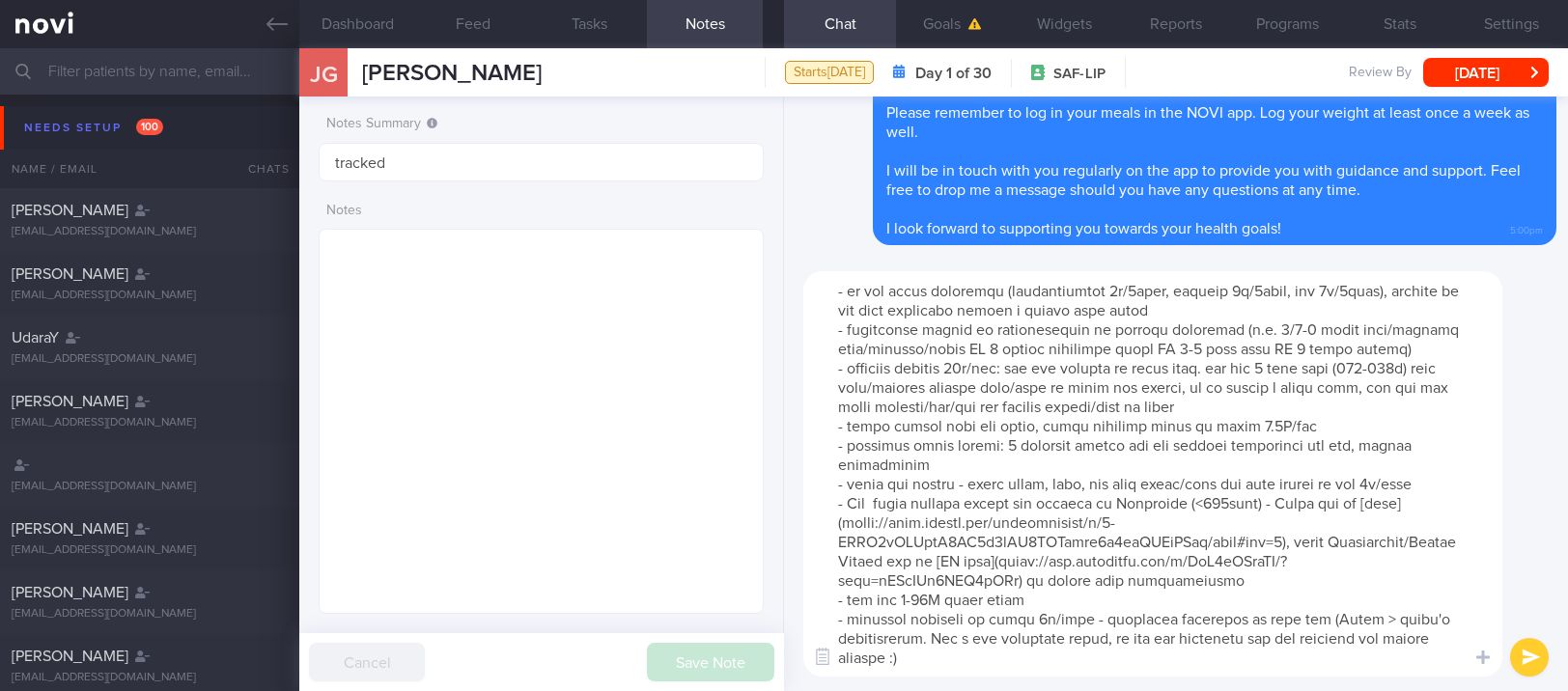
type textarea "Here are the points we discussed just now, with additional suggestions Weight m…"
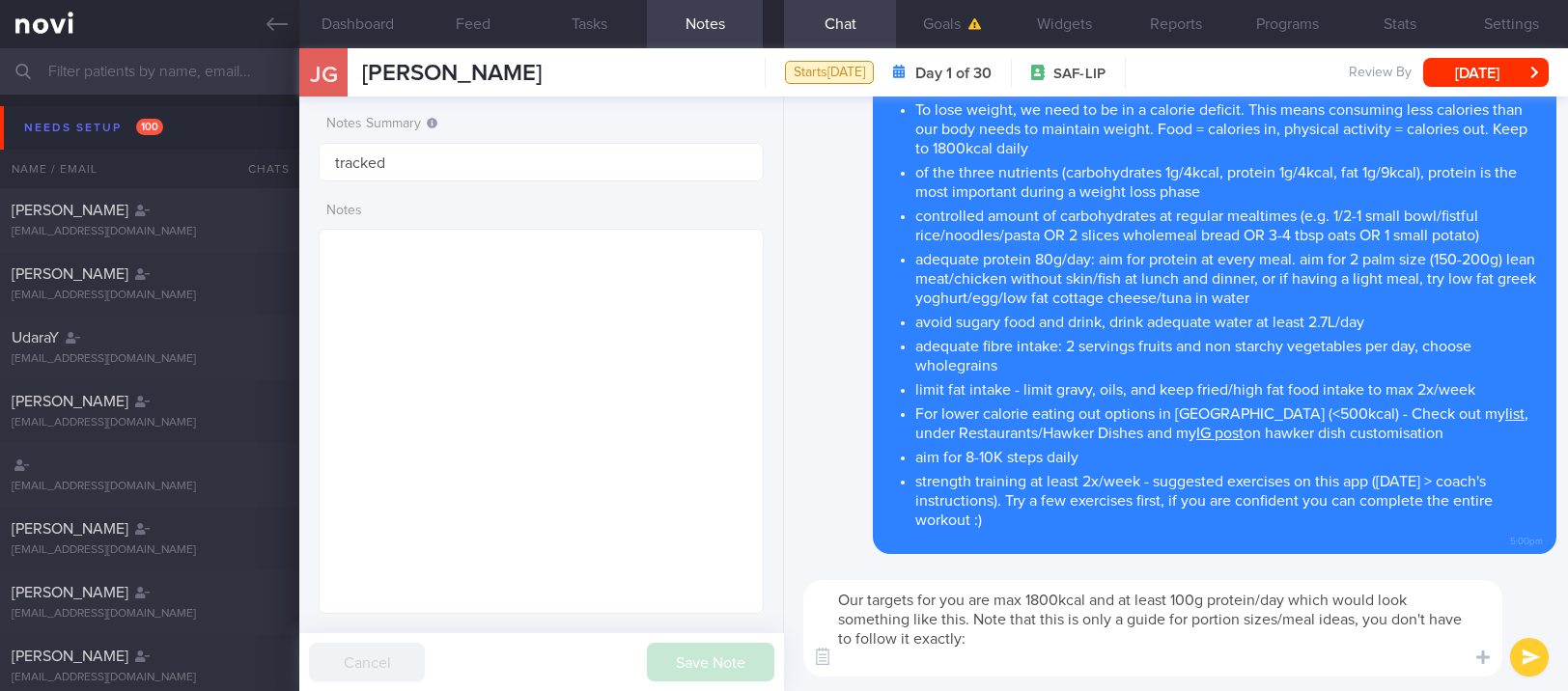
scroll to position [0, 0]
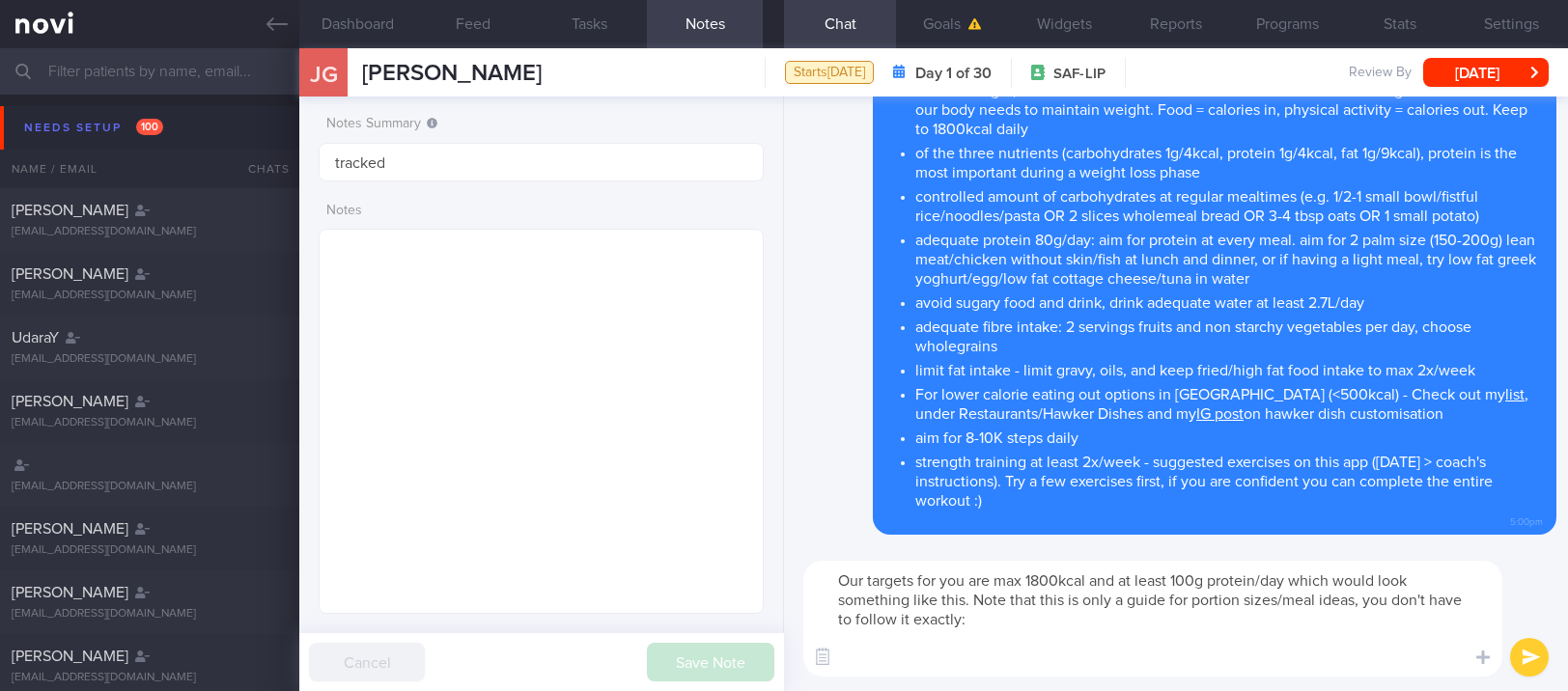
paste textarea "8-9am Breakfast: oats (3-4 tbsp) + 1 tsp unsweetened peanut butter + 1 cup unsw…"
type textarea "Our targets for you are max 1800kcal and at least 100g protein/day which would …"
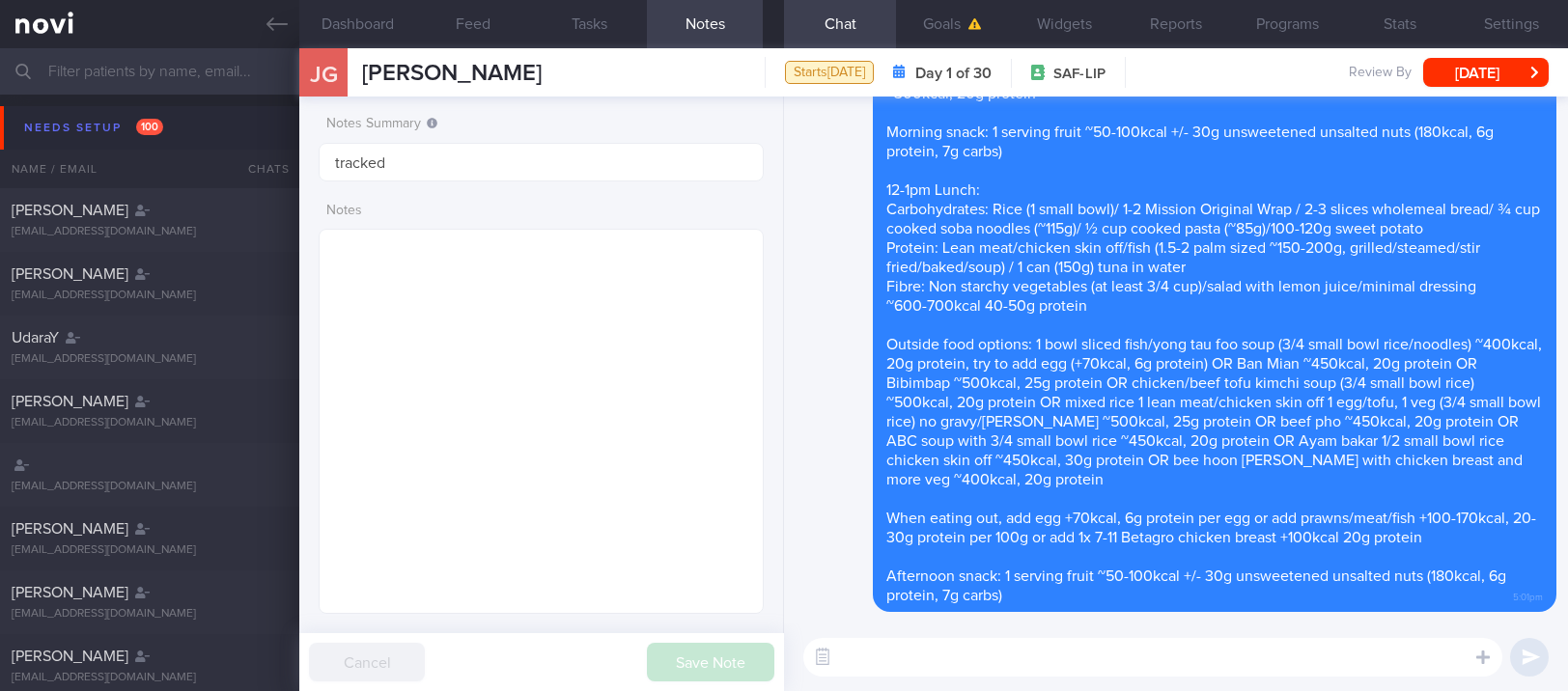
click at [1102, 652] on textarea at bounding box center [1153, 658] width 699 height 39
paste textarea "Here are the instructions for [AI photo food logging](https://novi-health.notio…"
type textarea "Here are the instructions for [AI photo food logging](https://novi-health.notio…"
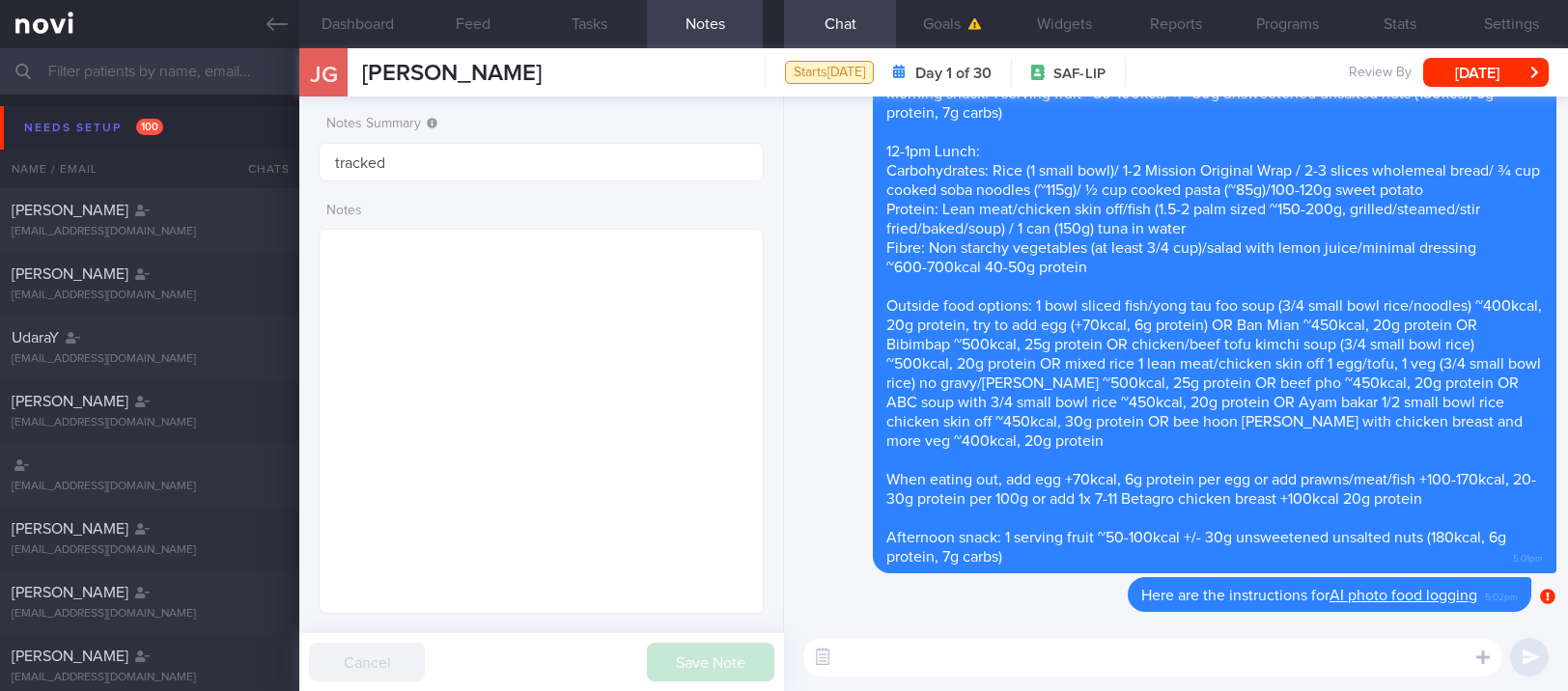
click at [1041, 676] on textarea at bounding box center [1153, 658] width 699 height 39
paste textarea "For ways to improve nutrition in camp, take a look at my [IG post](https://www.…"
type textarea "For ways to improve nutrition in camp, take a look at my [IG post](https://www.…"
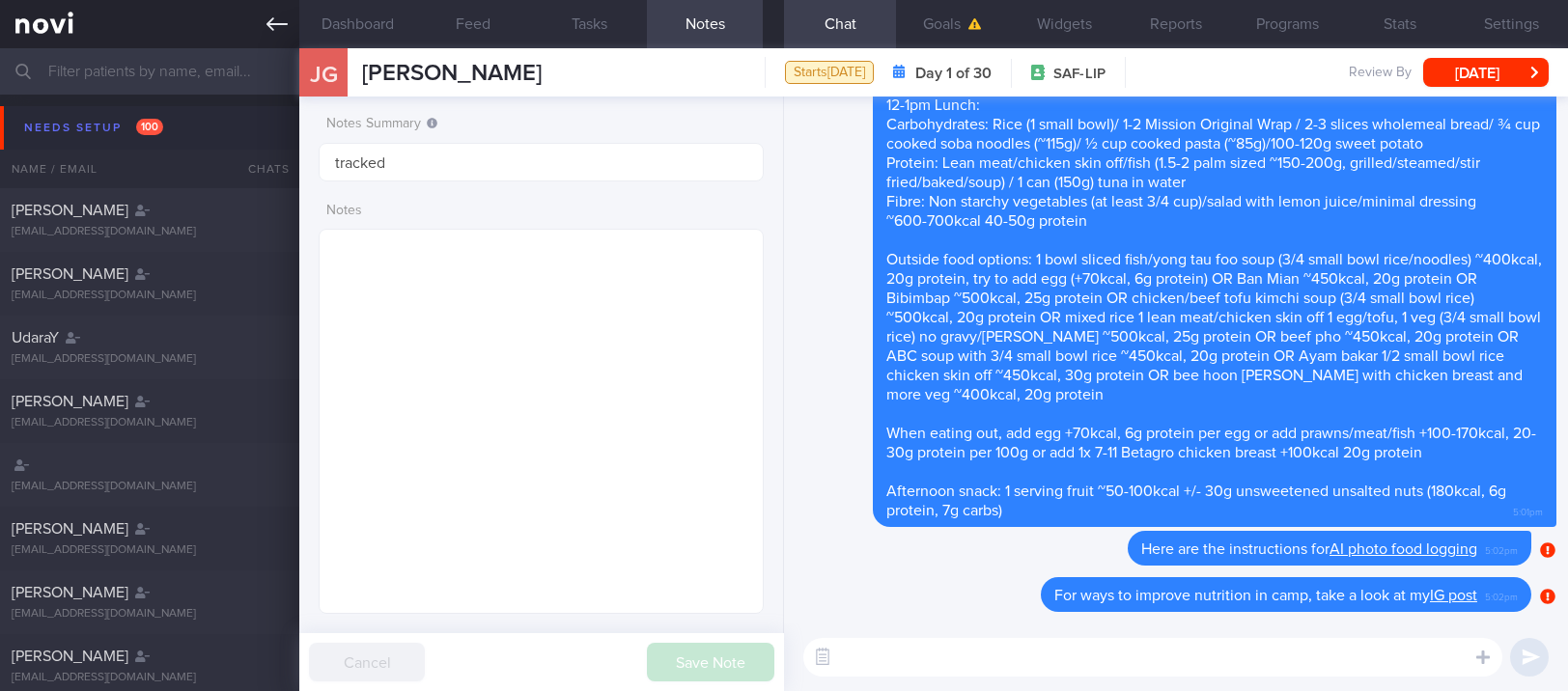
click at [262, 25] on link at bounding box center [149, 24] width 299 height 49
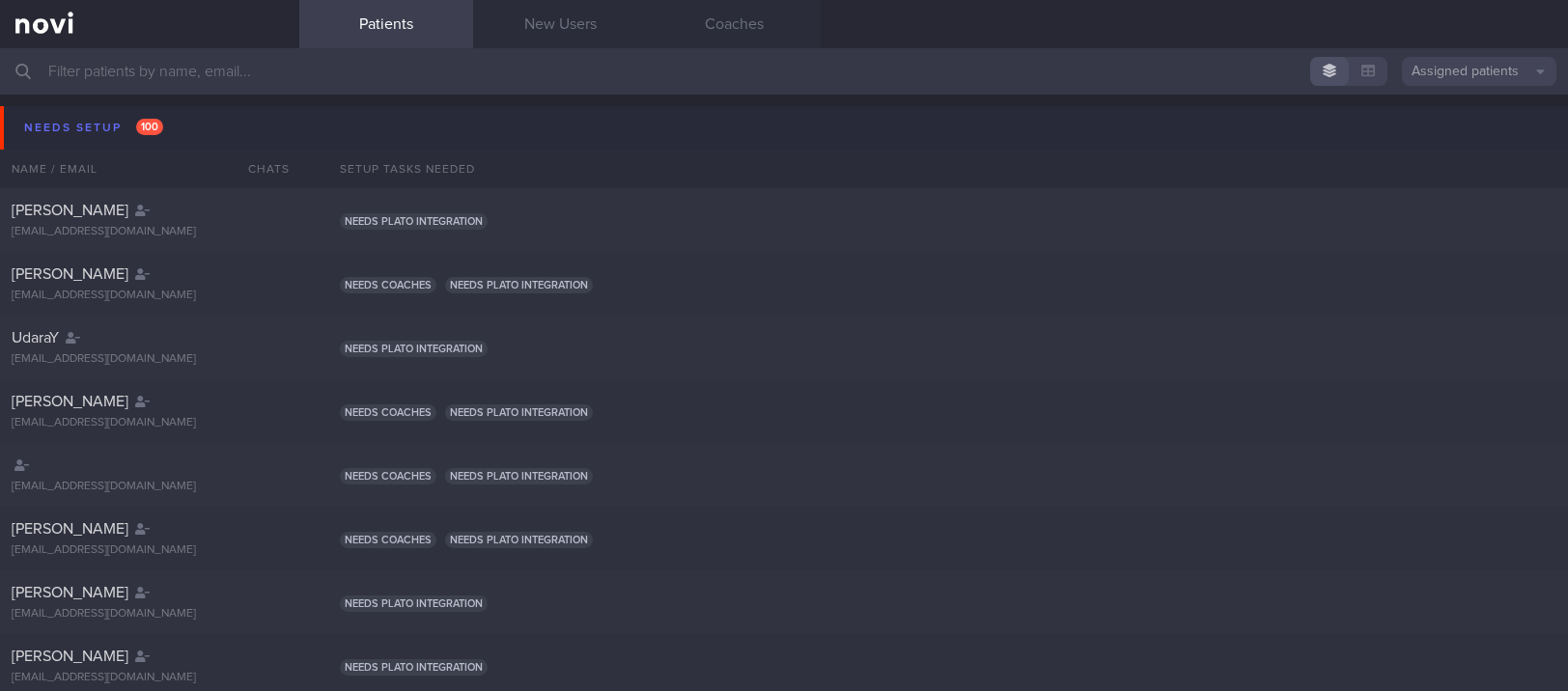
click at [198, 117] on button "Needs setup 100" at bounding box center [787, 127] width 1574 height 44
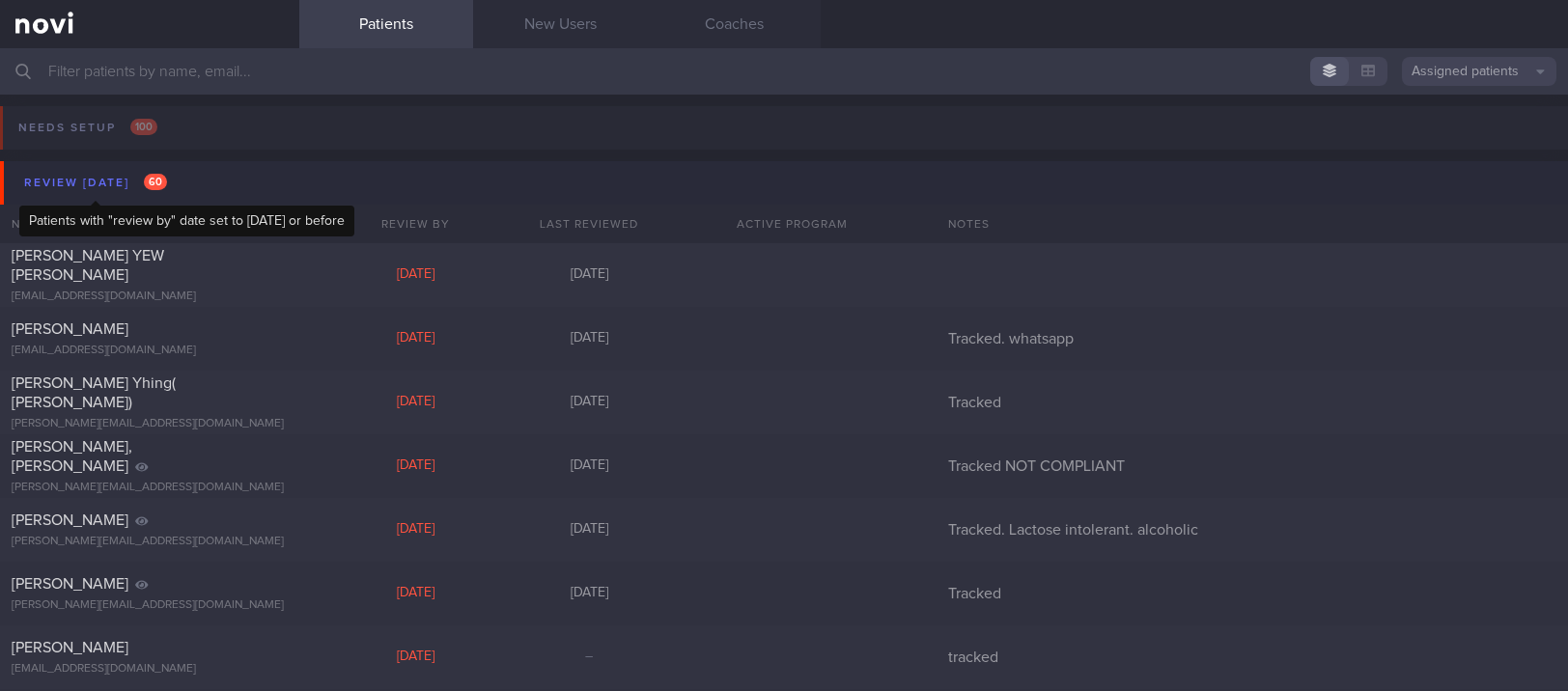
click at [169, 172] on div "Review today 60" at bounding box center [95, 182] width 152 height 26
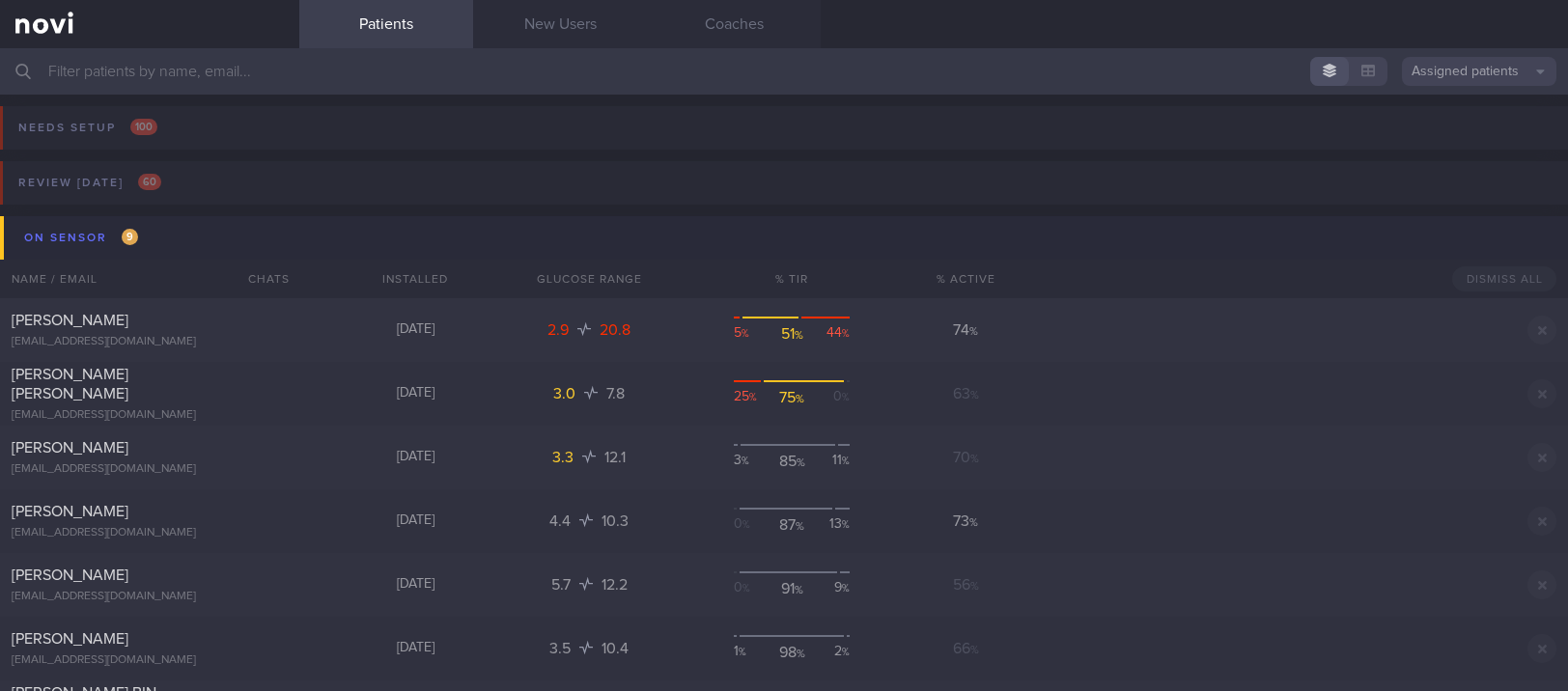
click at [170, 234] on button "On sensor 9" at bounding box center [787, 238] width 1574 height 44
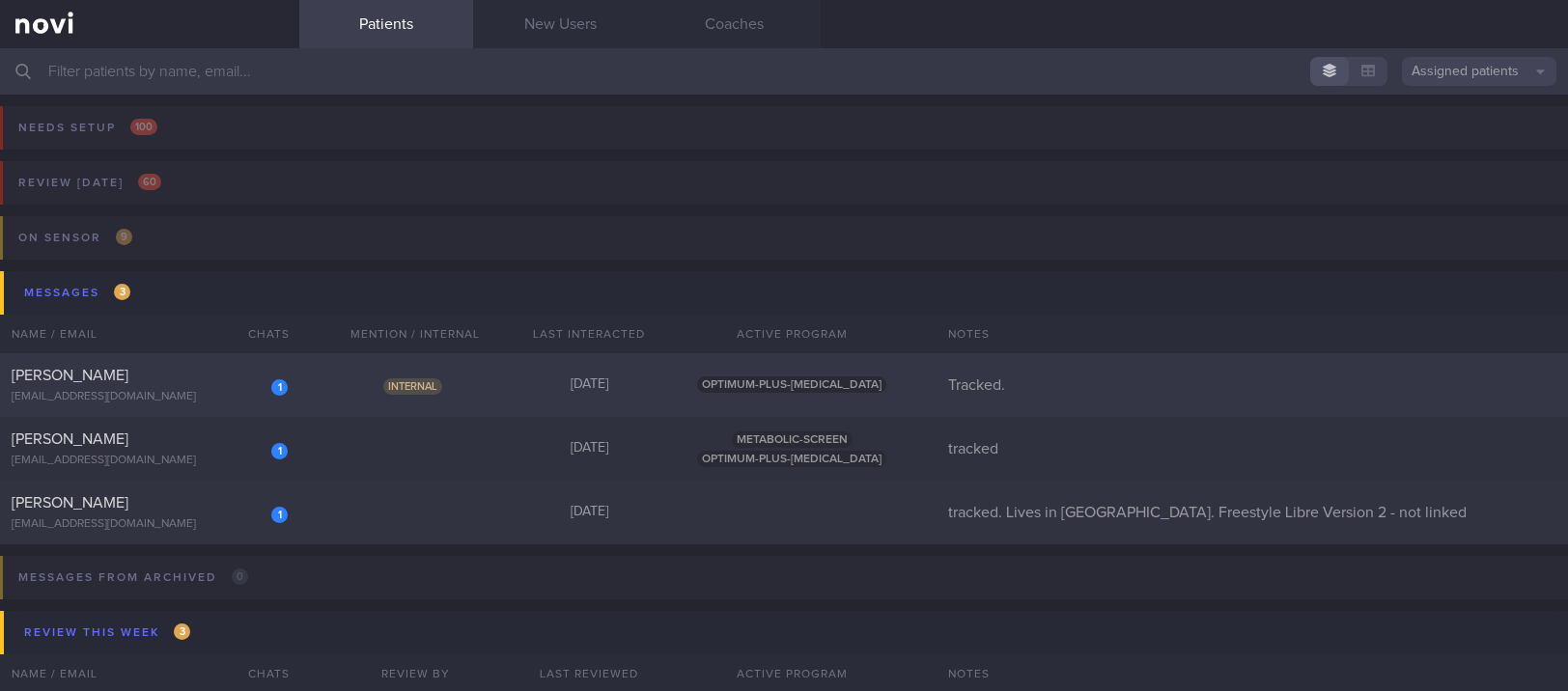
click at [383, 387] on span "Internal" at bounding box center [412, 386] width 59 height 16
select select "8"
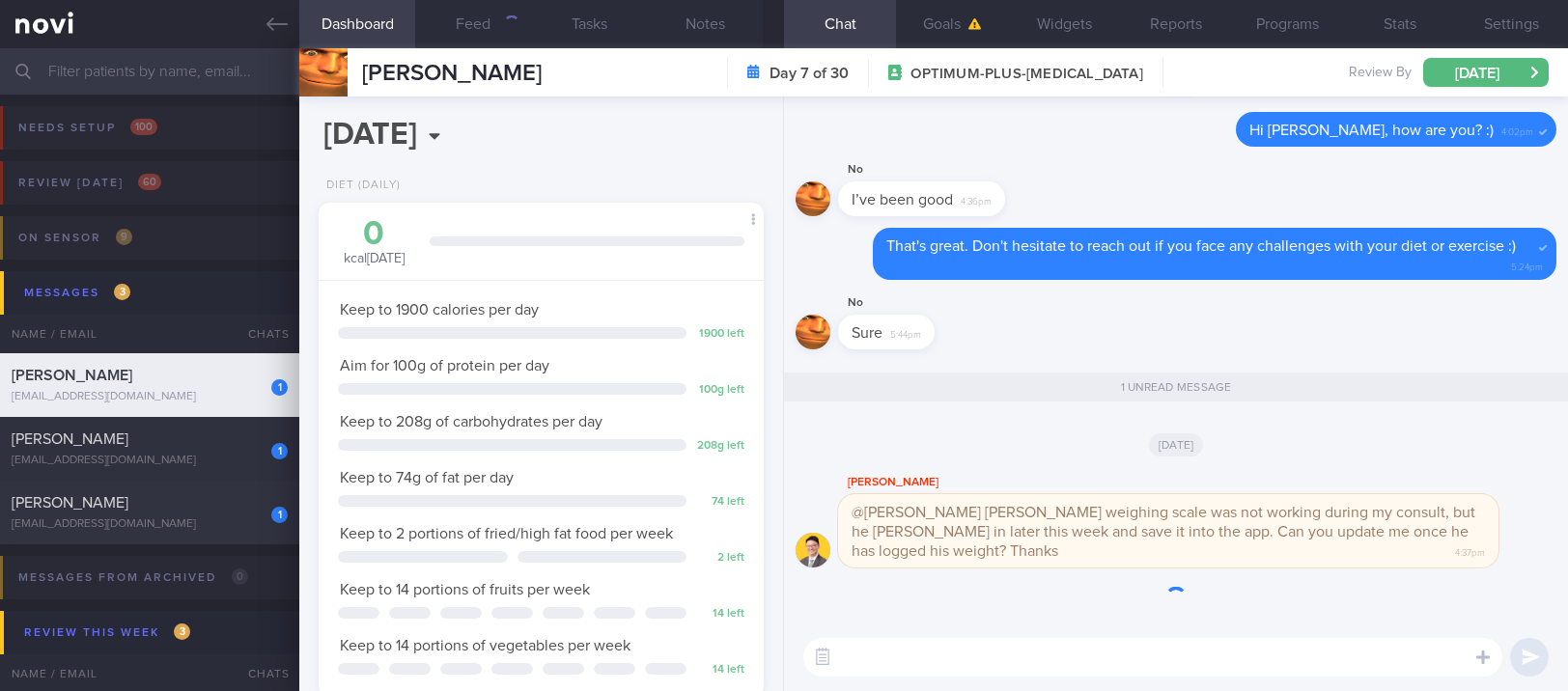
scroll to position [223, 390]
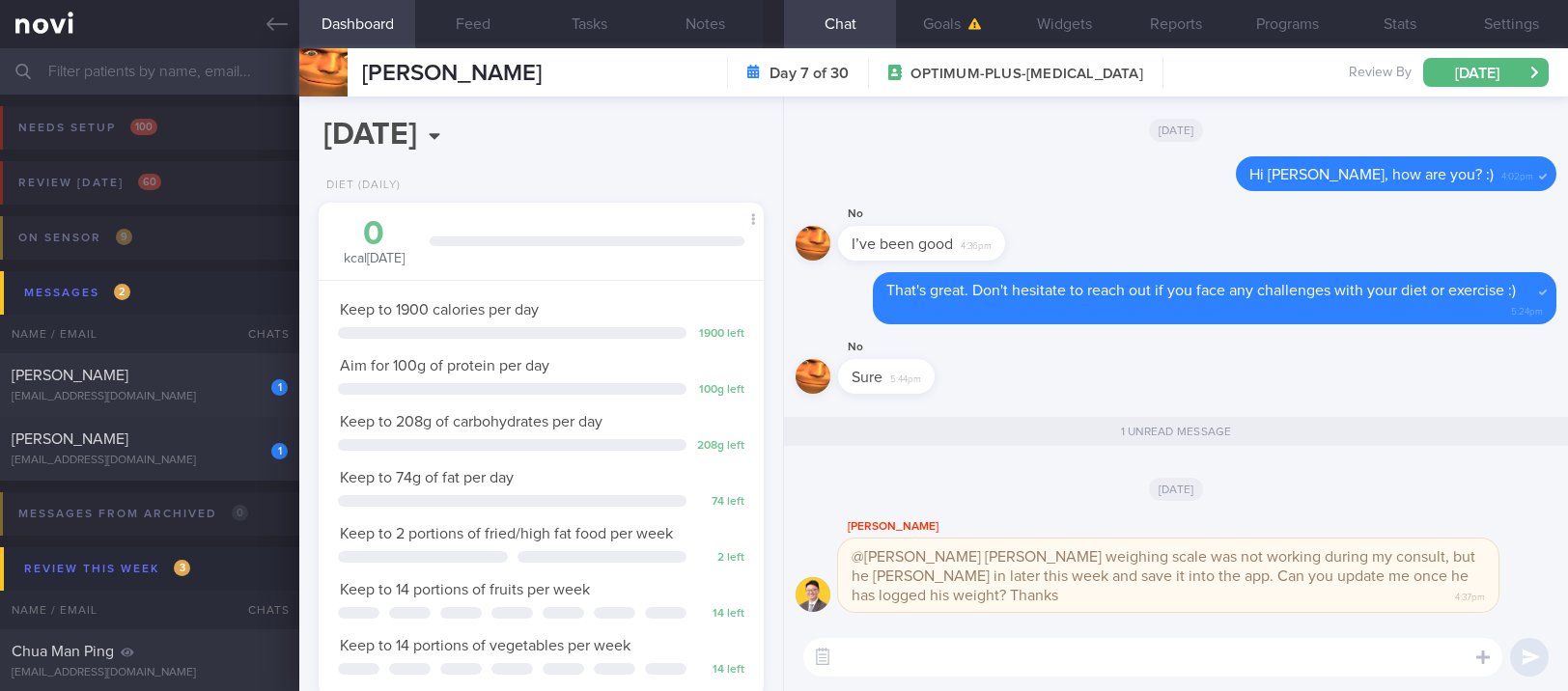
click at [802, 649] on div "​ ​" at bounding box center [1176, 658] width 784 height 68
click at [818, 649] on button "button" at bounding box center [823, 658] width 35 height 35
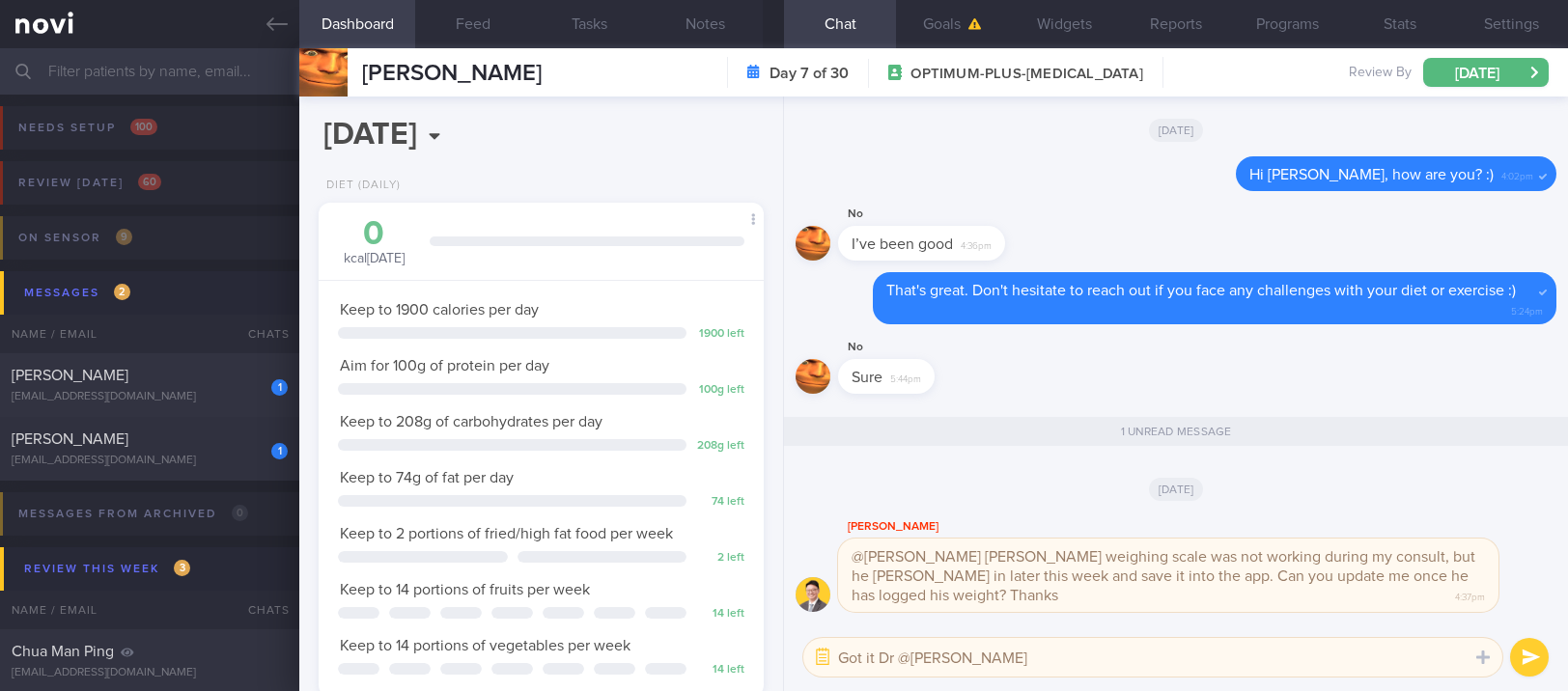
type textarea "Got it Dr @Todd"
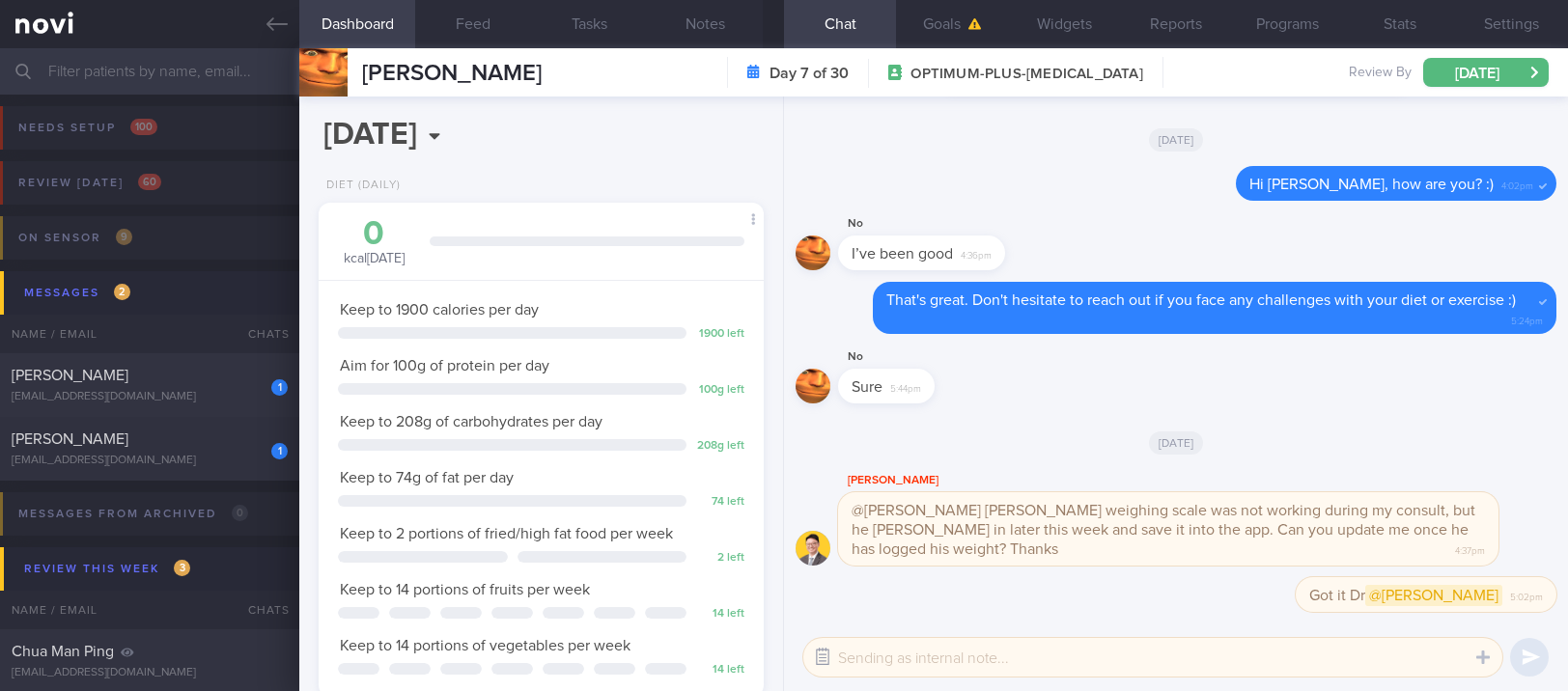
click at [824, 651] on button "button" at bounding box center [823, 658] width 35 height 35
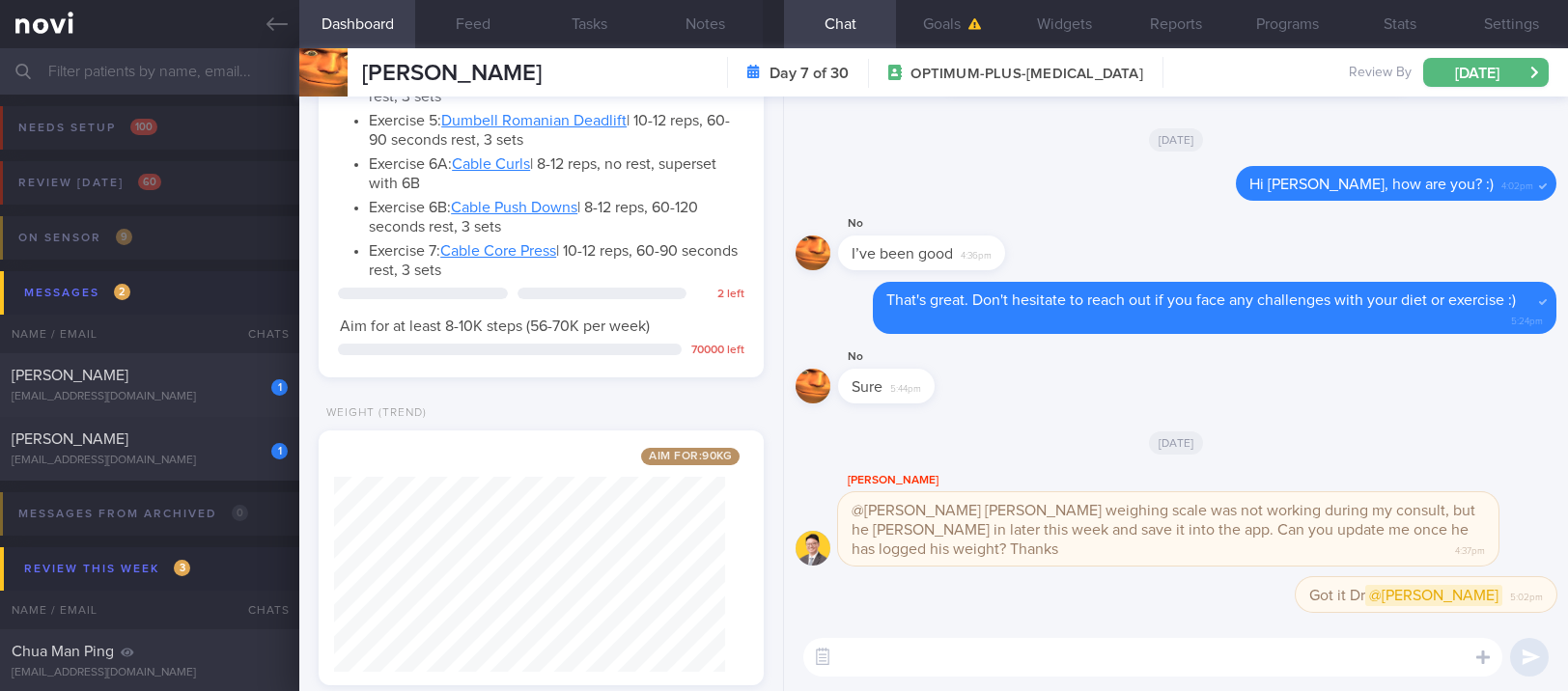
scroll to position [1564, 0]
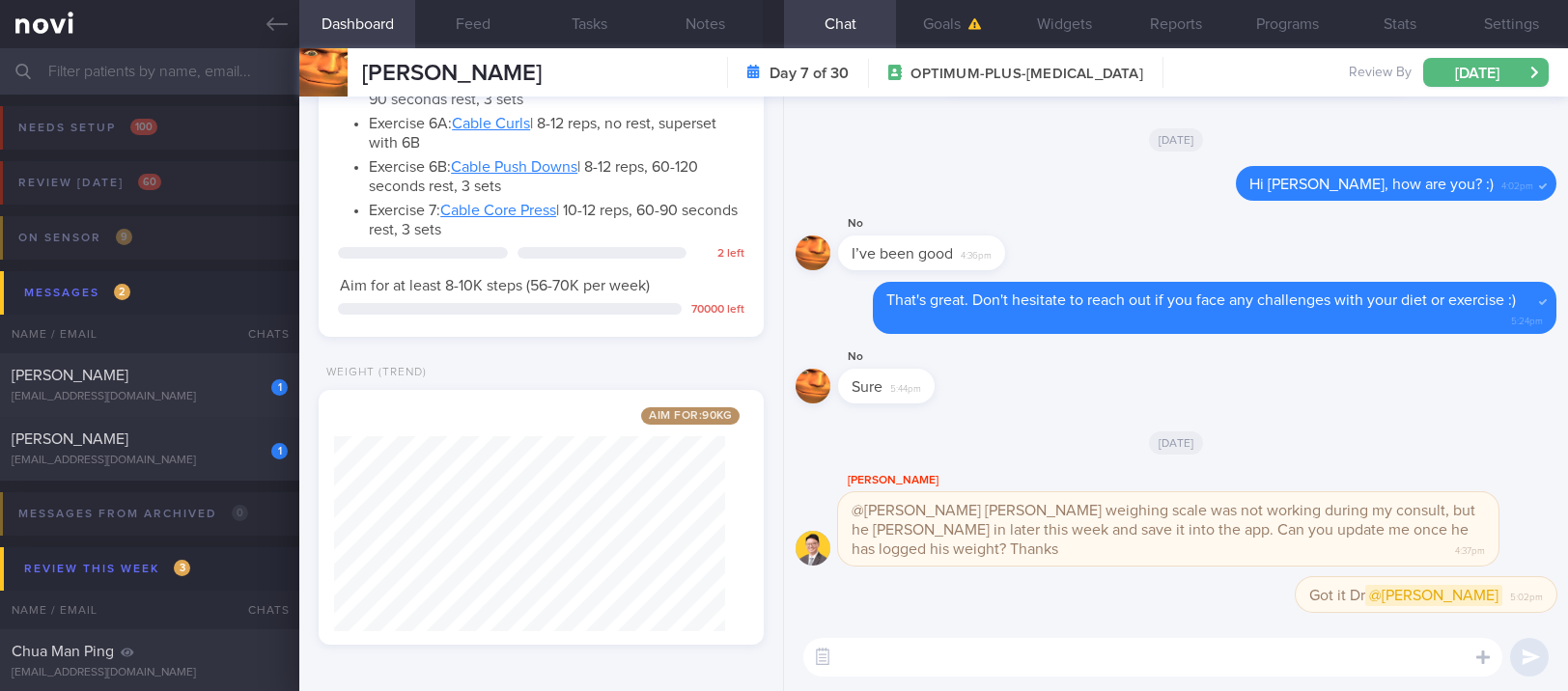
click at [940, 652] on textarea at bounding box center [1153, 658] width 699 height 39
click at [1050, 656] on textarea at bounding box center [1153, 658] width 699 height 39
type textarea "Hi Etienne, genlt"
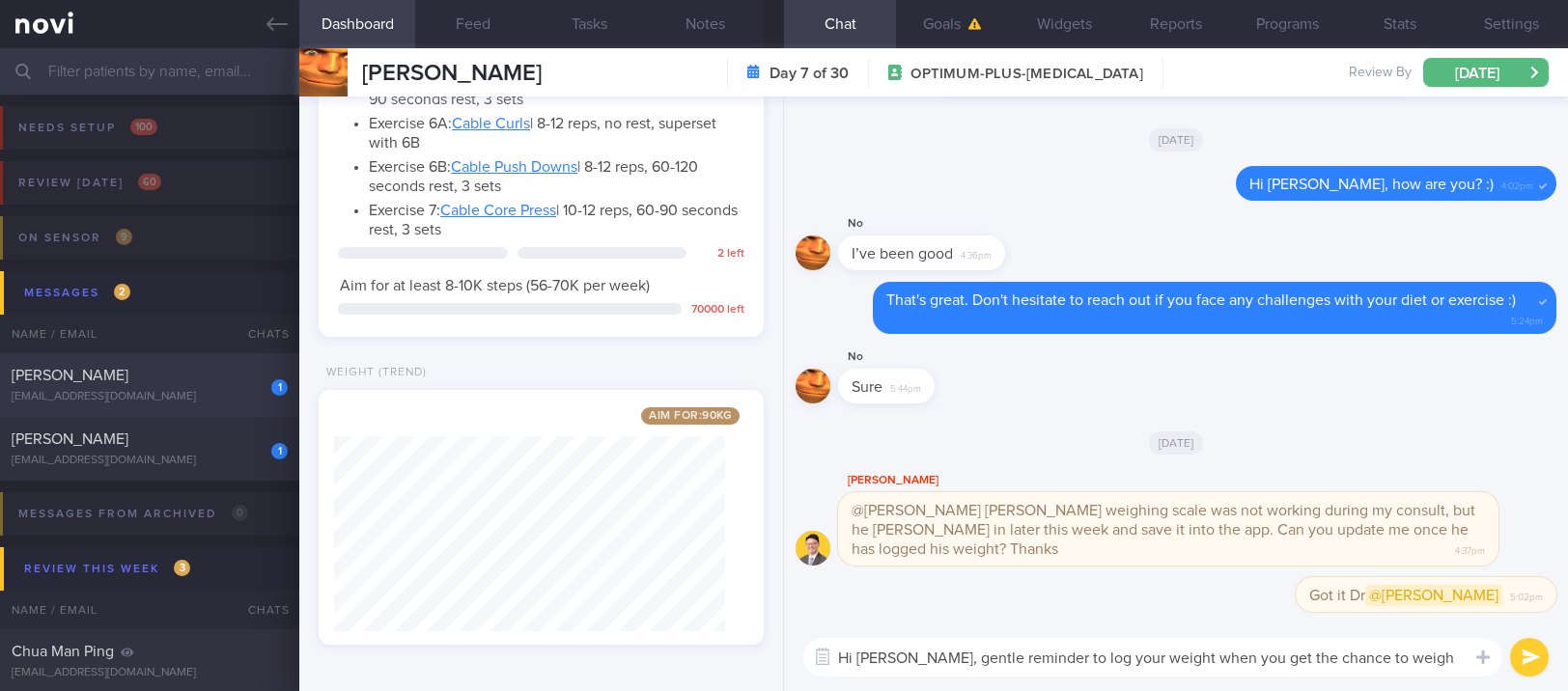
scroll to position [0, 0]
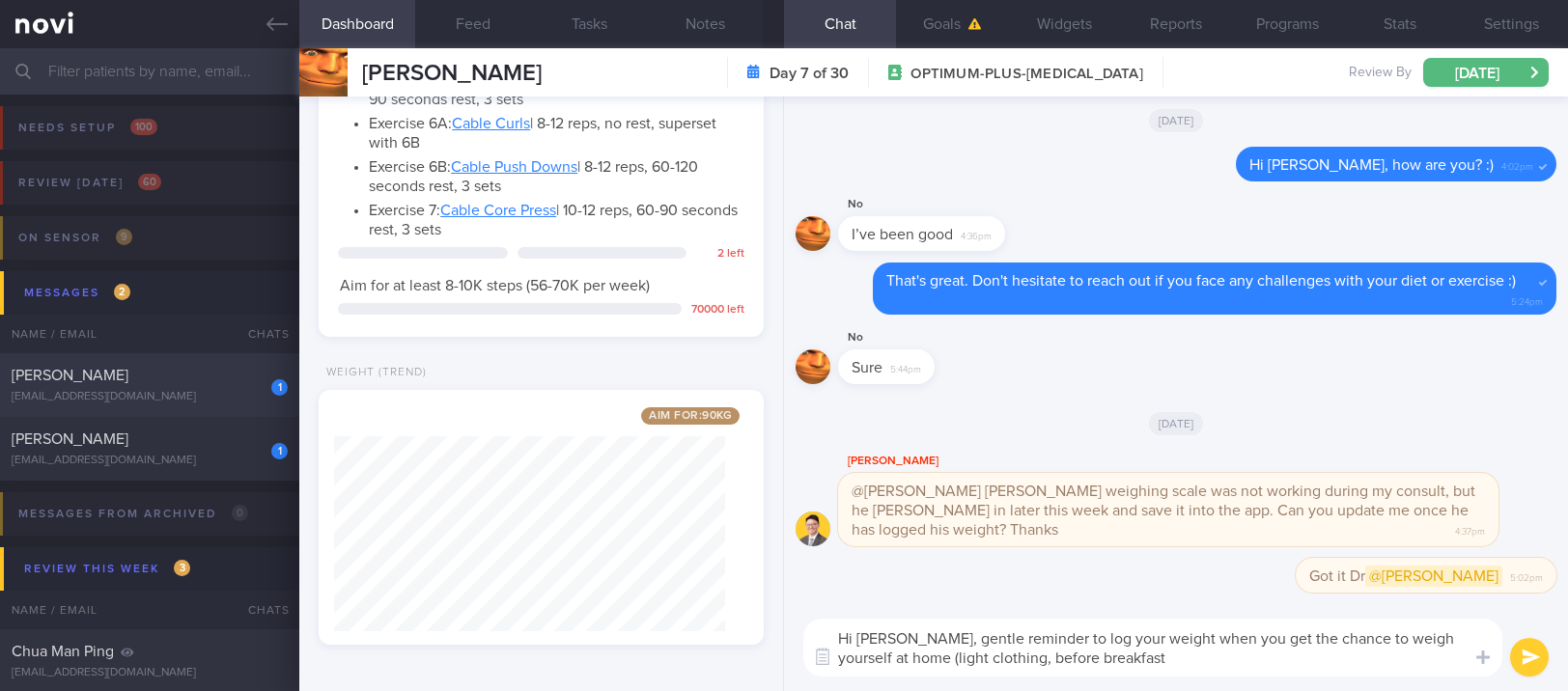
type textarea "Hi Etienne, gentle reminder to log your weight when you get the chance to weigh…"
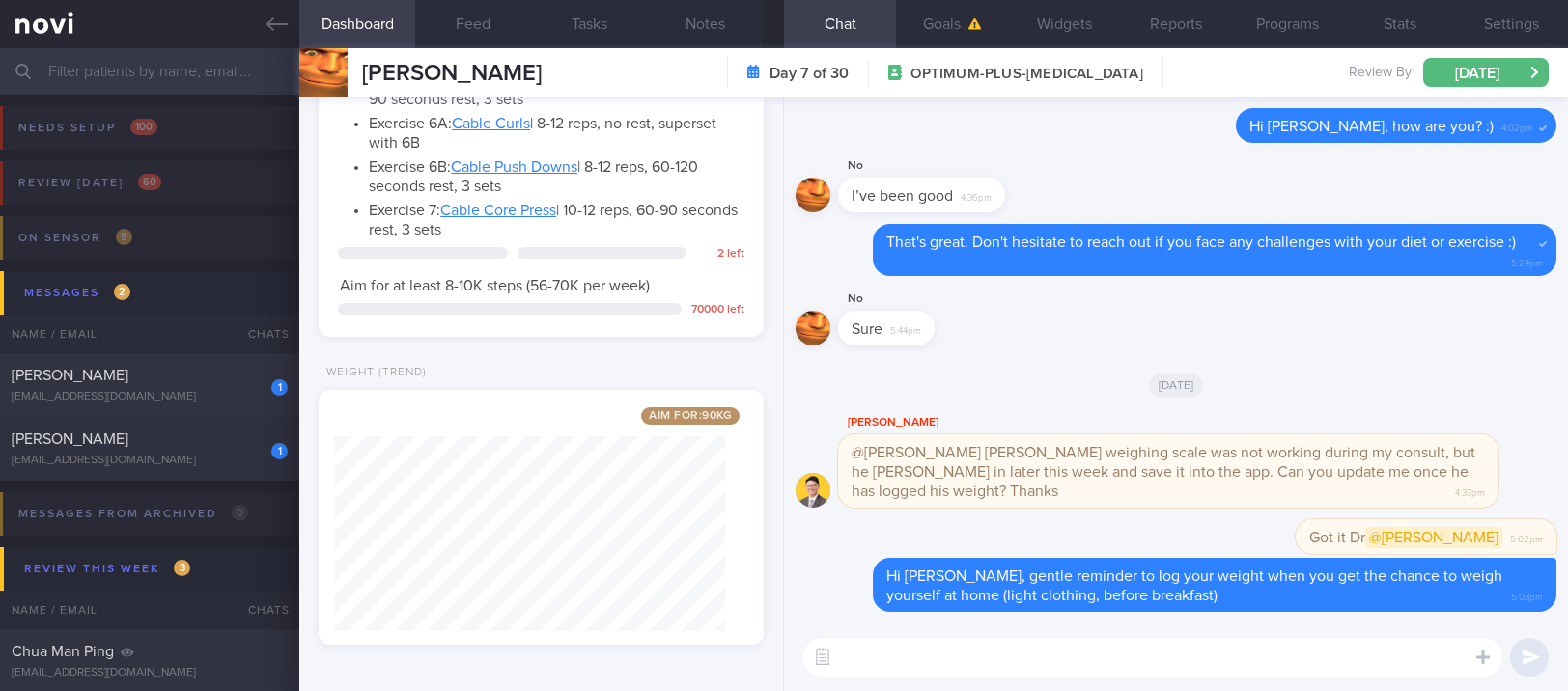
click at [186, 456] on div "[EMAIL_ADDRESS][DOMAIN_NAME]" at bounding box center [149, 461] width 277 height 15
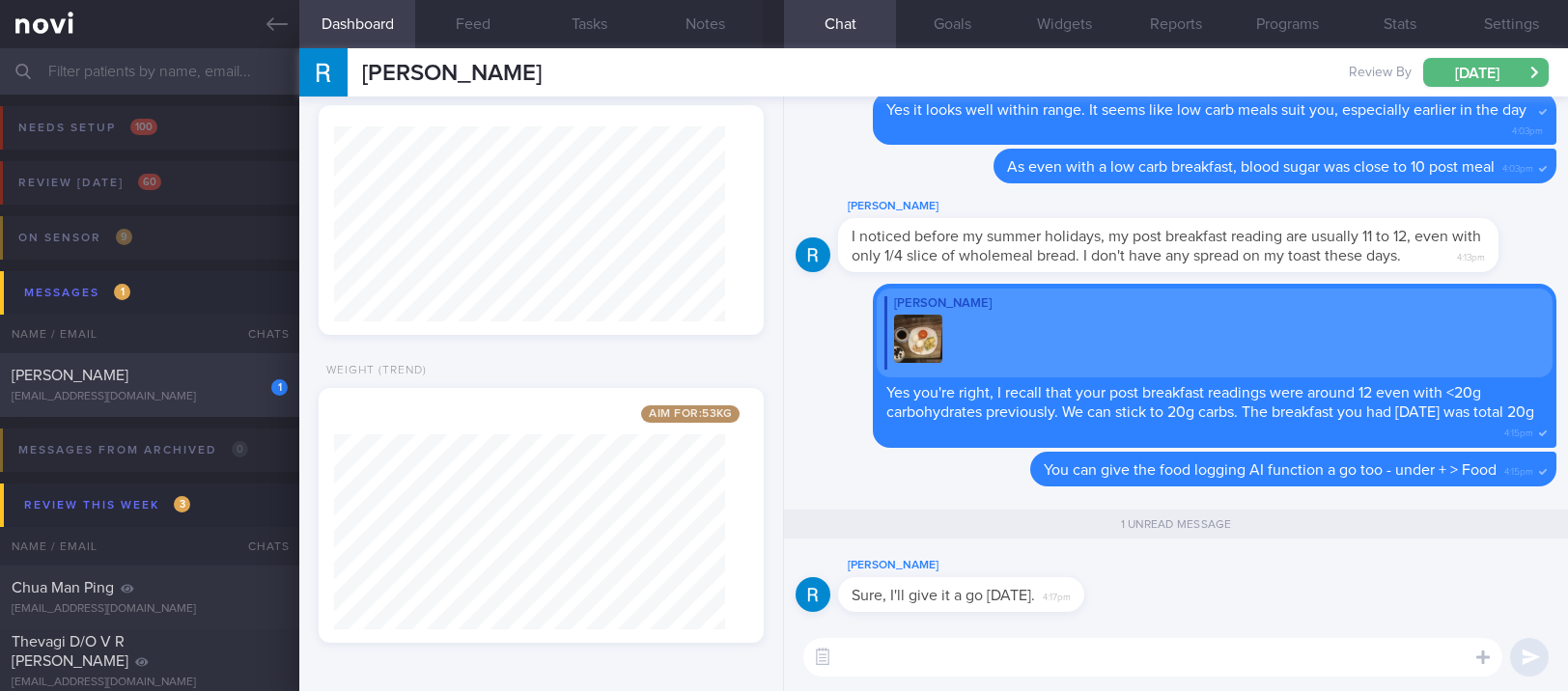
click at [208, 382] on div "Lin Jyh Hsien" at bounding box center [147, 376] width 272 height 19
type input "tracked"
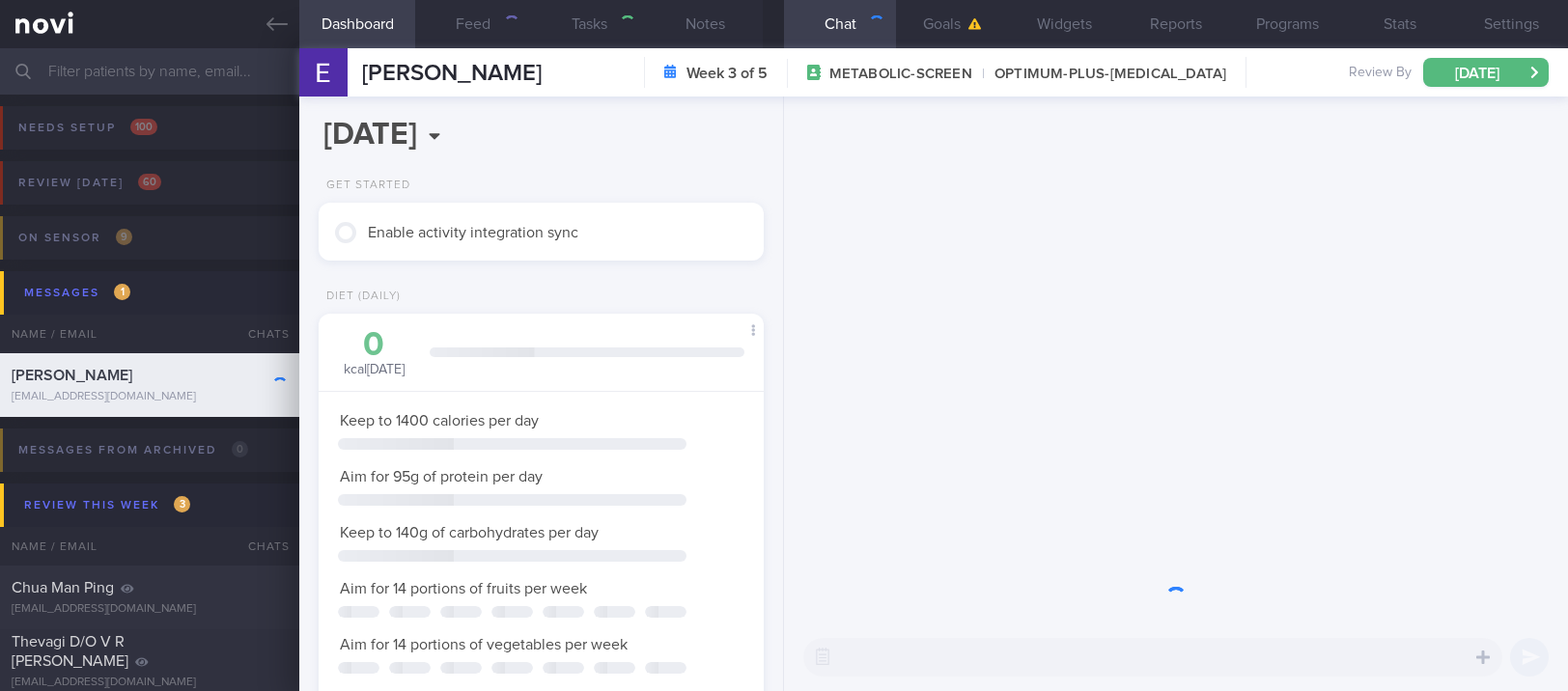
scroll to position [223, 390]
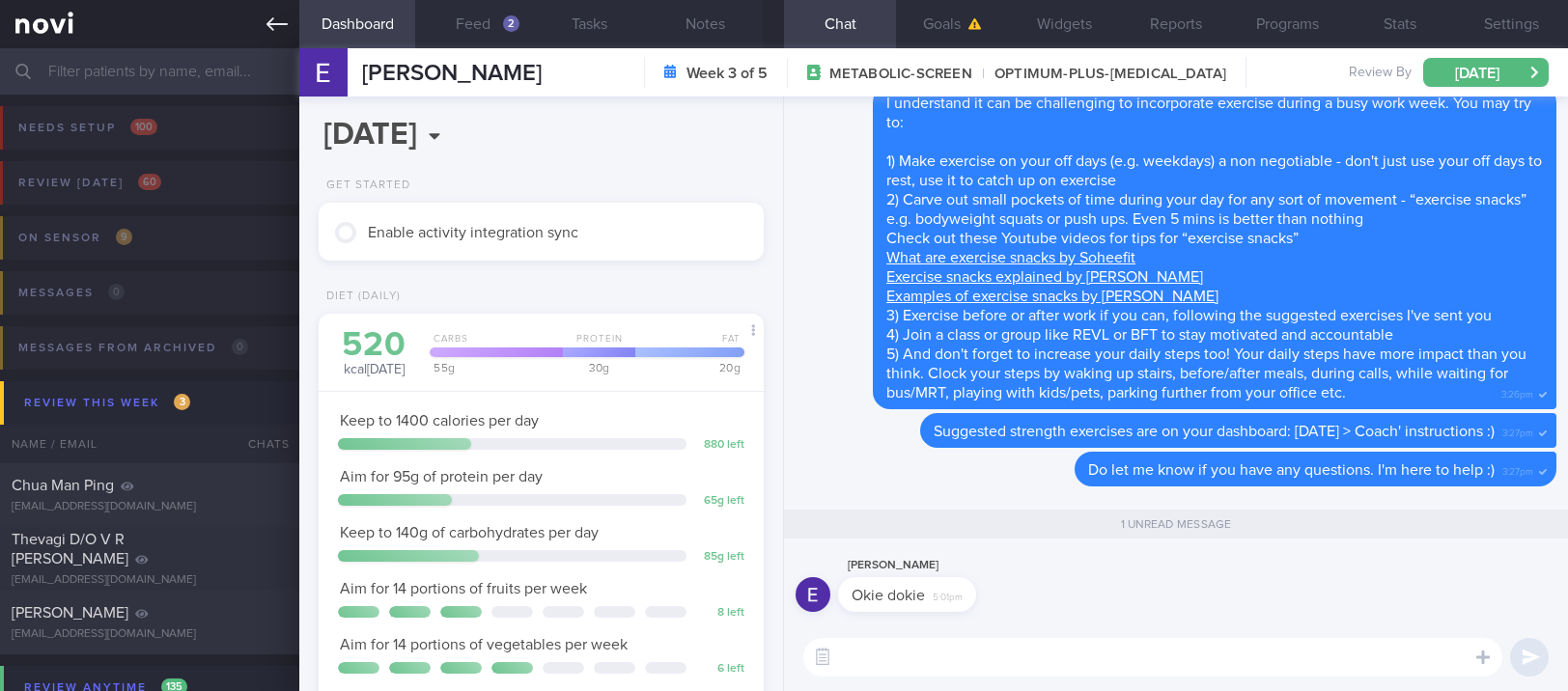
click at [271, 14] on icon at bounding box center [278, 24] width 21 height 21
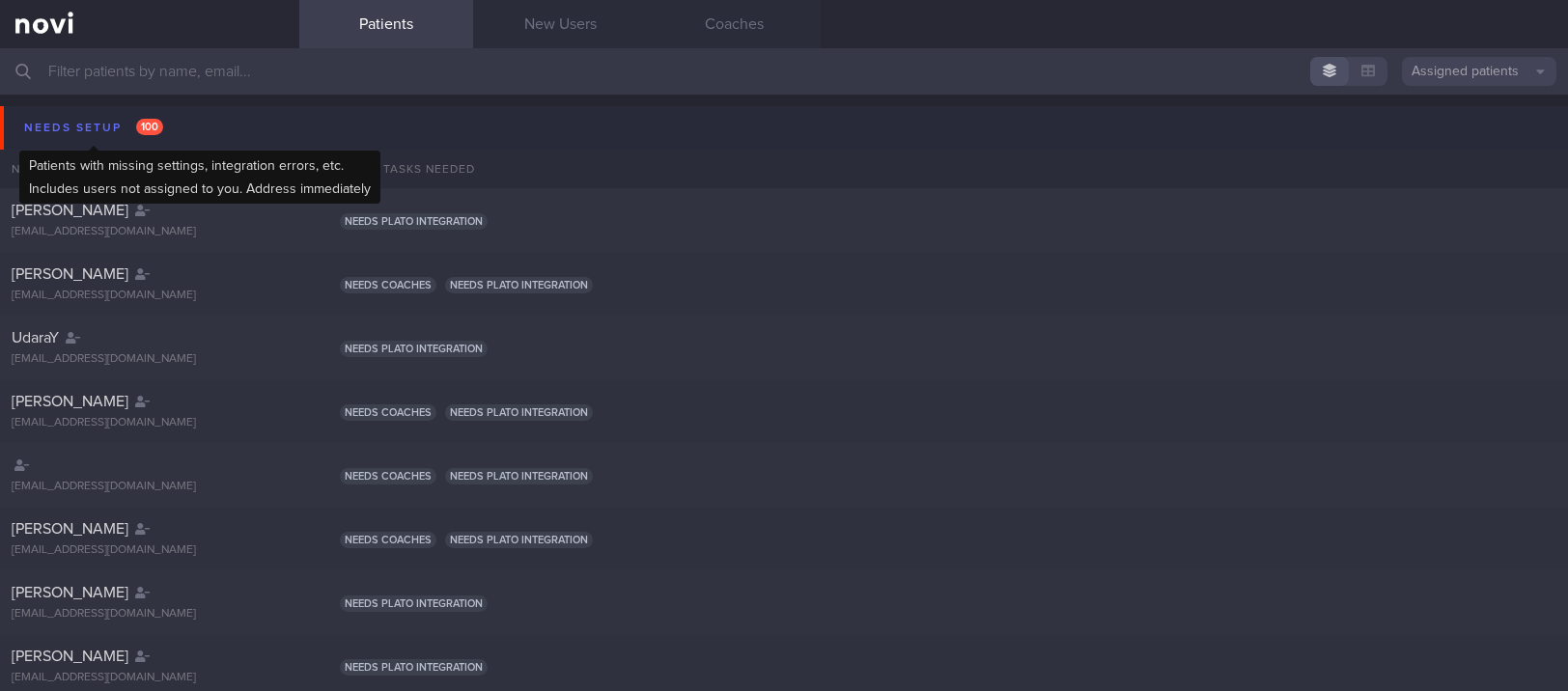
click at [148, 128] on span "100" at bounding box center [149, 126] width 27 height 16
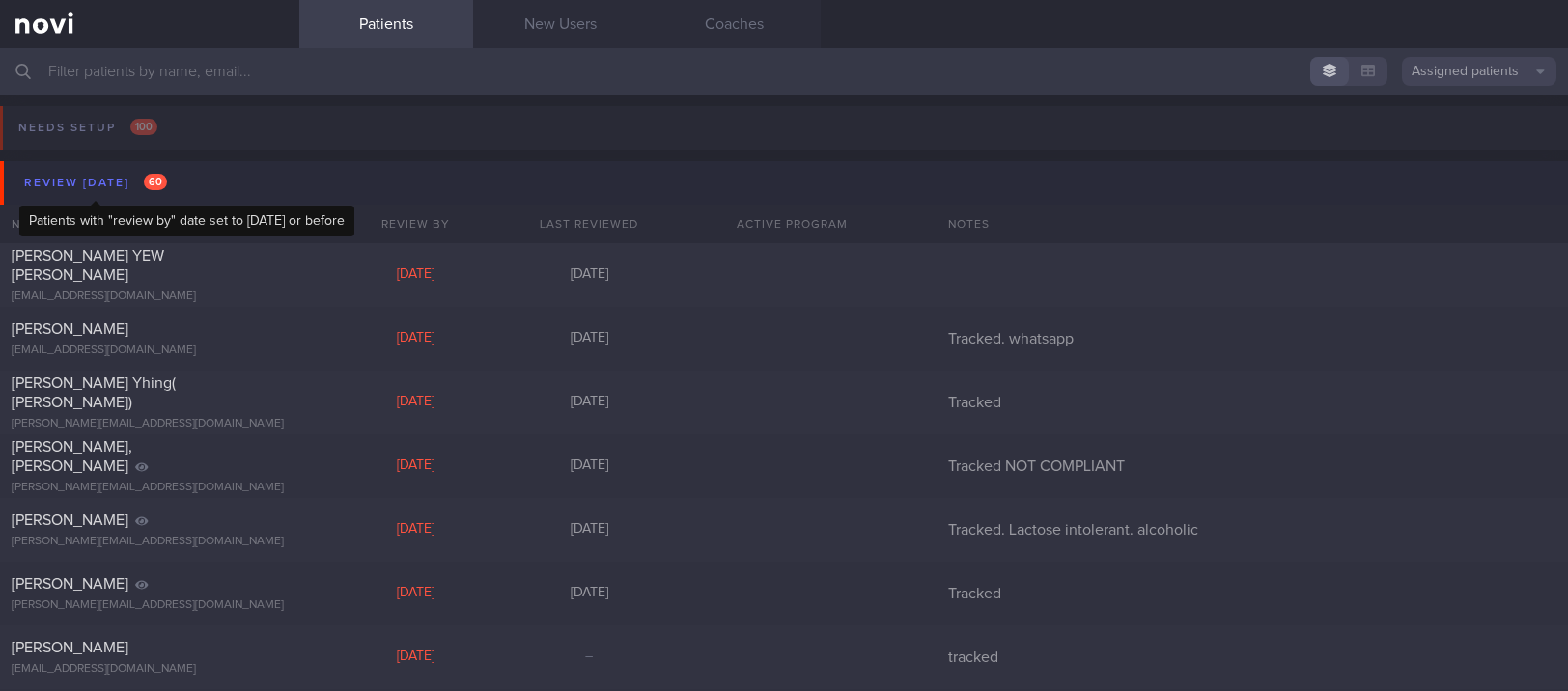
click at [108, 179] on div "Review today 60" at bounding box center [95, 182] width 152 height 26
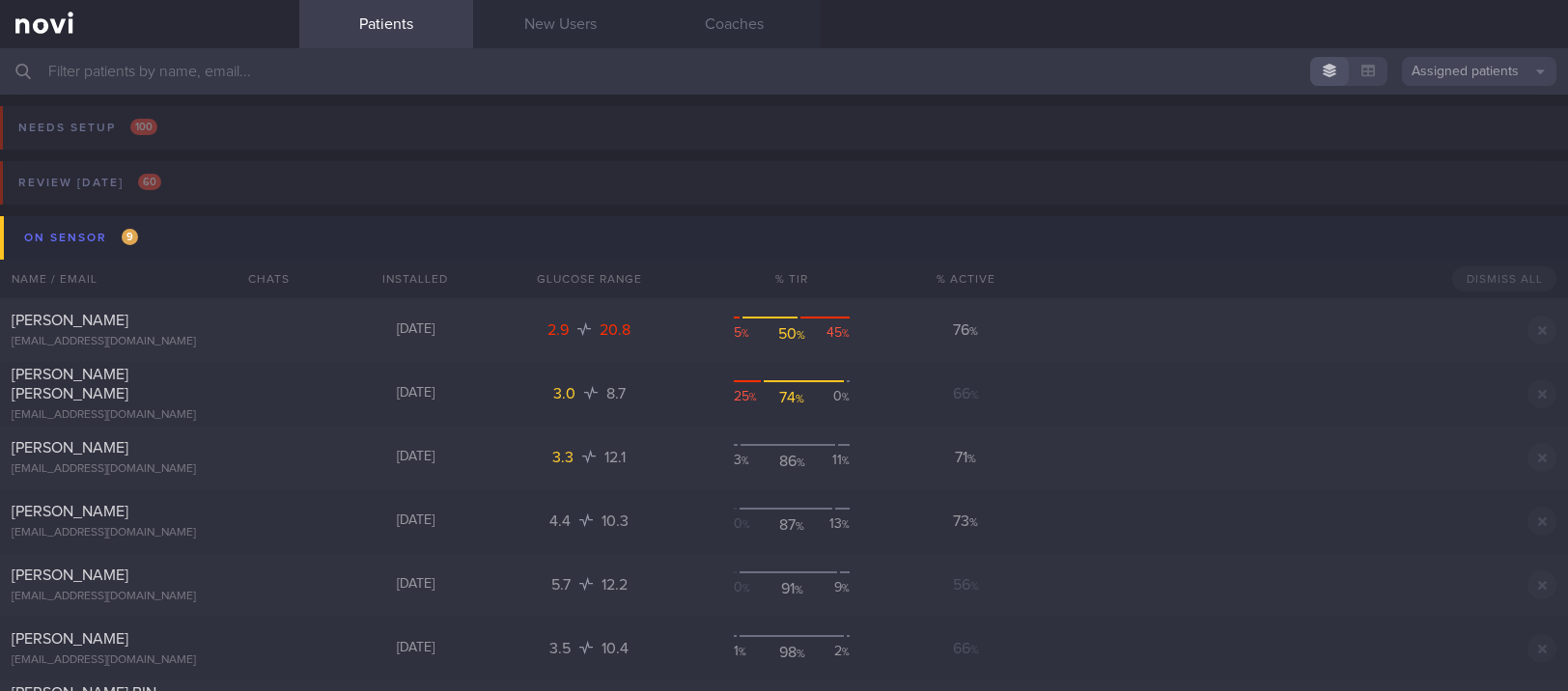
click at [155, 242] on button "On sensor 9" at bounding box center [787, 238] width 1574 height 44
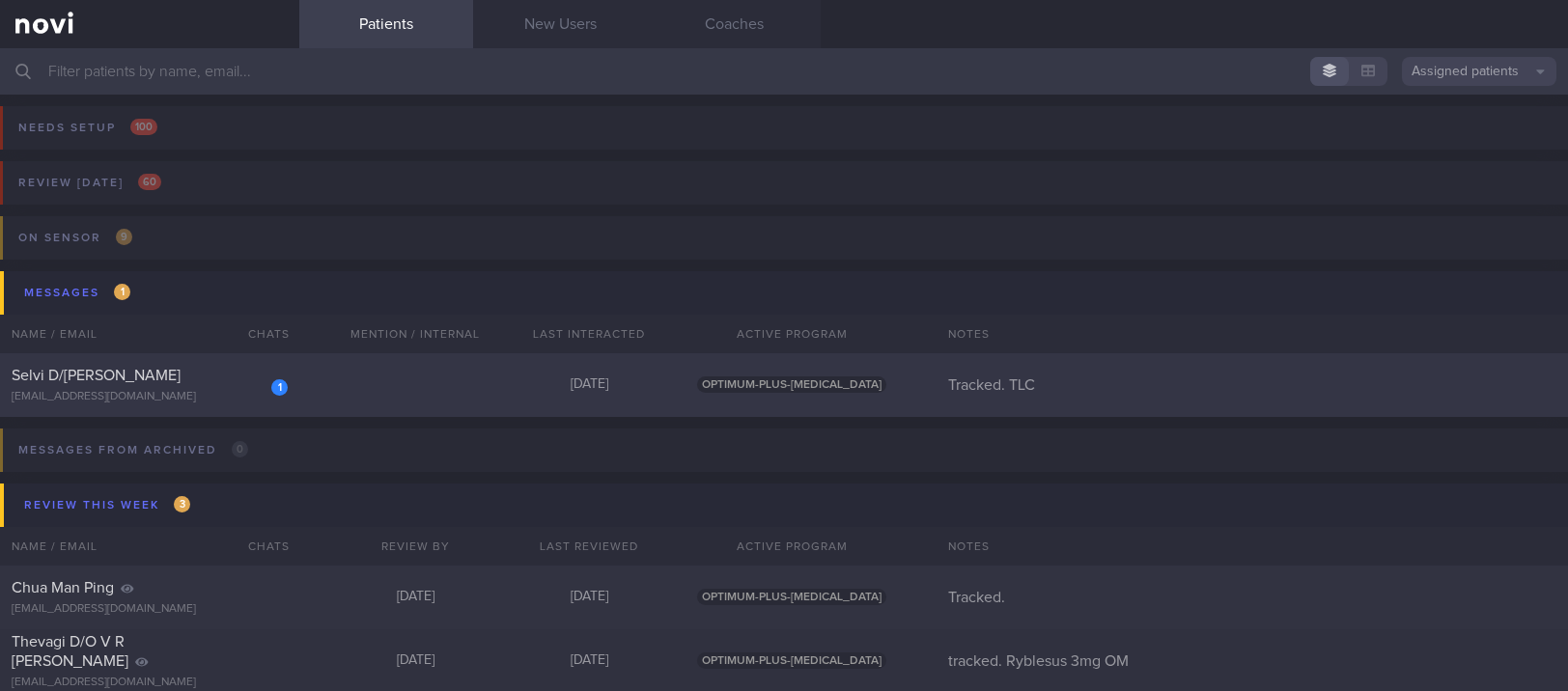
click at [379, 381] on div "1 Selvi D/O Pitchai pitchai_selvi@yahoo.com.sg Today OPTIMUM-PLUS-RYBELSUS Trac…" at bounding box center [784, 385] width 1568 height 64
select select "8"
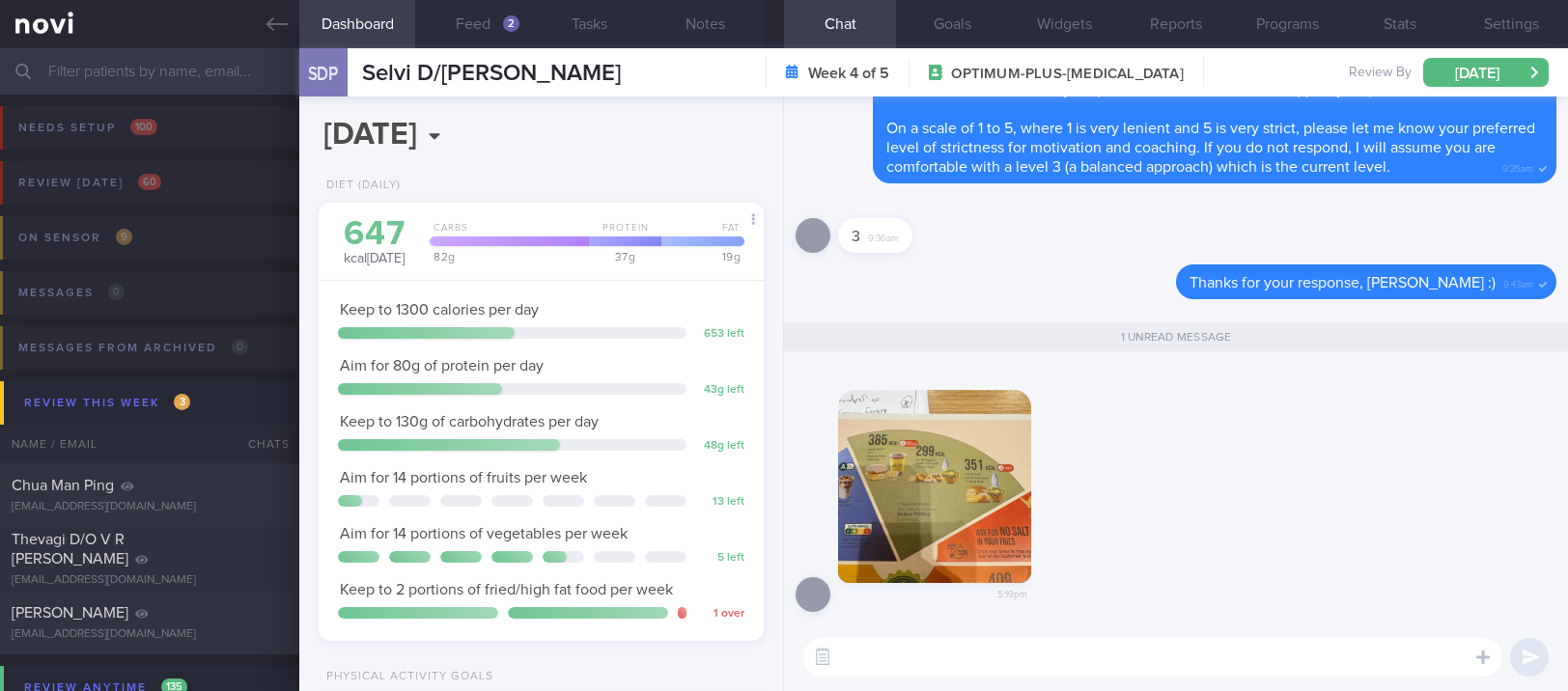
click at [1359, 464] on div "5:19pm" at bounding box center [1176, 496] width 761 height 258
click at [928, 503] on button "button" at bounding box center [934, 486] width 193 height 193
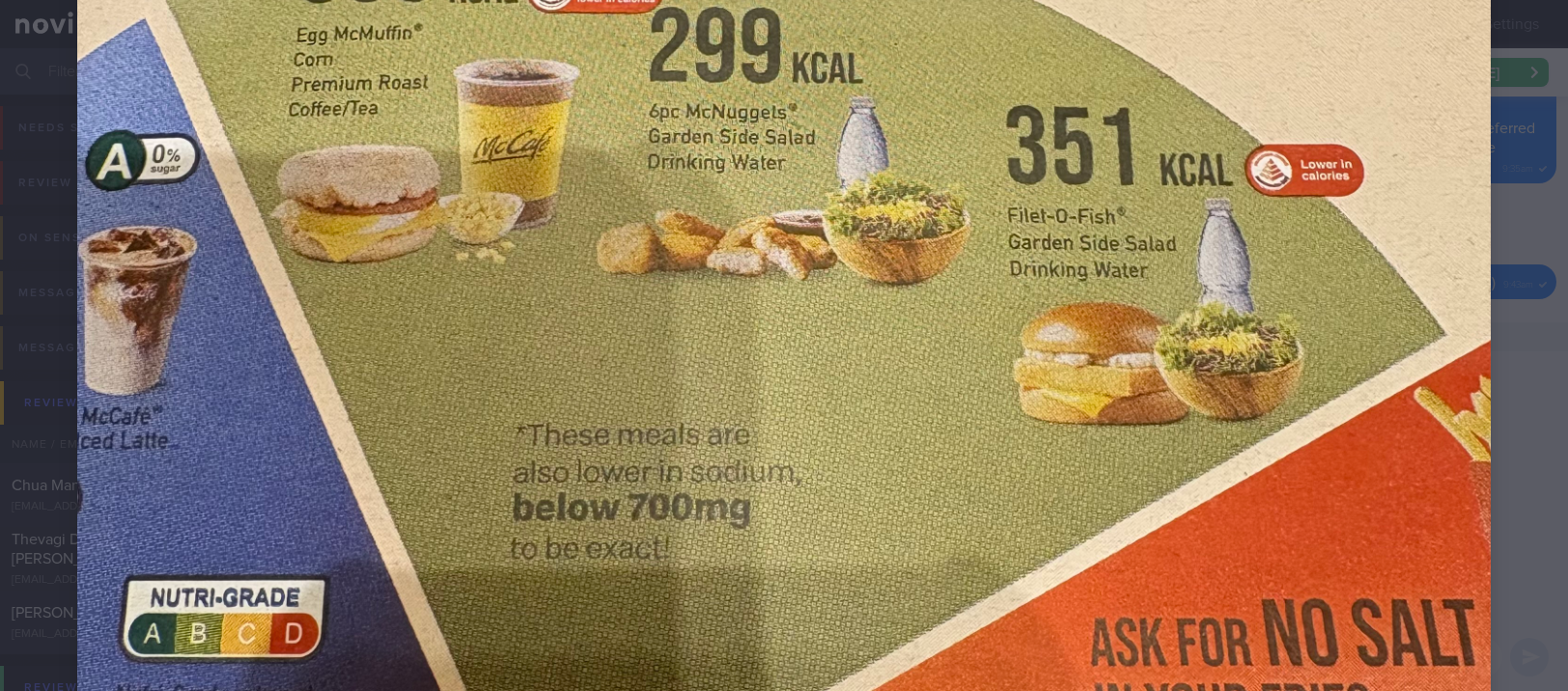
scroll to position [514, 0]
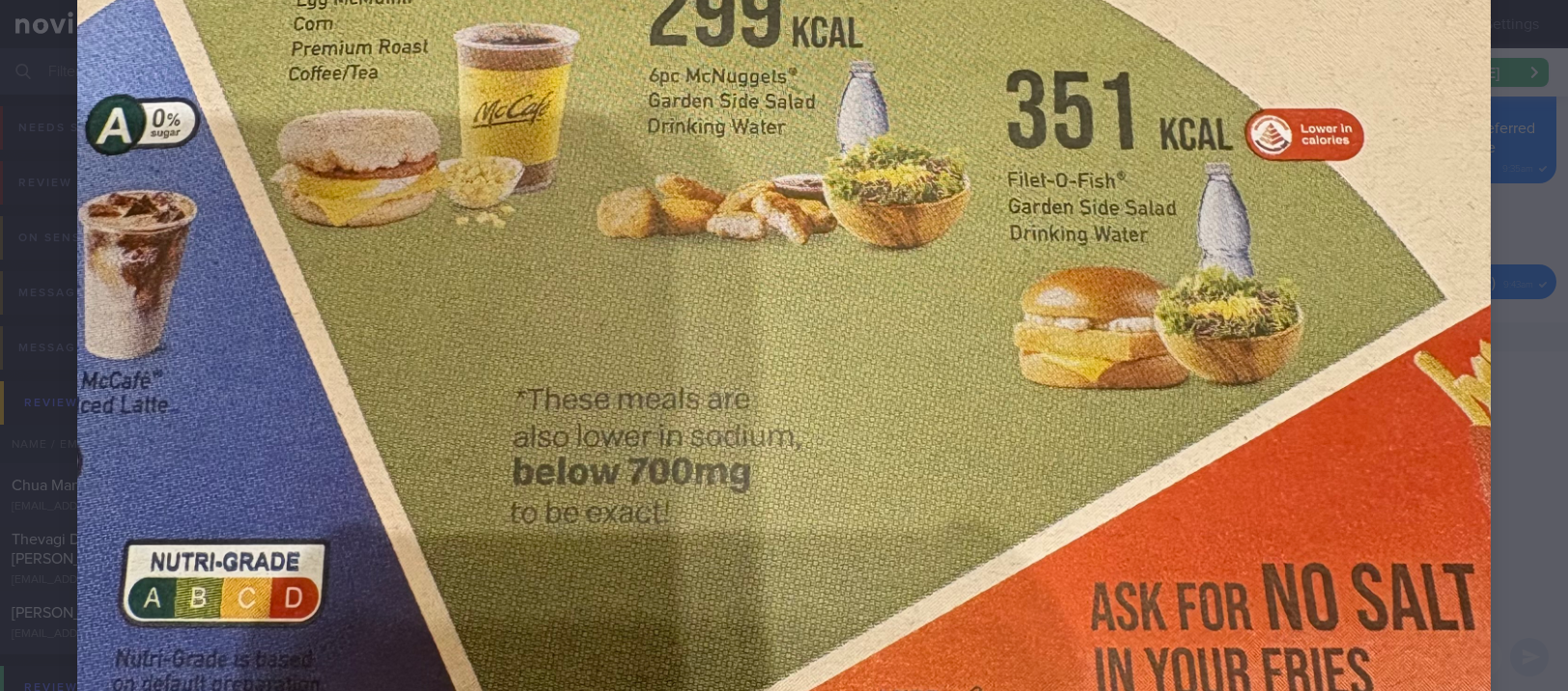
click at [1504, 397] on div at bounding box center [784, 270] width 1568 height 1568
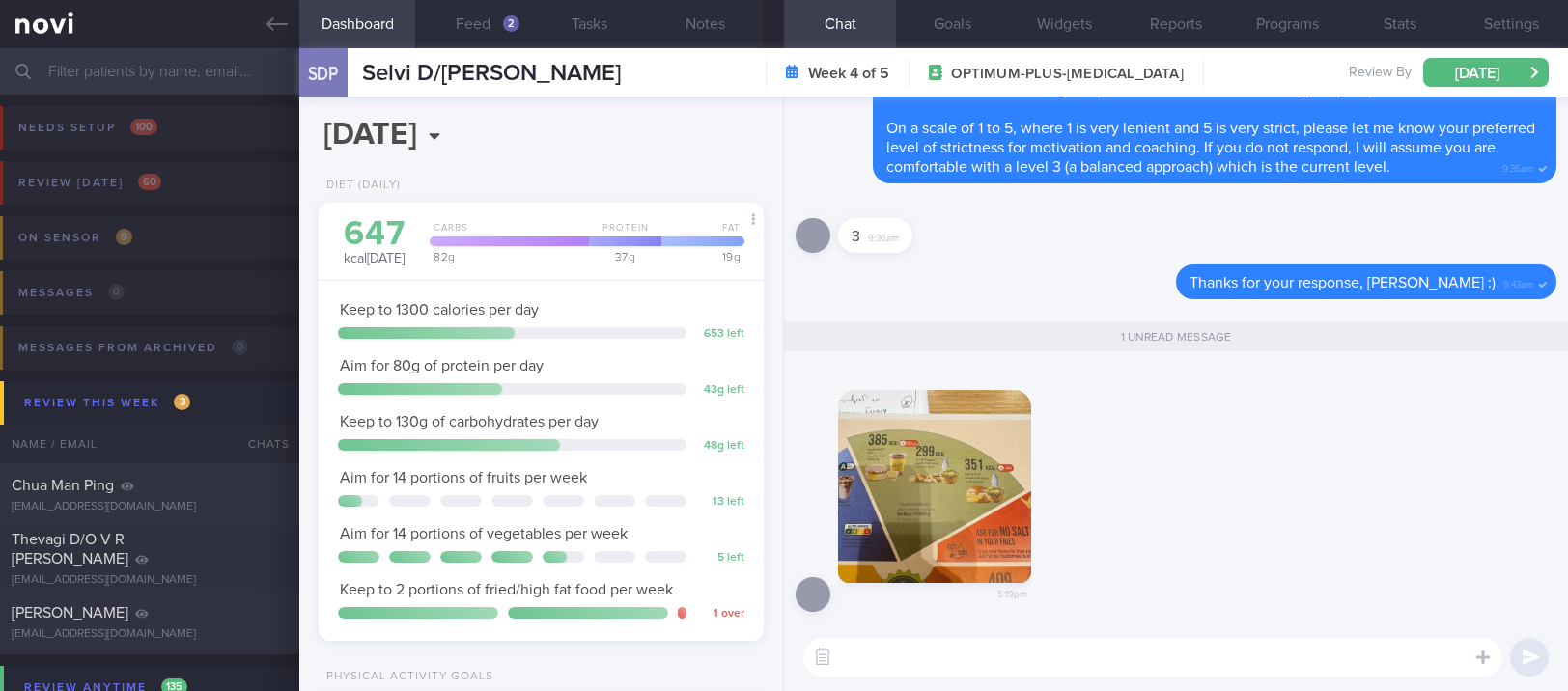
click at [959, 494] on button "button" at bounding box center [934, 486] width 193 height 193
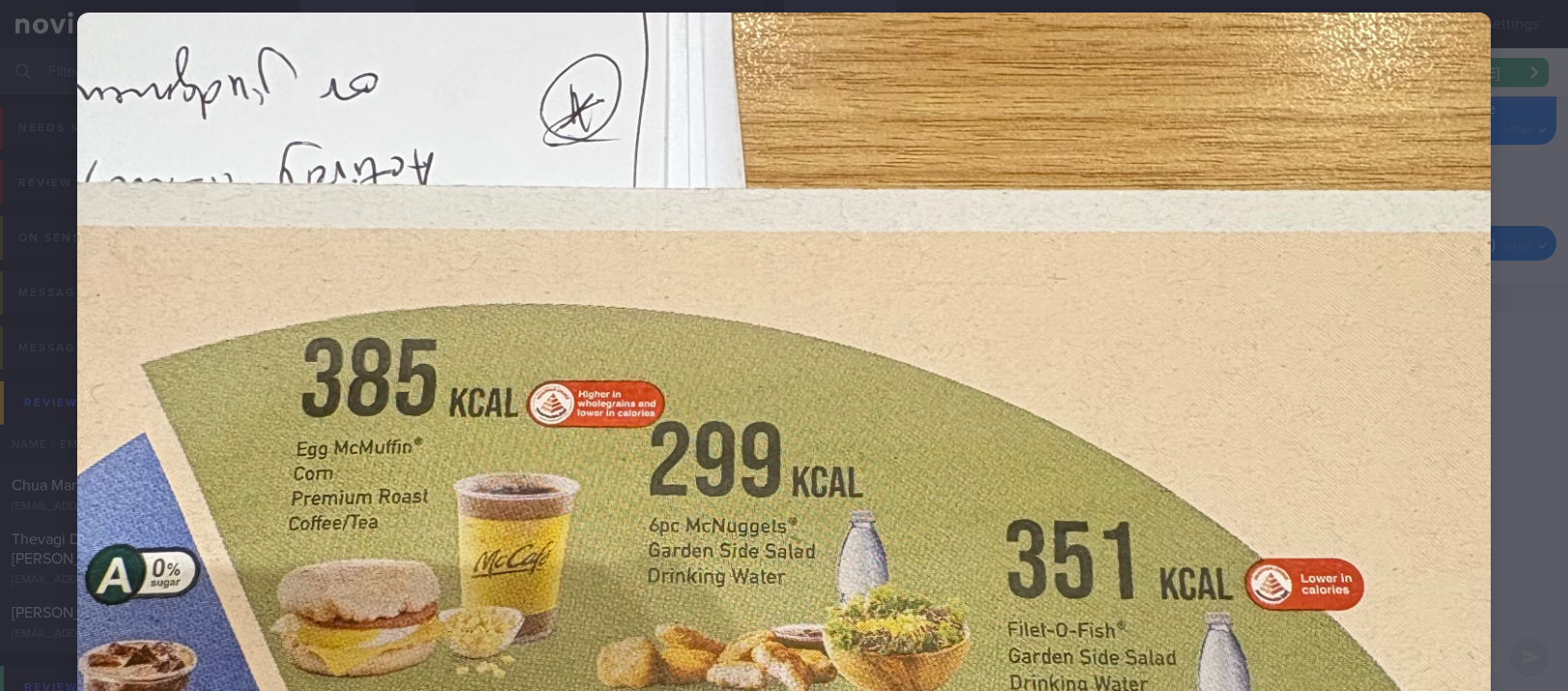
scroll to position [386, 0]
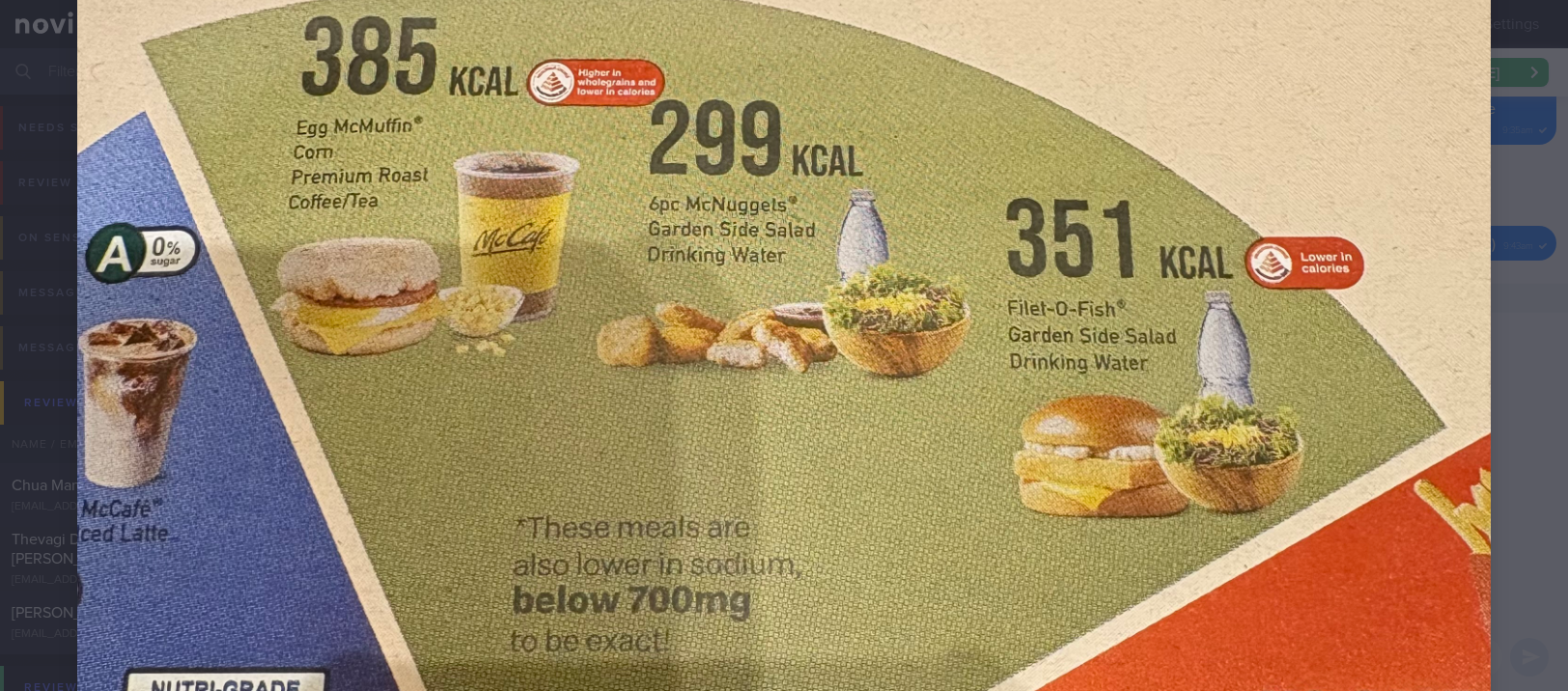
click at [1483, 349] on div at bounding box center [784, 398] width 1568 height 1568
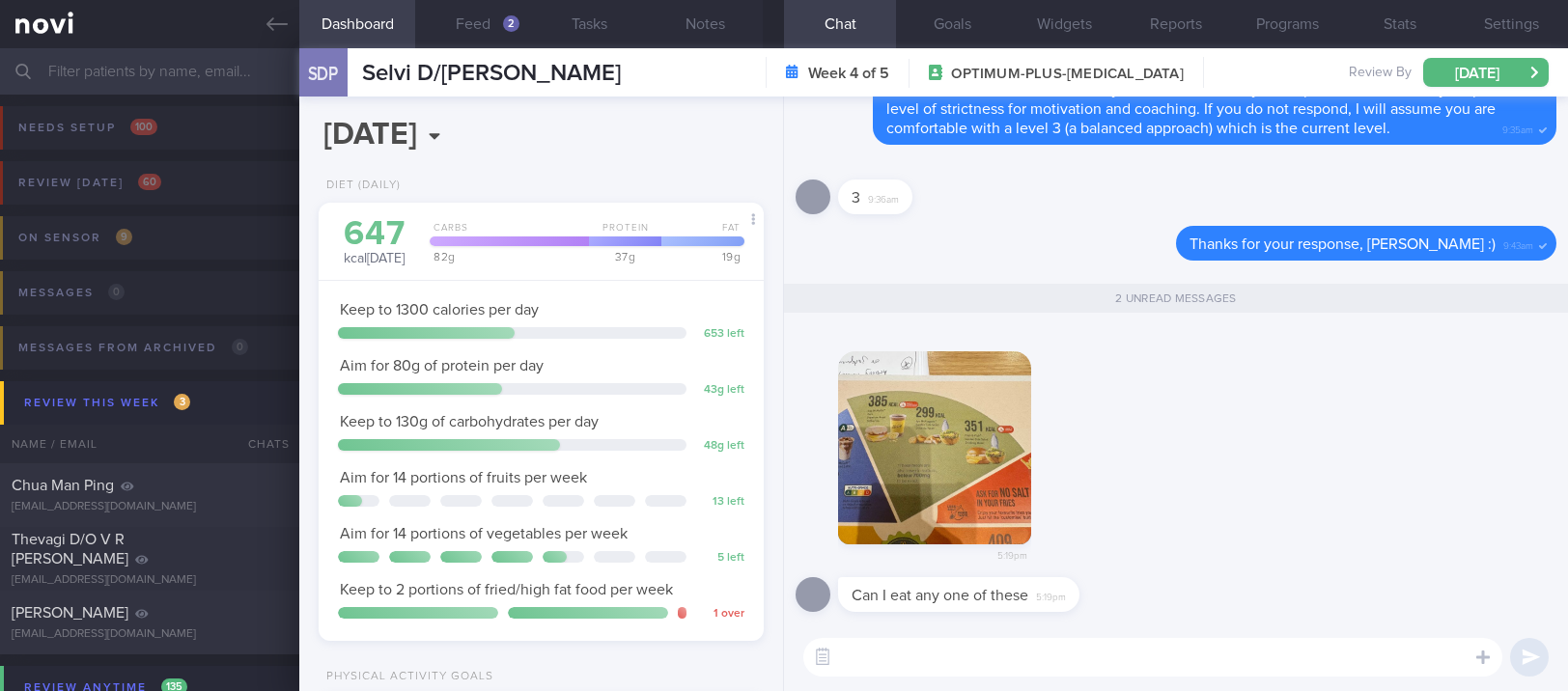
click at [939, 667] on textarea at bounding box center [1153, 658] width 699 height 39
click at [1176, 659] on textarea "Of course Ms Selvi, no foods are off limits" at bounding box center [1153, 658] width 699 height 39
paste textarea "There are no “forbidden” foods. What’s more important is how often and how much…"
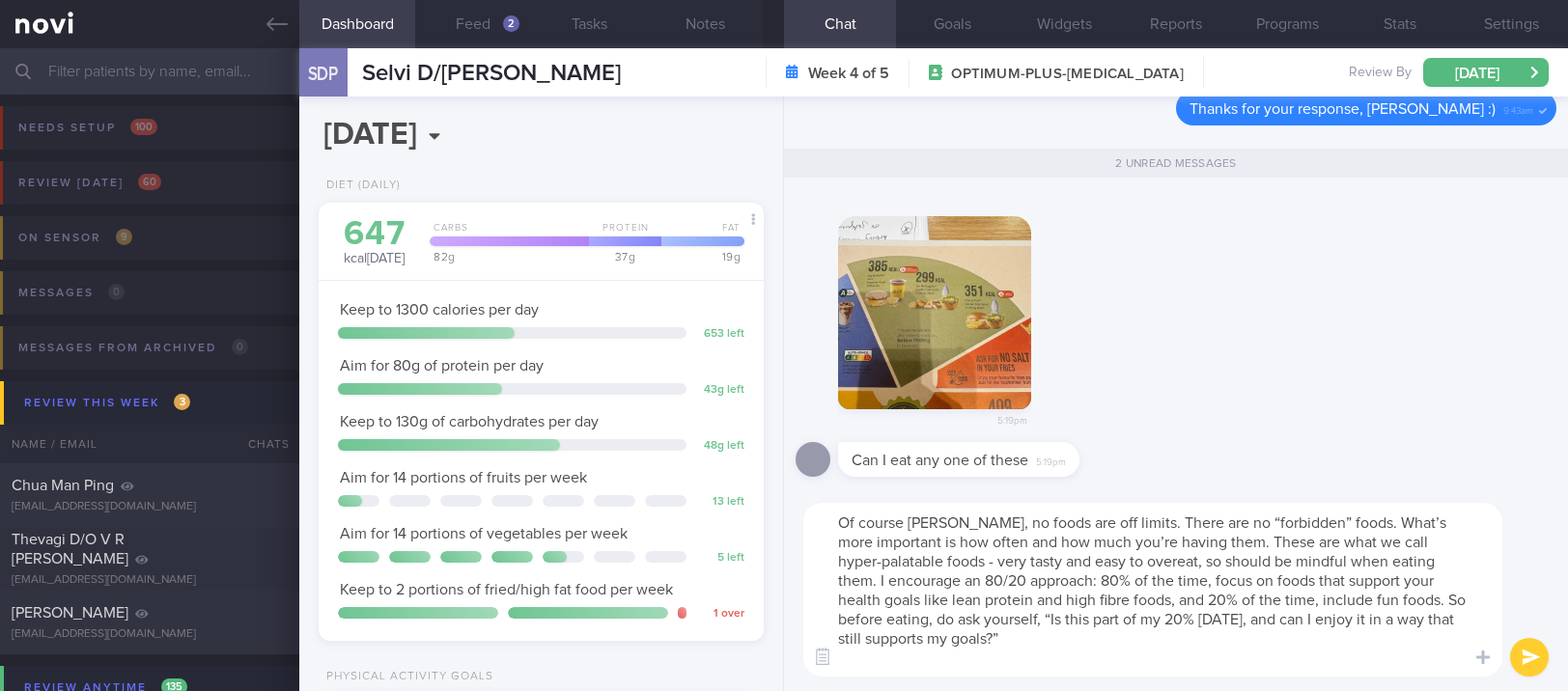
scroll to position [0, 0]
drag, startPoint x: 1126, startPoint y: 517, endPoint x: 974, endPoint y: 526, distance: 152.3
click at [974, 526] on textarea "Of course Ms Selvi, no foods are off limits. There are no “forbidden” foods. Wh…" at bounding box center [1153, 589] width 699 height 174
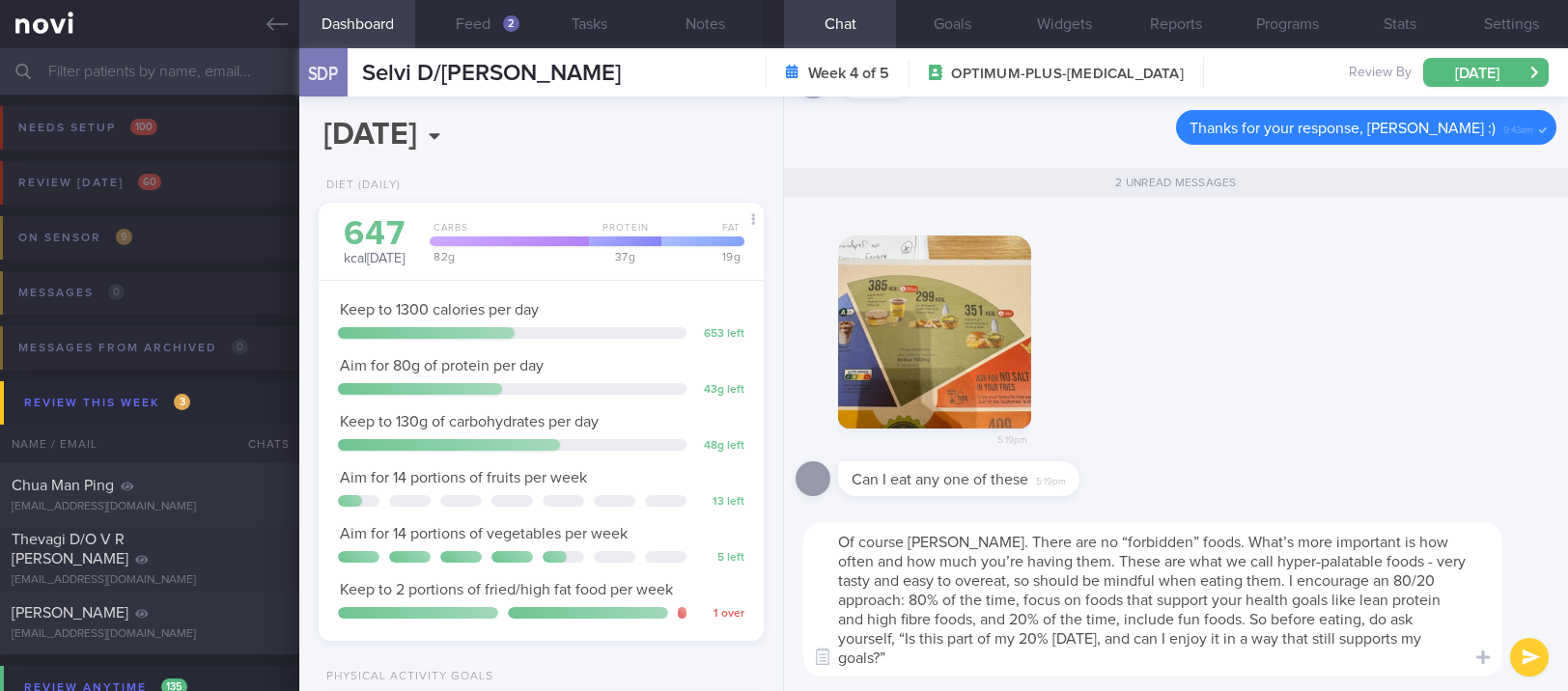
click at [1249, 657] on textarea "Of course Ms Selvi. There are no “forbidden” foods. What’s more important is ho…" at bounding box center [1153, 599] width 699 height 154
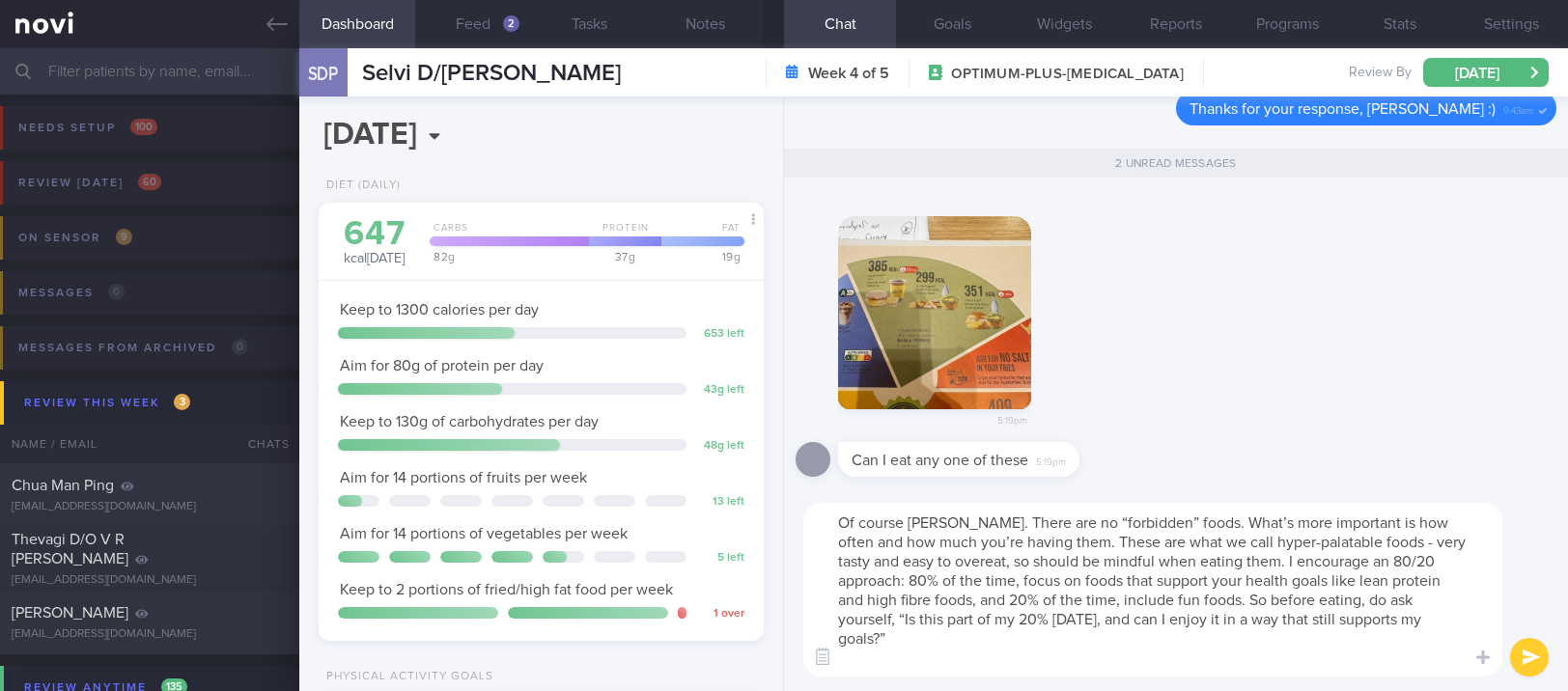
click at [1014, 344] on img "button" at bounding box center [934, 313] width 193 height 193
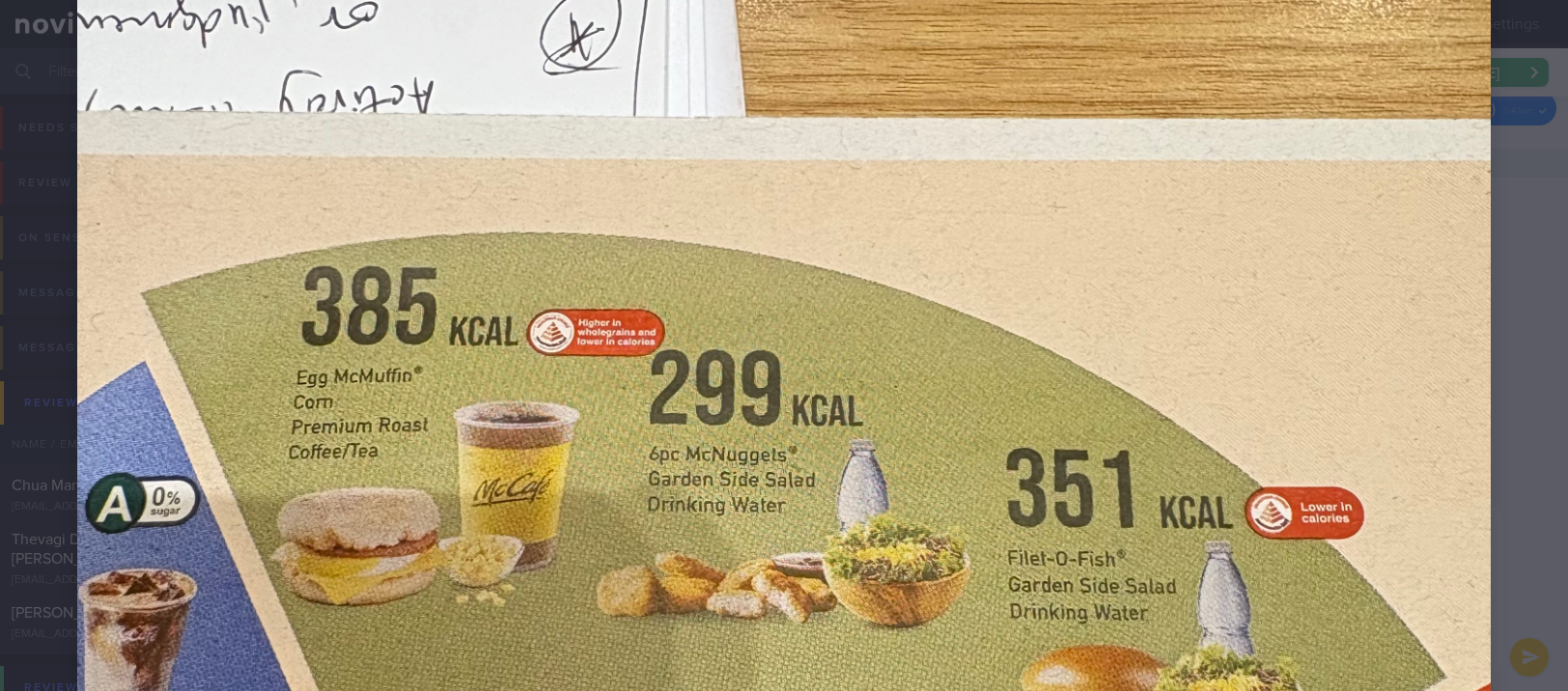
scroll to position [386, 0]
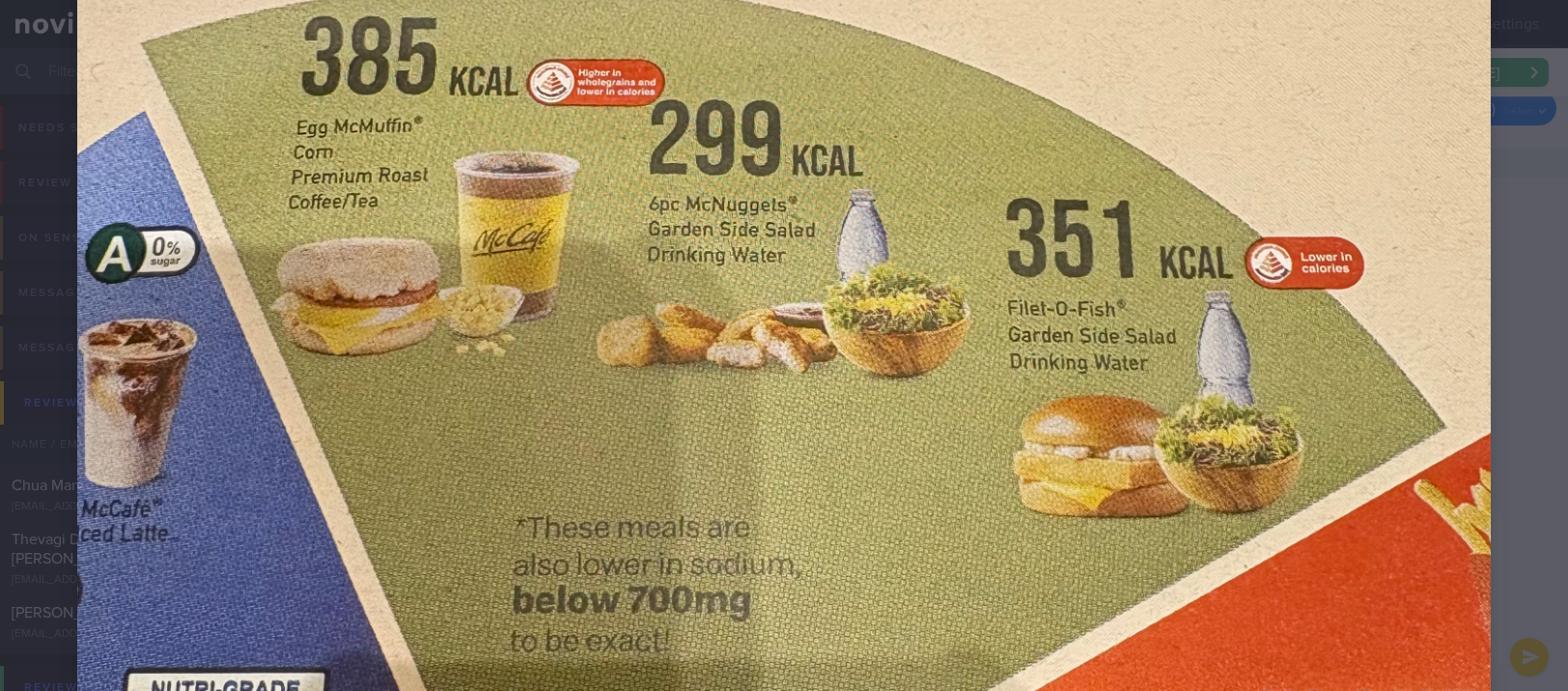
click at [1488, 242] on div at bounding box center [784, 398] width 1568 height 1568
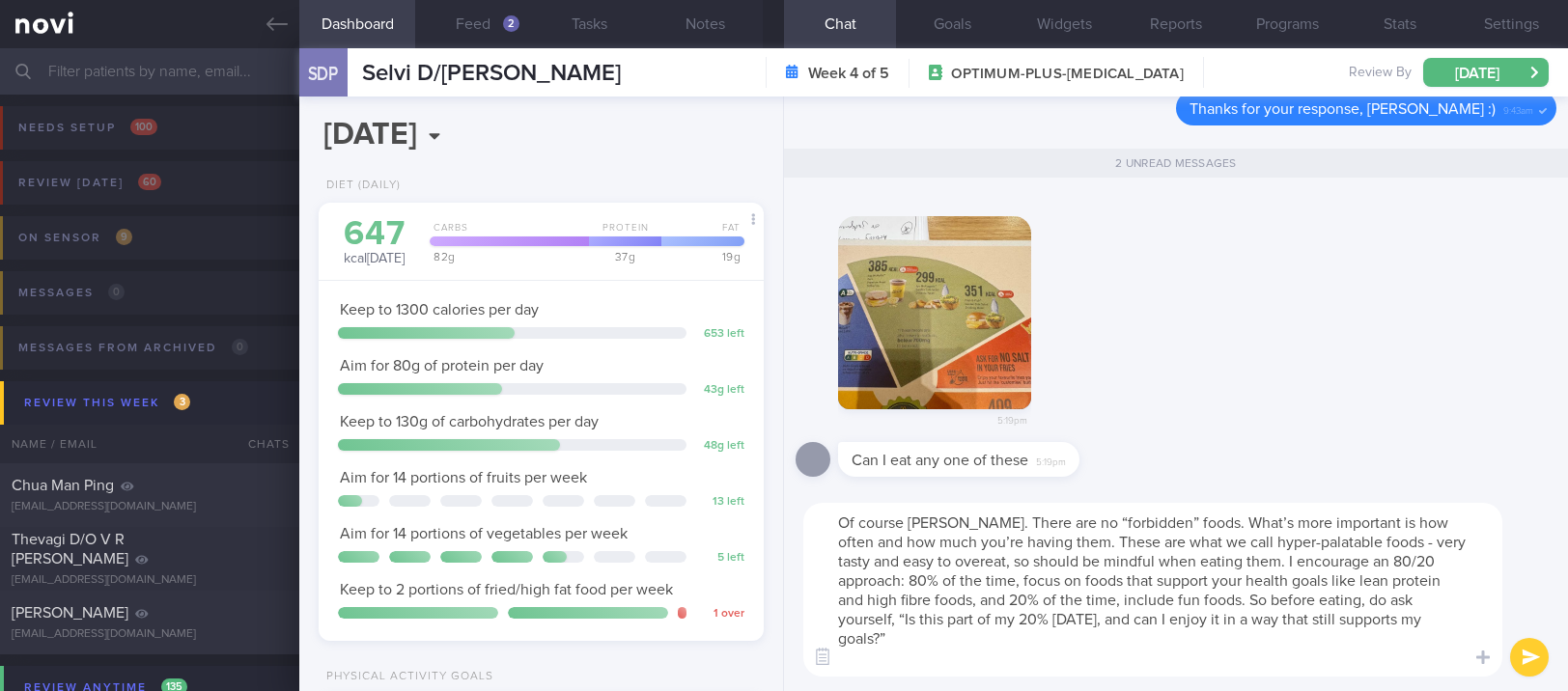
click at [907, 286] on button "button" at bounding box center [934, 313] width 193 height 193
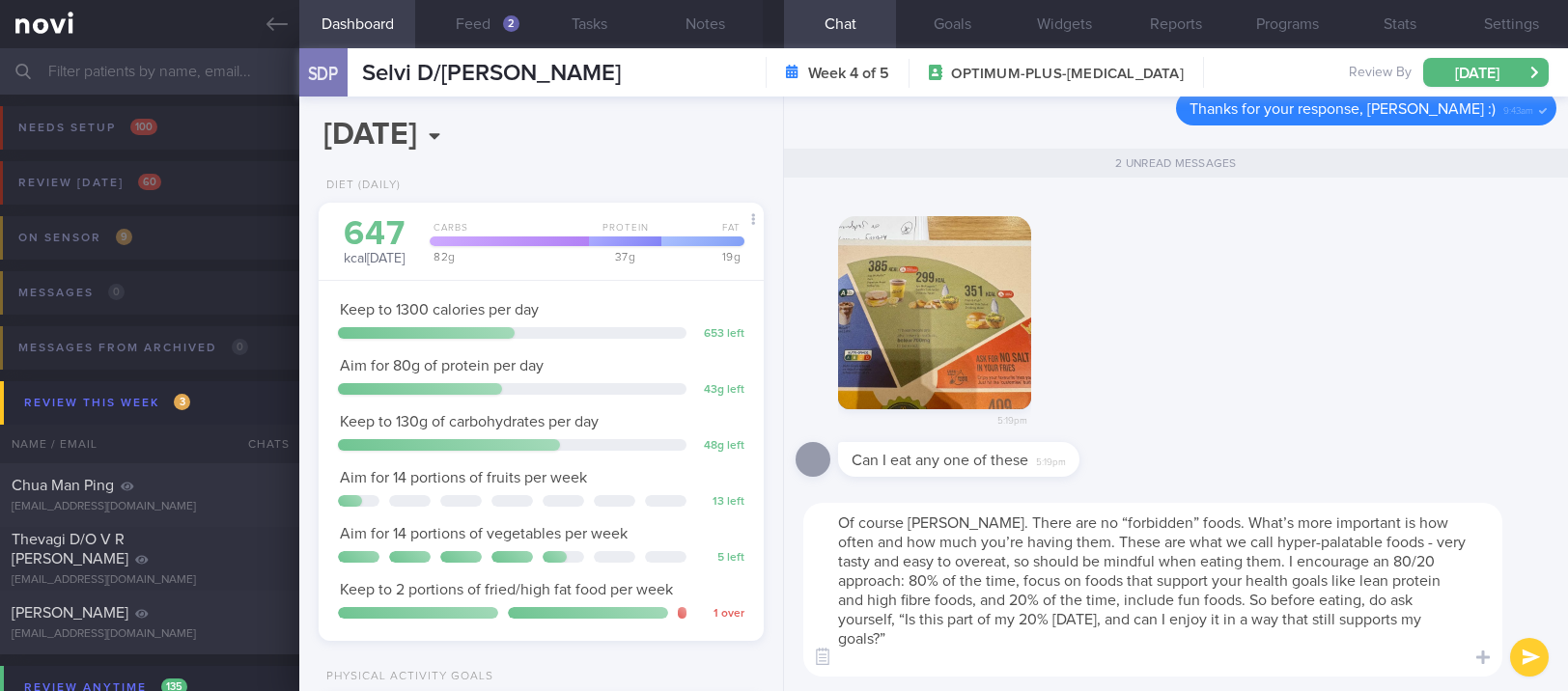
click at [1022, 657] on textarea "Of course Ms Selvi. There are no “forbidden” foods. What’s more important is ho…" at bounding box center [1153, 589] width 699 height 174
click at [833, 668] on button "button" at bounding box center [823, 658] width 35 height 35
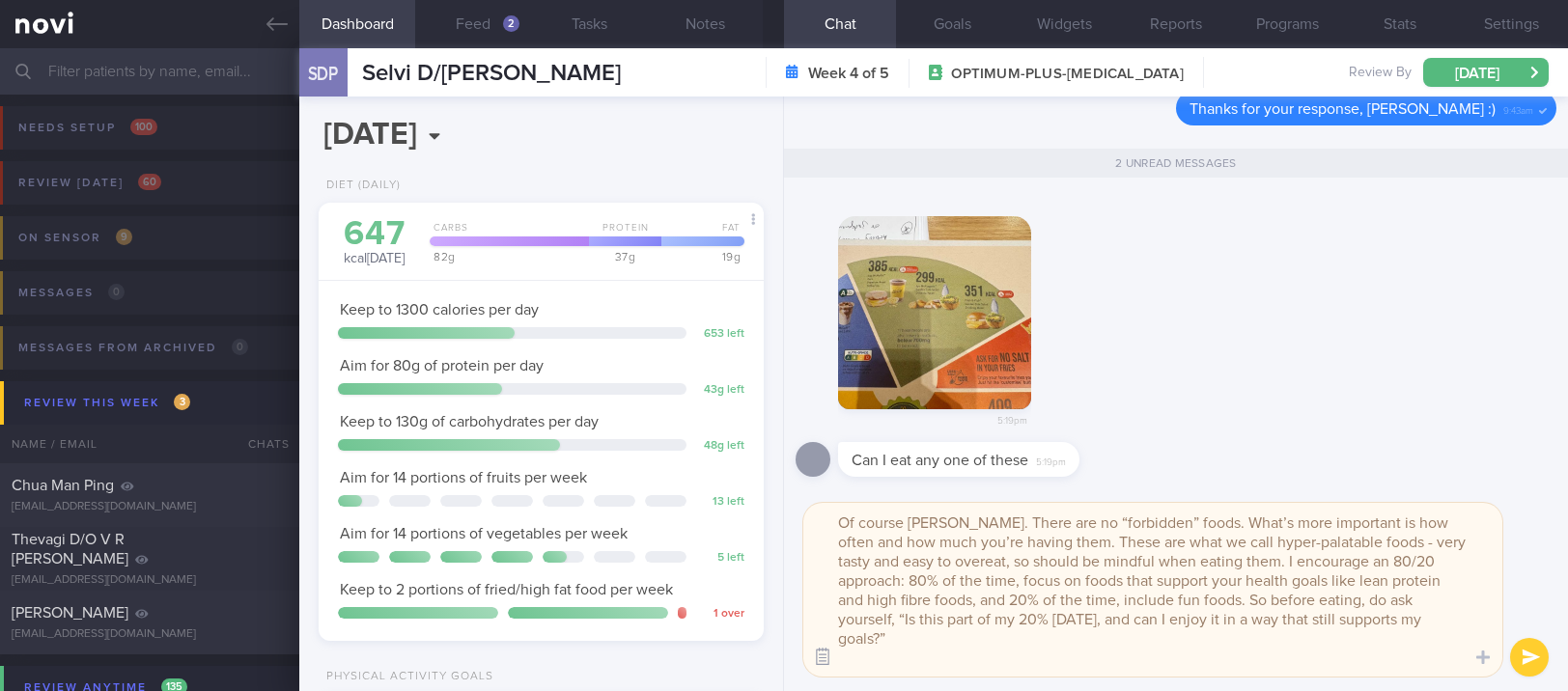
click at [833, 668] on button "button" at bounding box center [823, 658] width 35 height 35
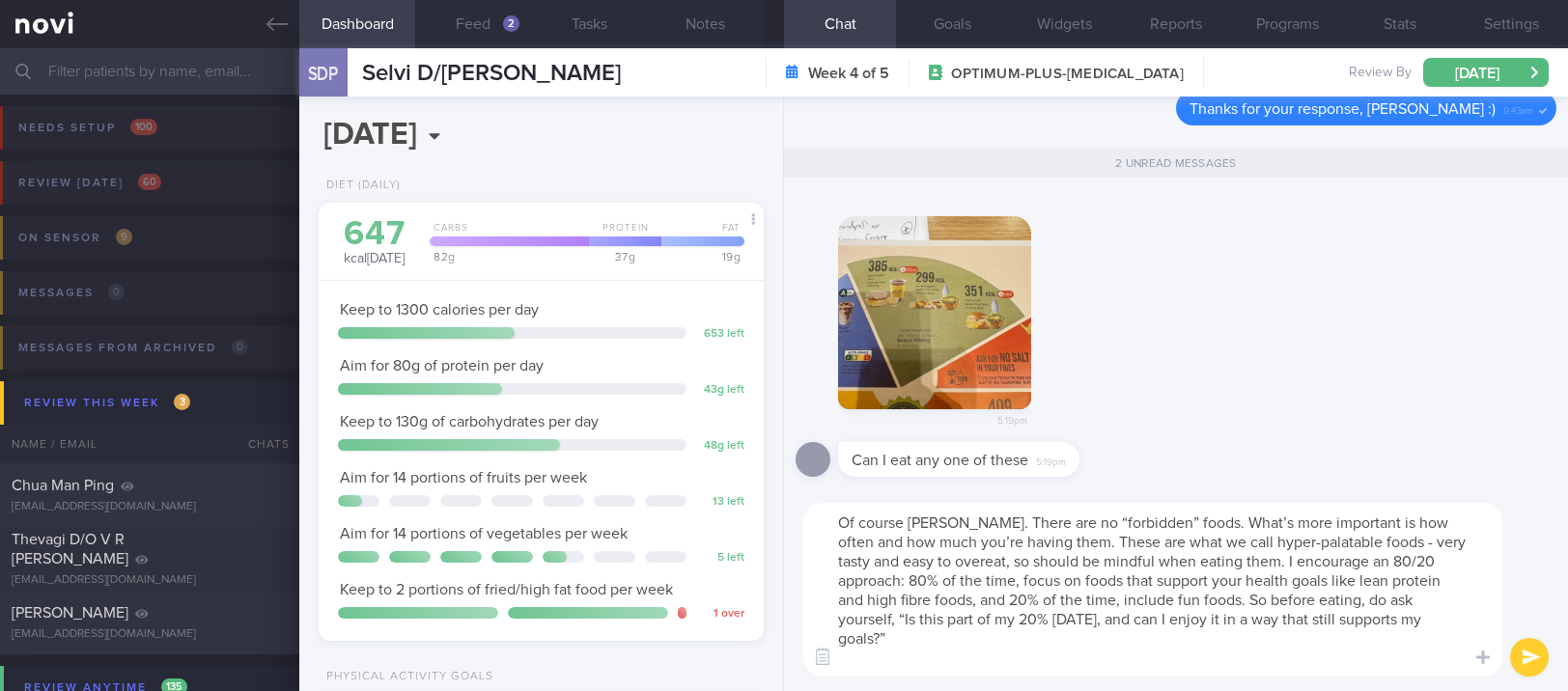
click at [850, 662] on textarea "Of course Ms Selvi. There are no “forbidden” foods. What’s more important is ho…" at bounding box center [1153, 589] width 699 height 174
click at [1254, 663] on textarea "Of course Ms Selvi. There are no “forbidden” foods. What’s more important is ho…" at bounding box center [1153, 589] width 699 height 174
type textarea "Of course Ms Selvi. There are no “forbidden” foods. What’s more important is ho…"
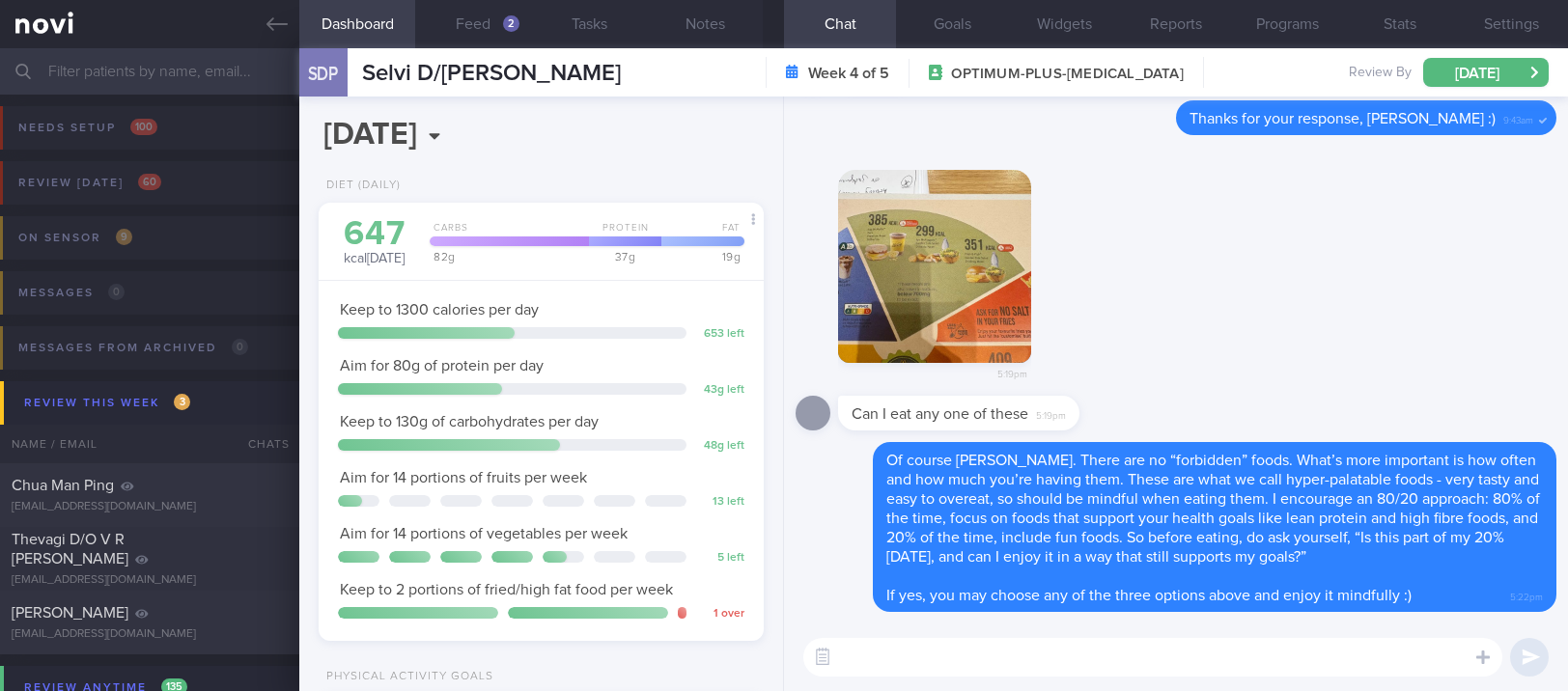
click at [1376, 355] on div "5:19pm" at bounding box center [1176, 272] width 761 height 250
click at [280, 25] on icon at bounding box center [278, 24] width 21 height 21
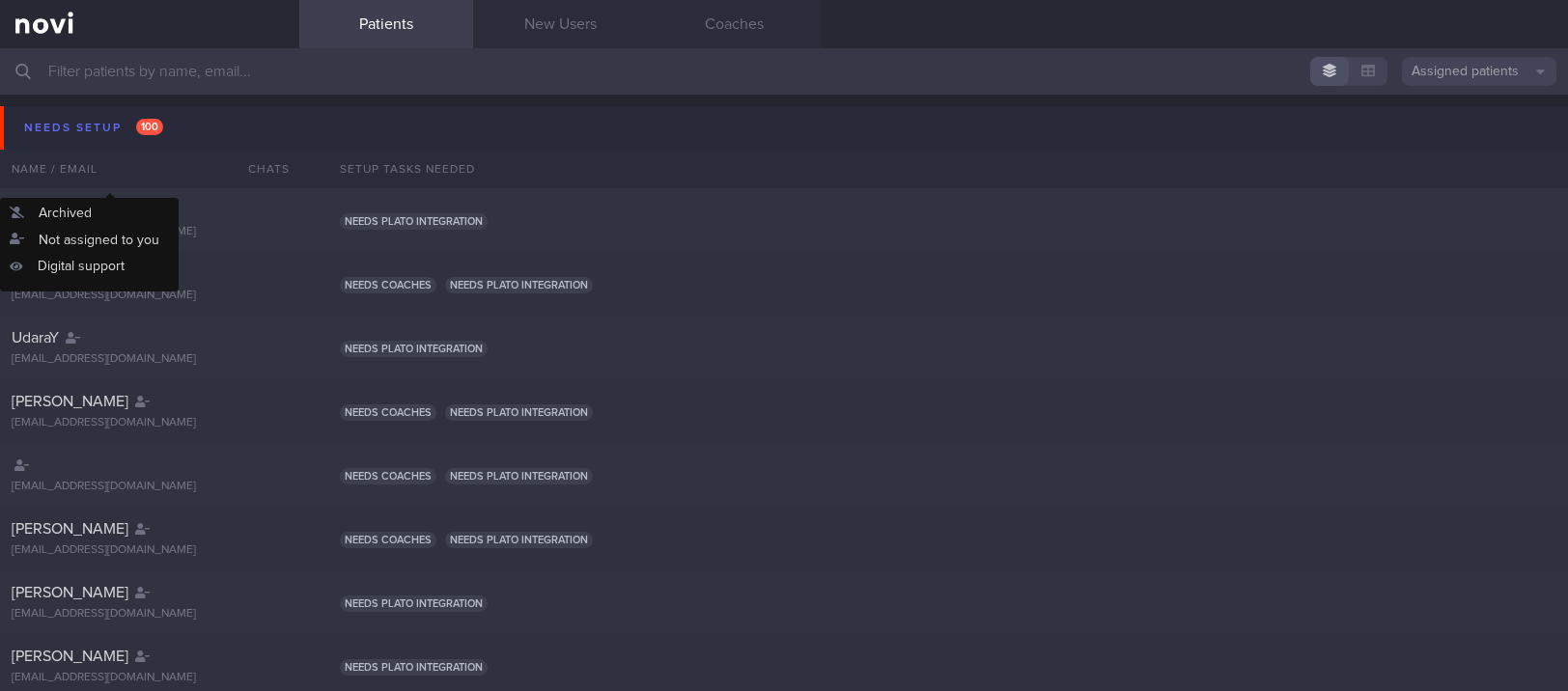
click at [169, 127] on button "Needs setup 100" at bounding box center [787, 127] width 1574 height 44
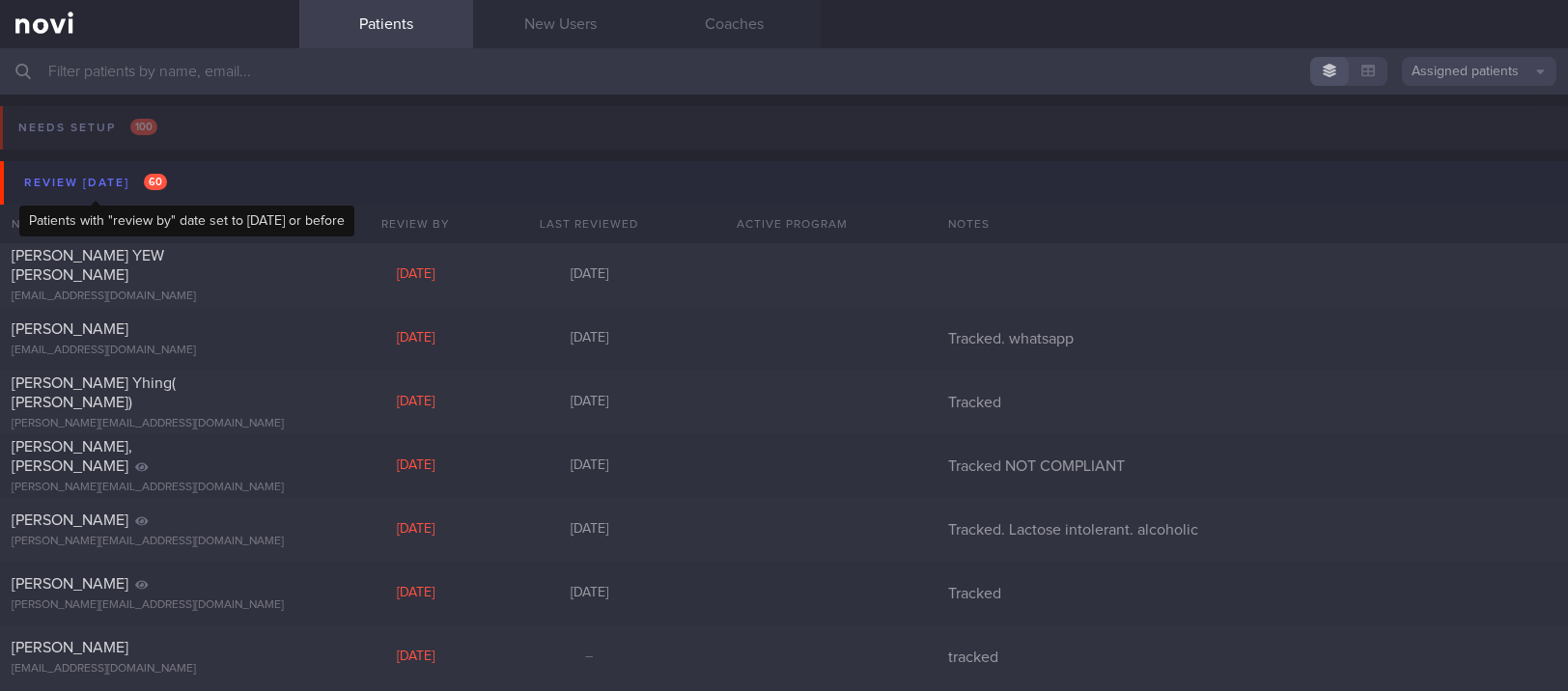
click at [153, 185] on span "60" at bounding box center [155, 181] width 23 height 16
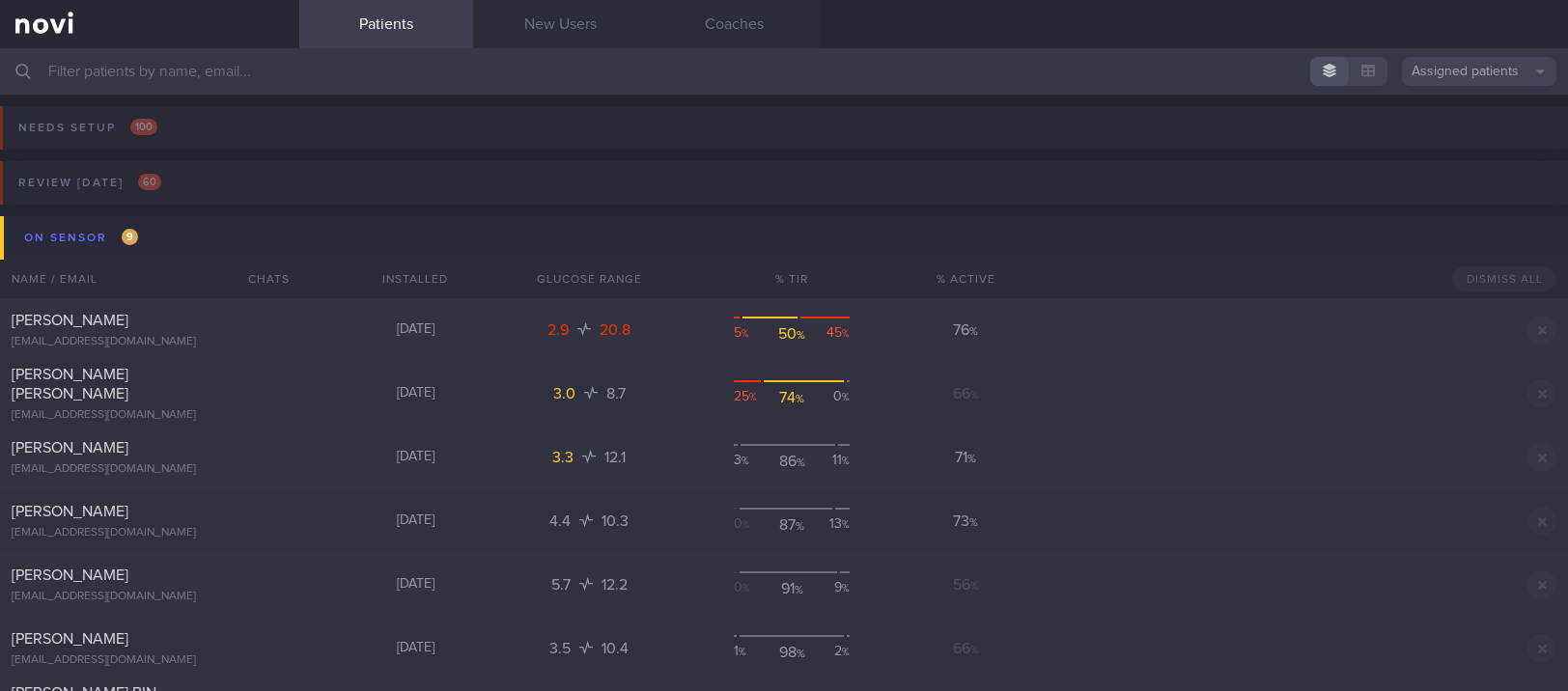
click at [158, 237] on button "On sensor 9" at bounding box center [787, 238] width 1574 height 44
